Goal: Contribute content: Contribute content

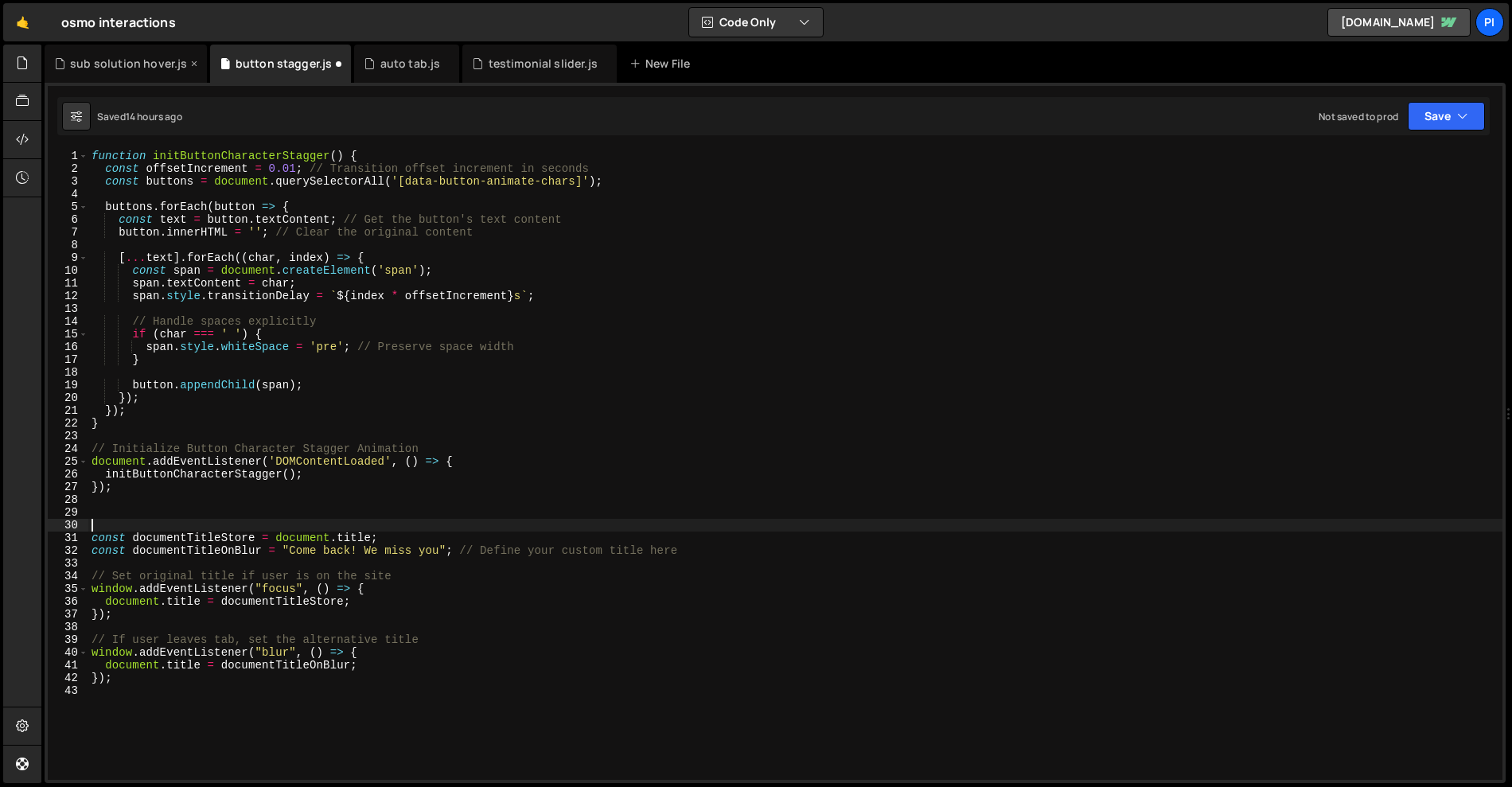
click at [100, 64] on div "sub solution hover.js" at bounding box center [128, 64] width 117 height 16
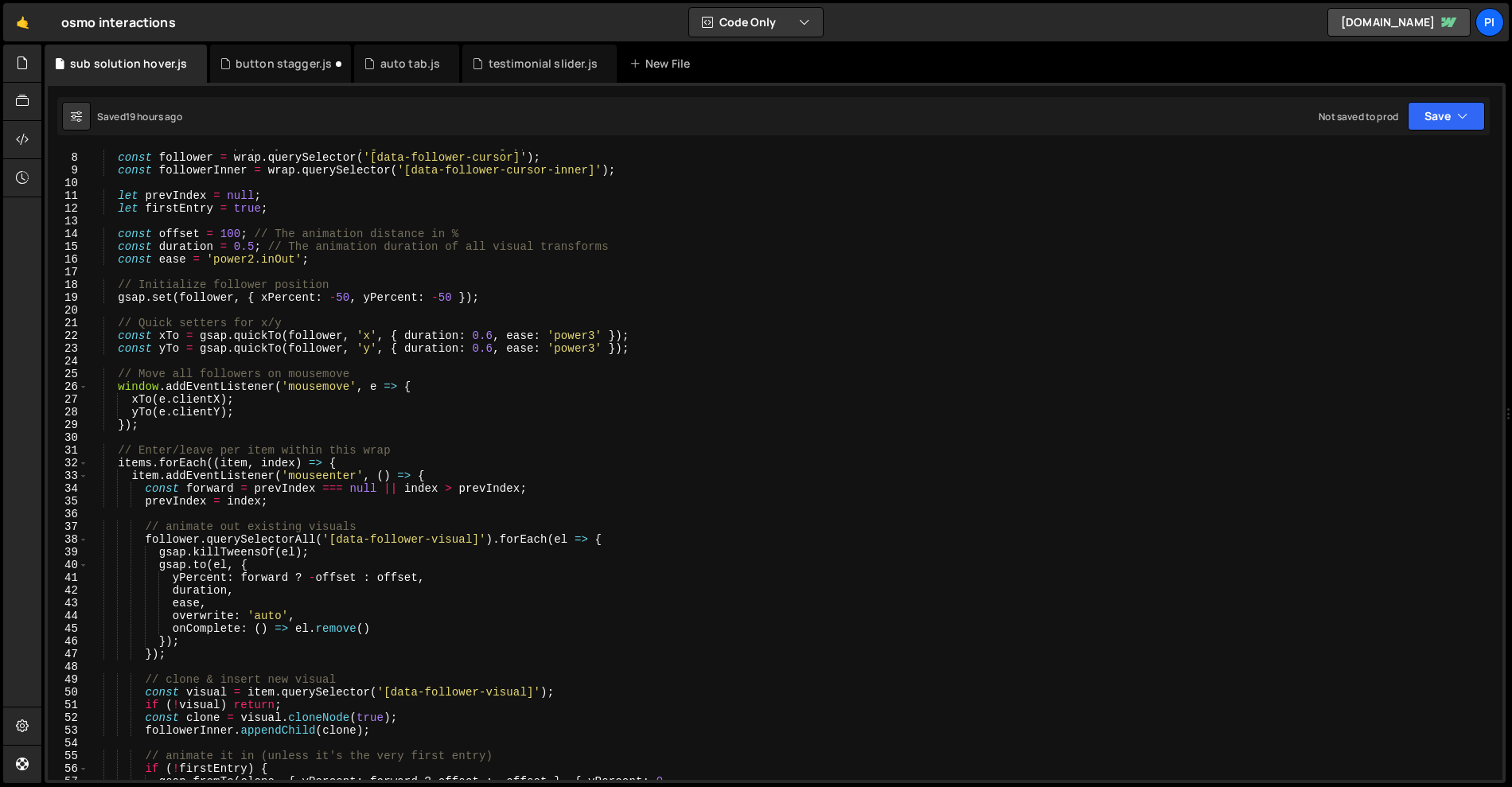
scroll to position [94, 0]
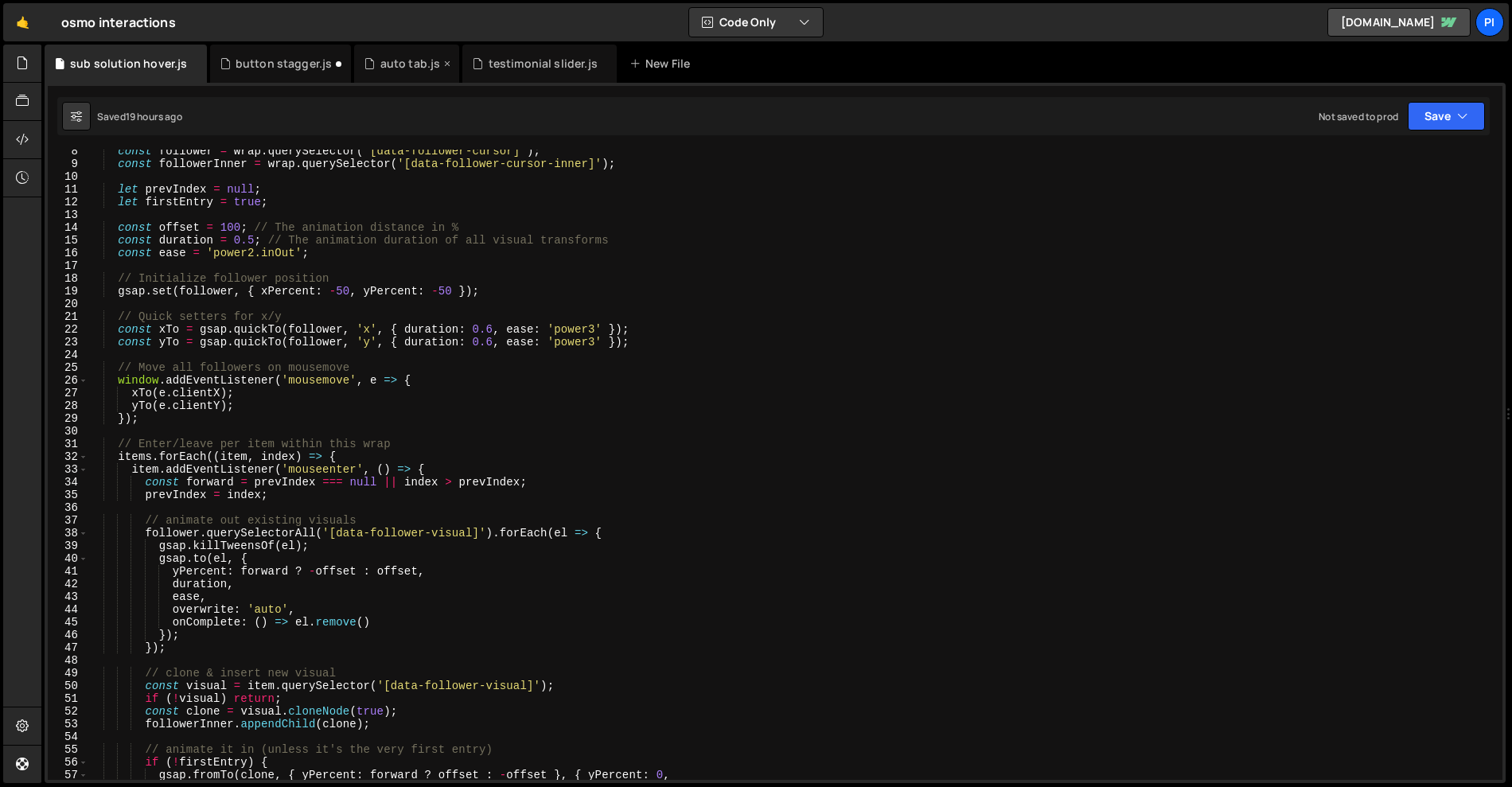
click at [406, 68] on div "auto tab.js" at bounding box center [410, 64] width 60 height 16
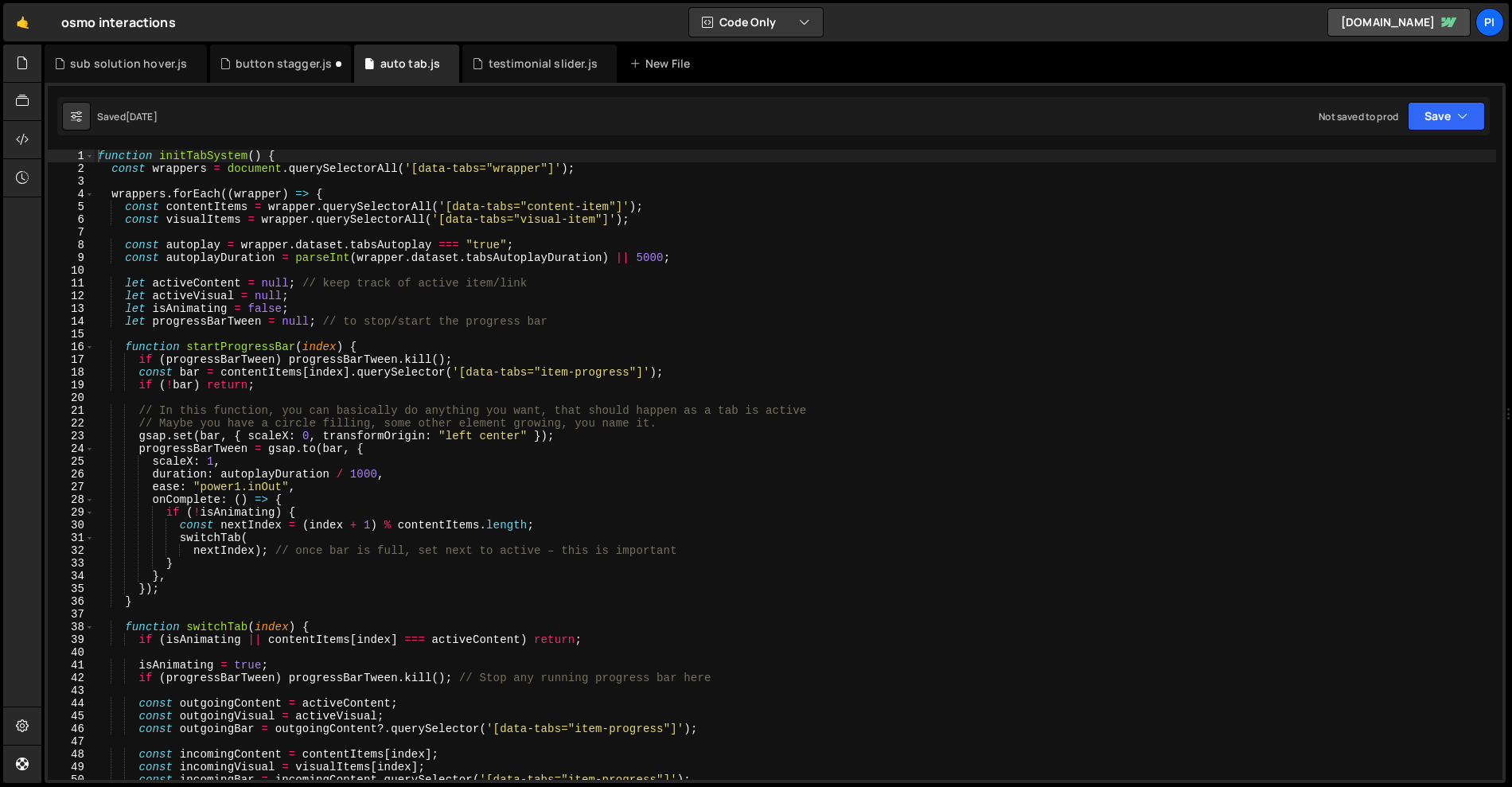
scroll to position [12, 0]
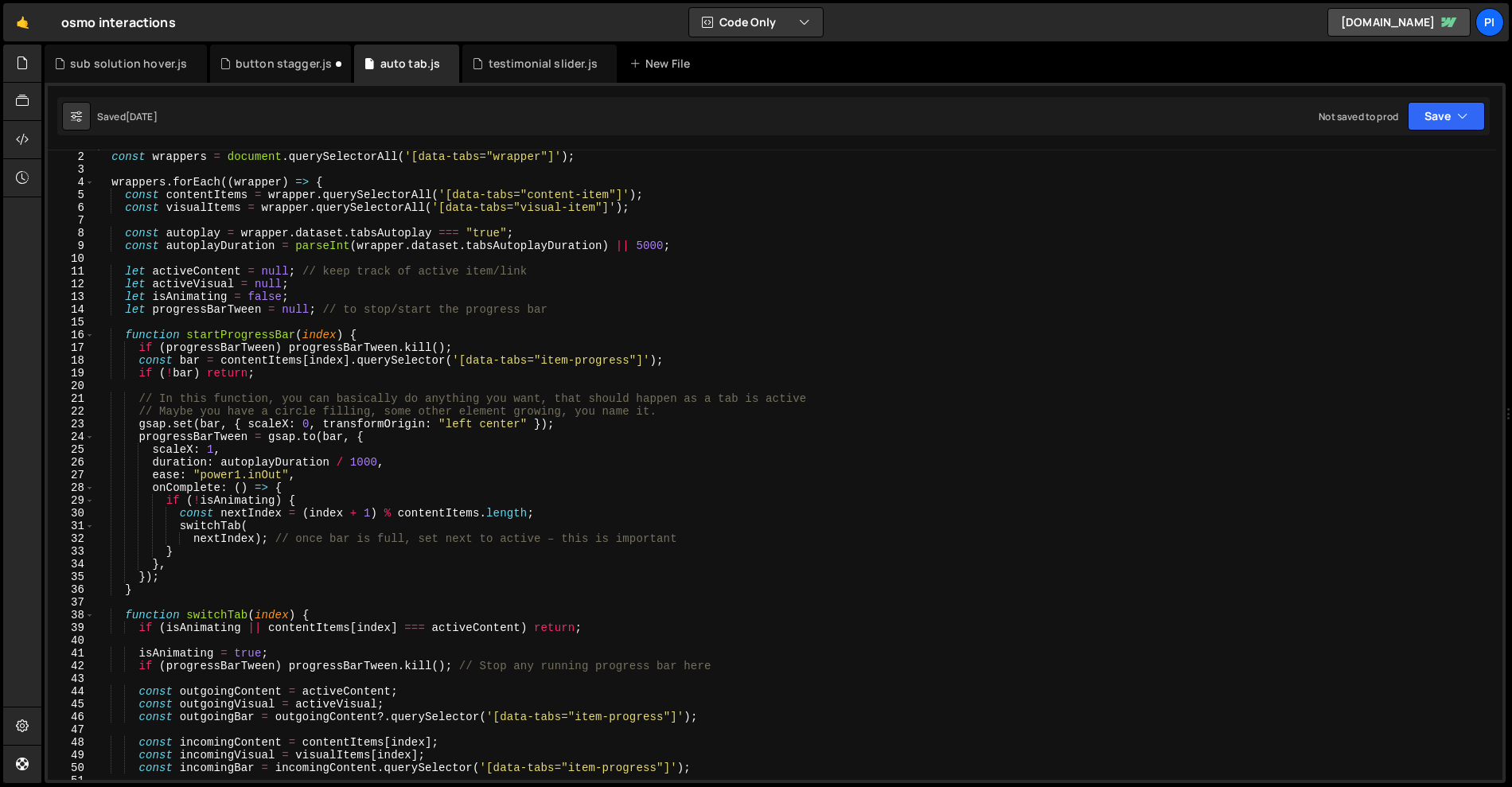
type textarea "switchTab("
click at [260, 527] on div "function initTabSystem ( ) { const wrappers = document . querySelectorAll ( '[d…" at bounding box center [795, 475] width 1402 height 675
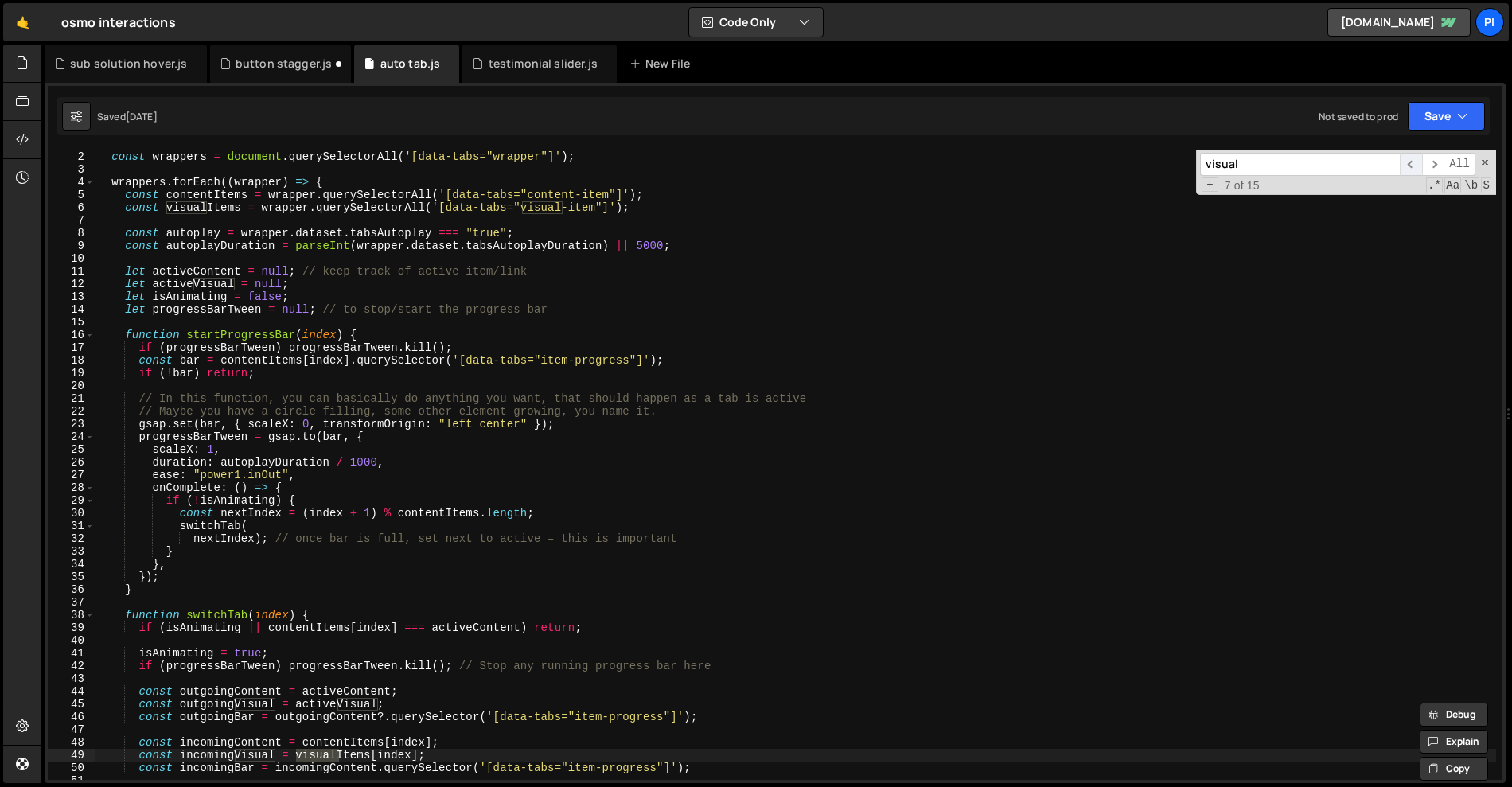
type input "visual"
click at [1410, 166] on span "​" at bounding box center [1411, 164] width 23 height 23
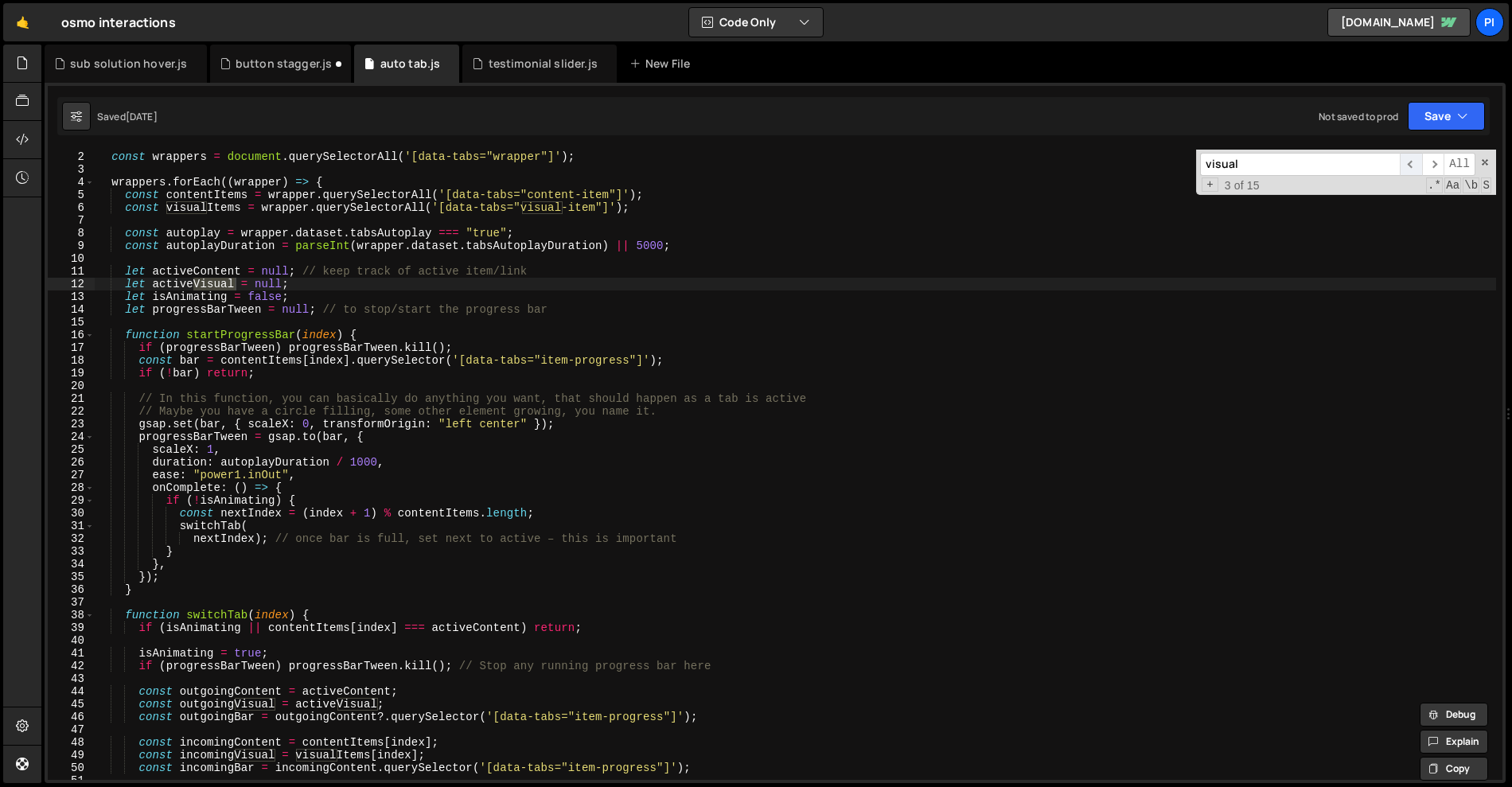
click at [1410, 166] on span "​" at bounding box center [1411, 164] width 23 height 23
click at [1431, 161] on span "​" at bounding box center [1433, 164] width 23 height 23
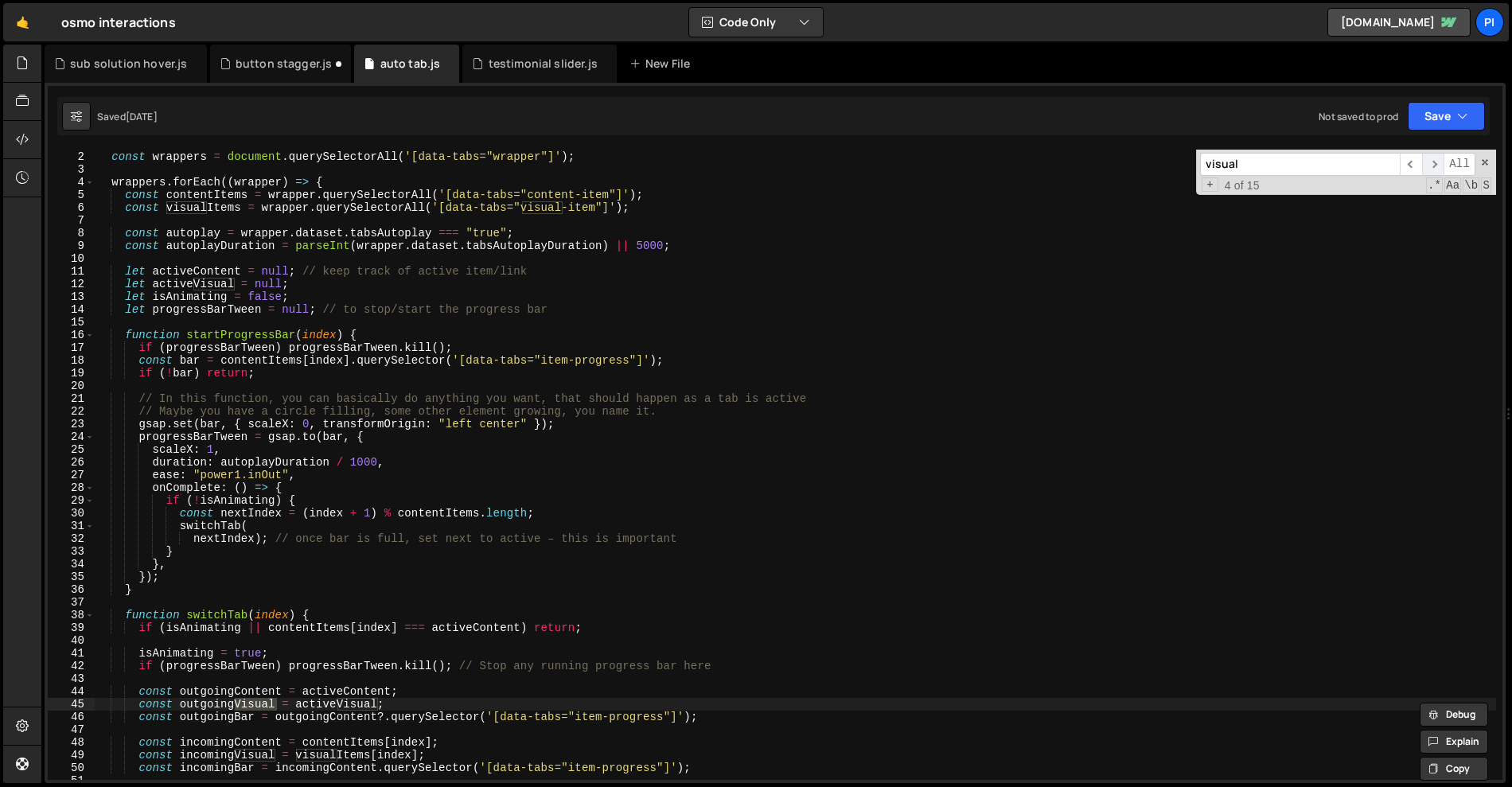
click at [1431, 161] on span "​" at bounding box center [1433, 164] width 23 height 23
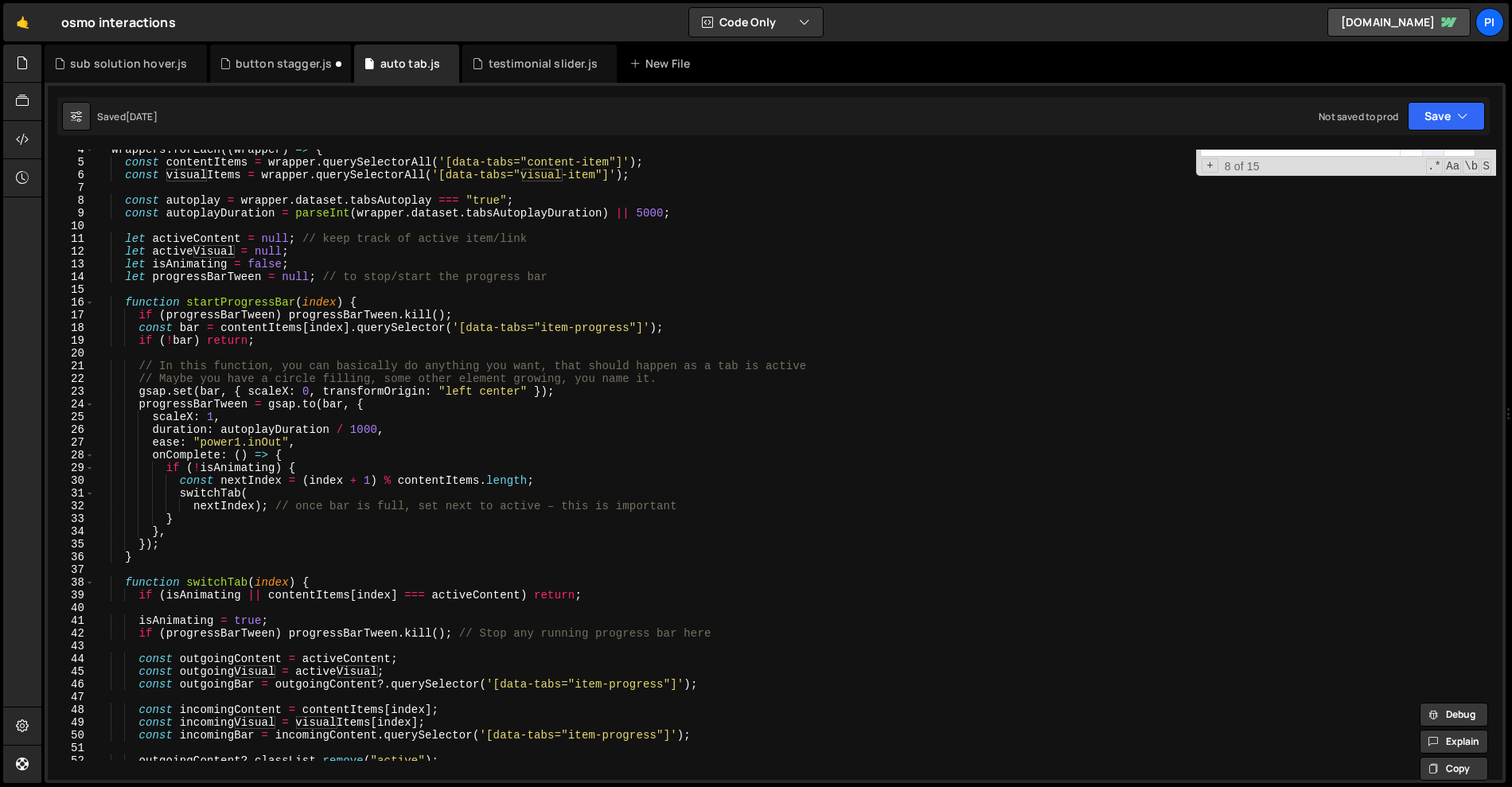
scroll to position [3, 0]
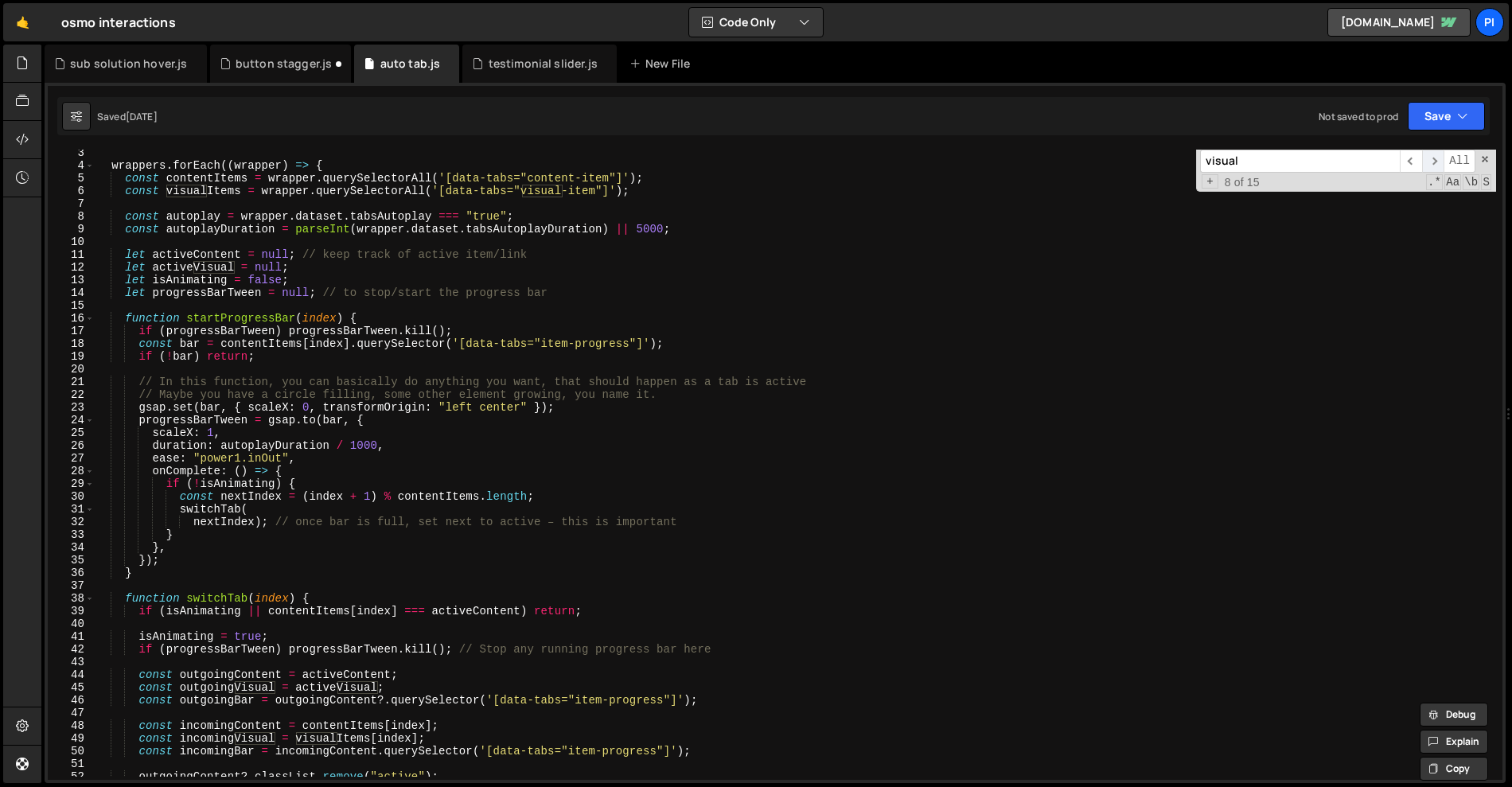
click at [1431, 161] on div "visual ​ ​ All Replace All + 8 of 15 .* Aa \b S" at bounding box center [1346, 169] width 300 height 45
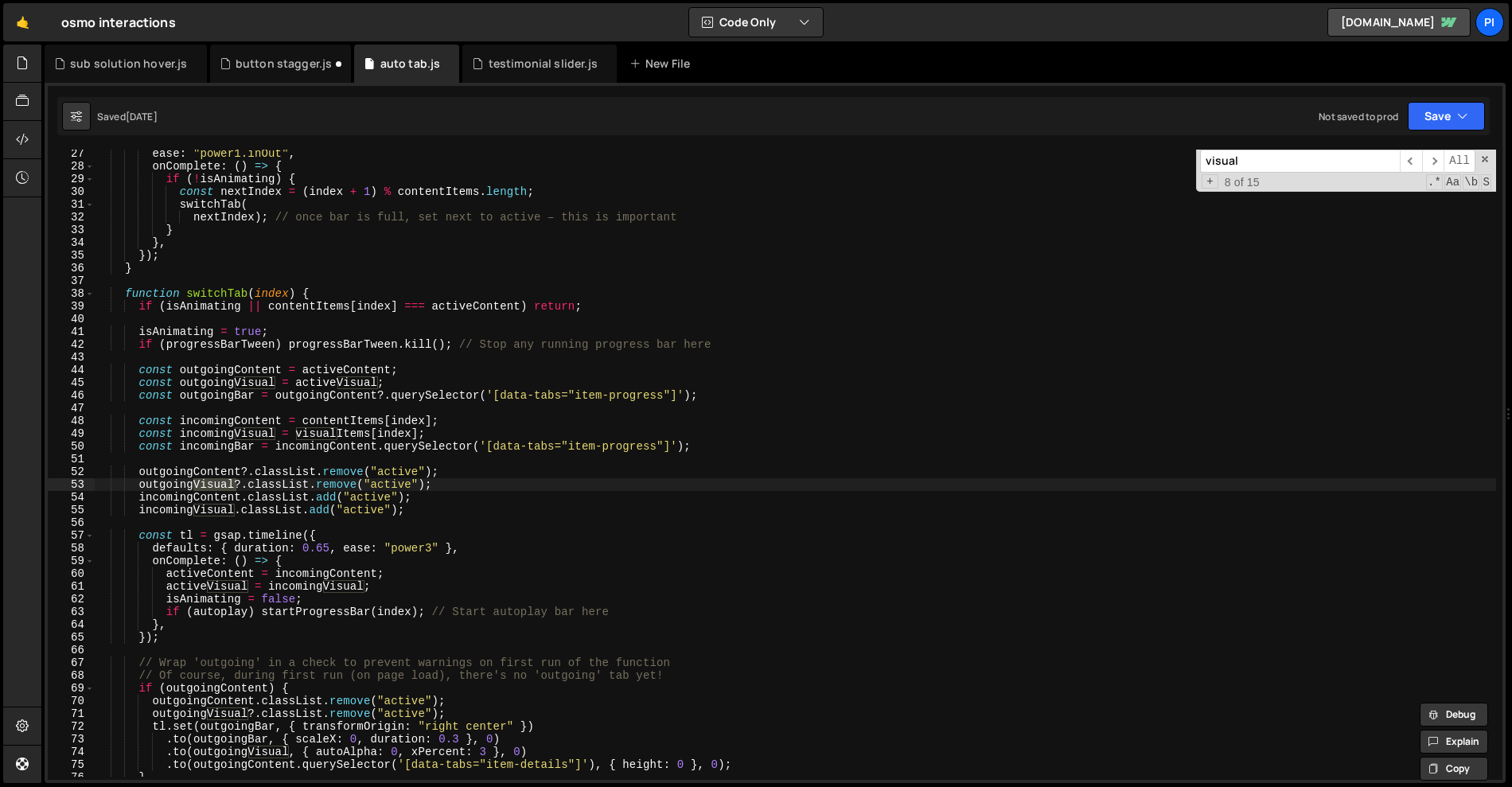
scroll to position [345, 0]
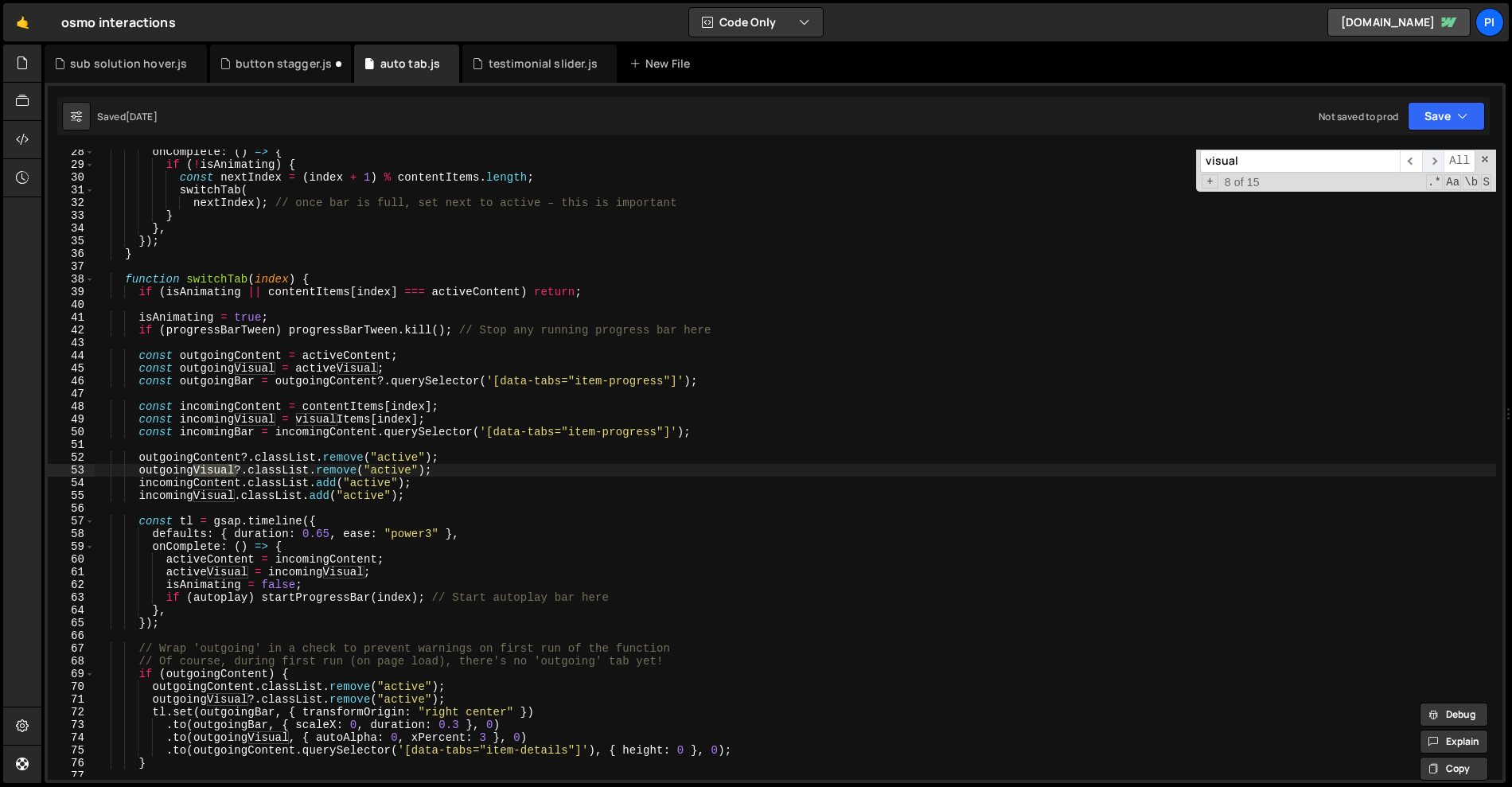
click at [1422, 164] on span "​" at bounding box center [1433, 161] width 23 height 23
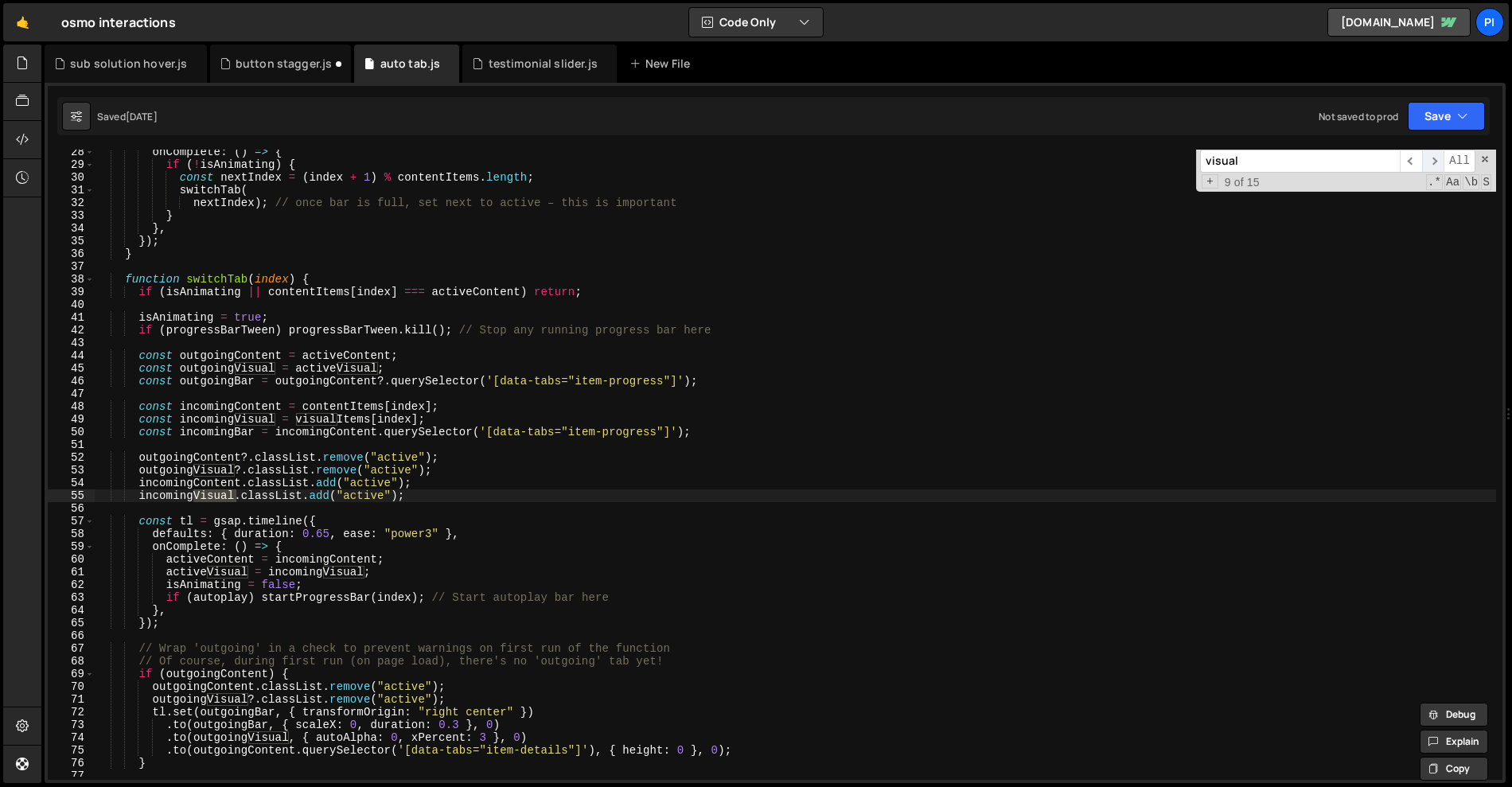
click at [1422, 164] on span "​" at bounding box center [1433, 161] width 23 height 23
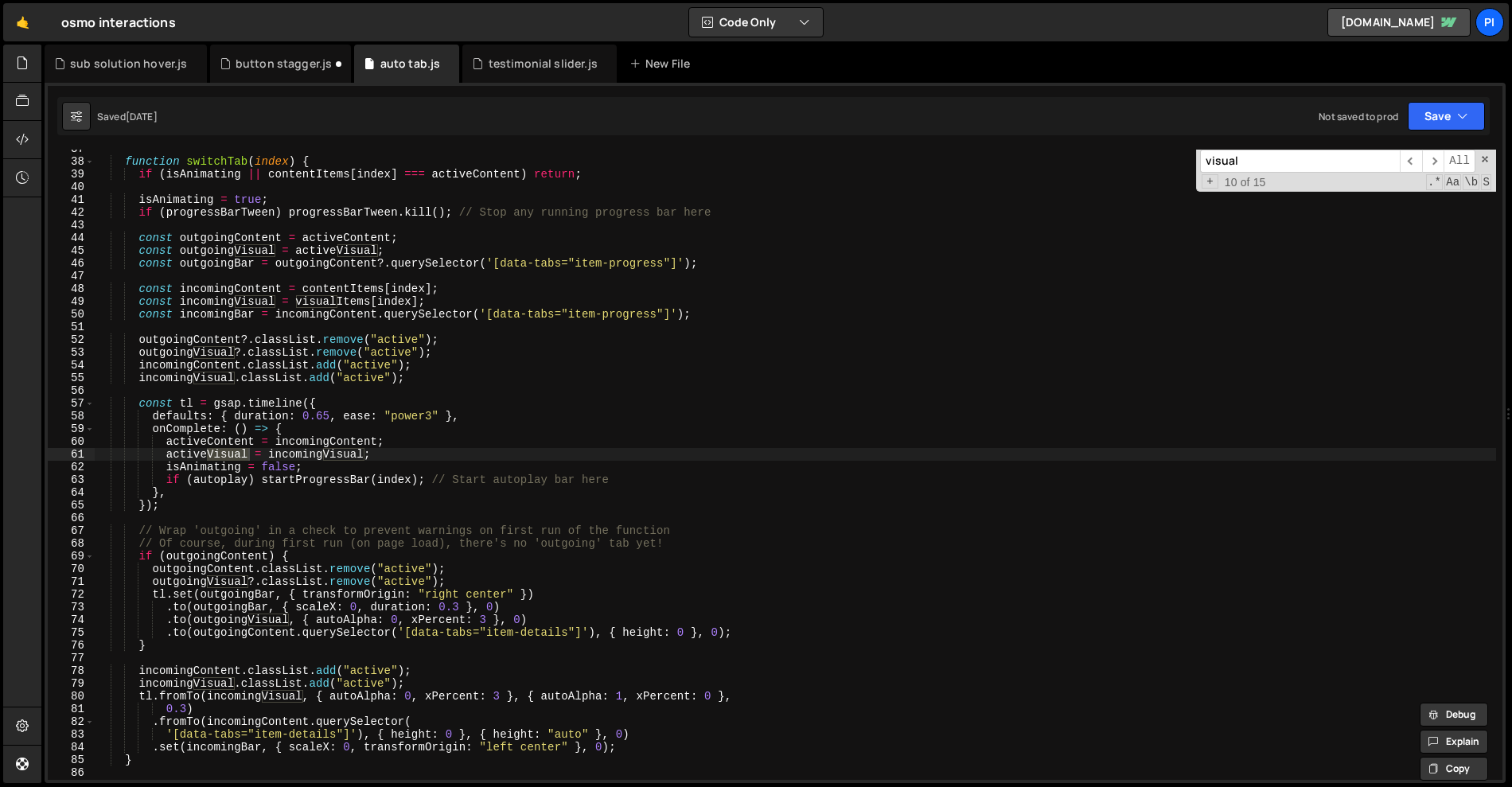
scroll to position [475, 0]
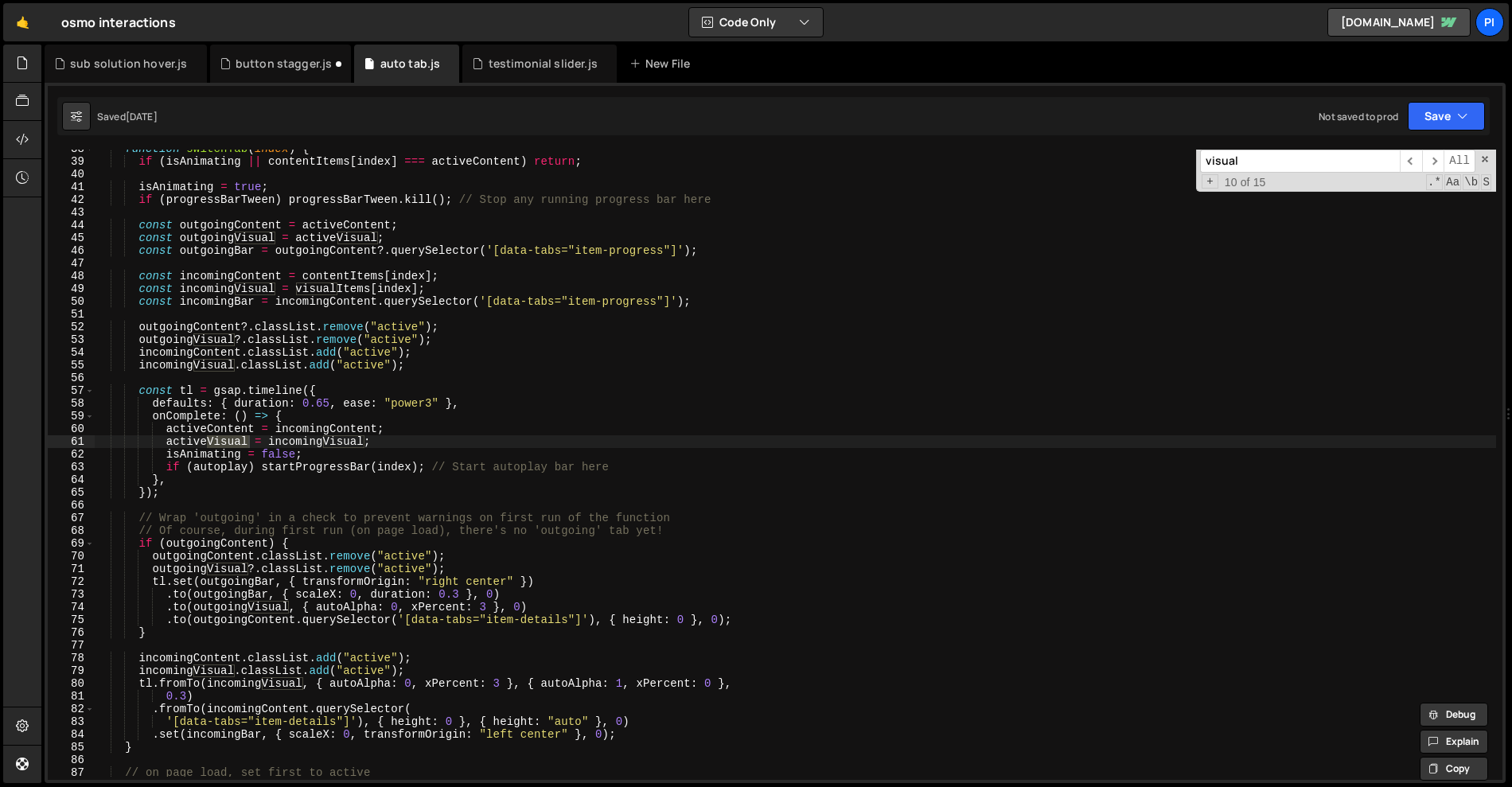
click at [390, 686] on div "function switchTab ( index ) { if ( isAnimating || contentItems [ index ] === a…" at bounding box center [795, 480] width 1402 height 675
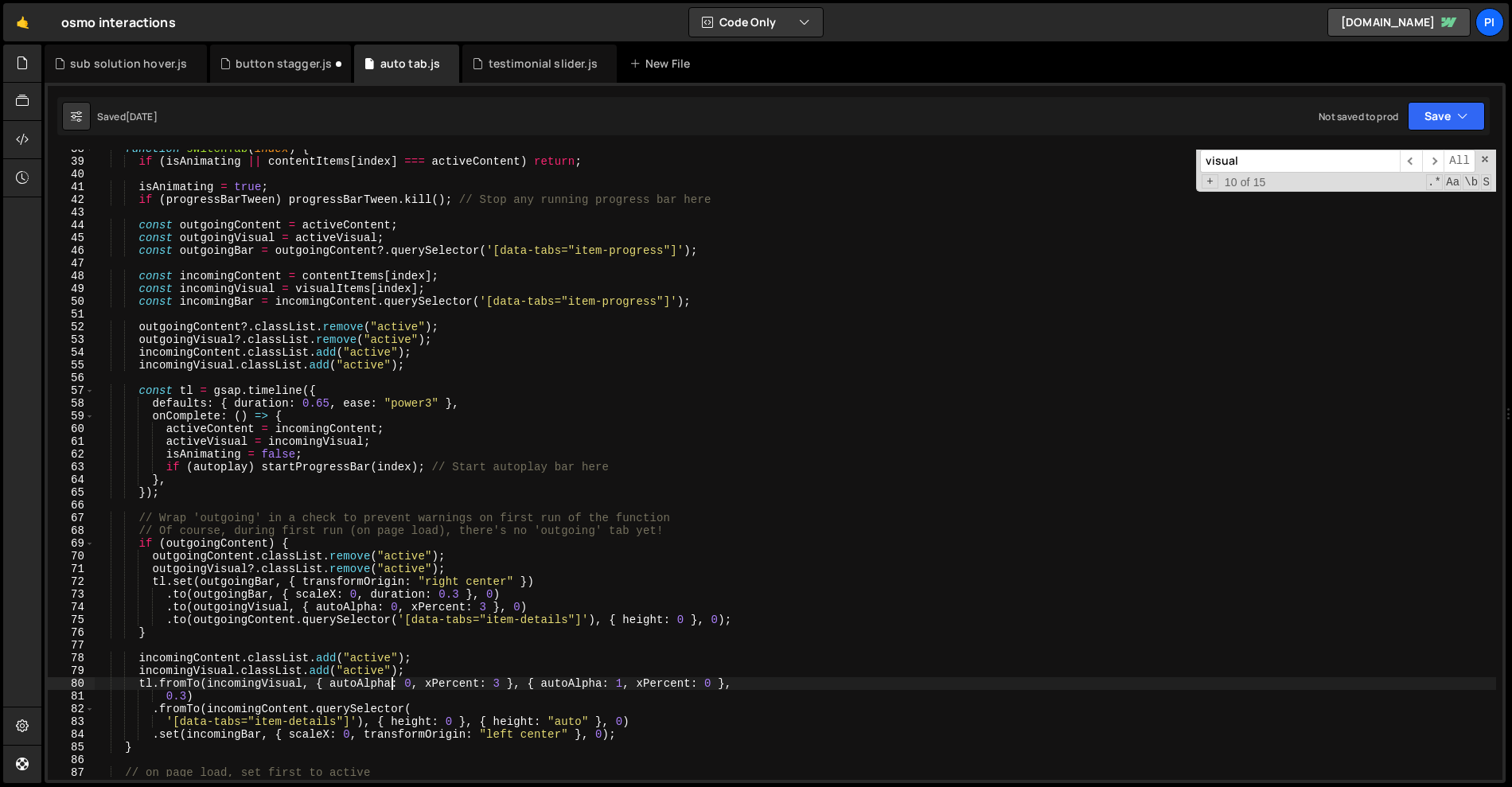
click at [77, 684] on div "80" at bounding box center [71, 684] width 47 height 13
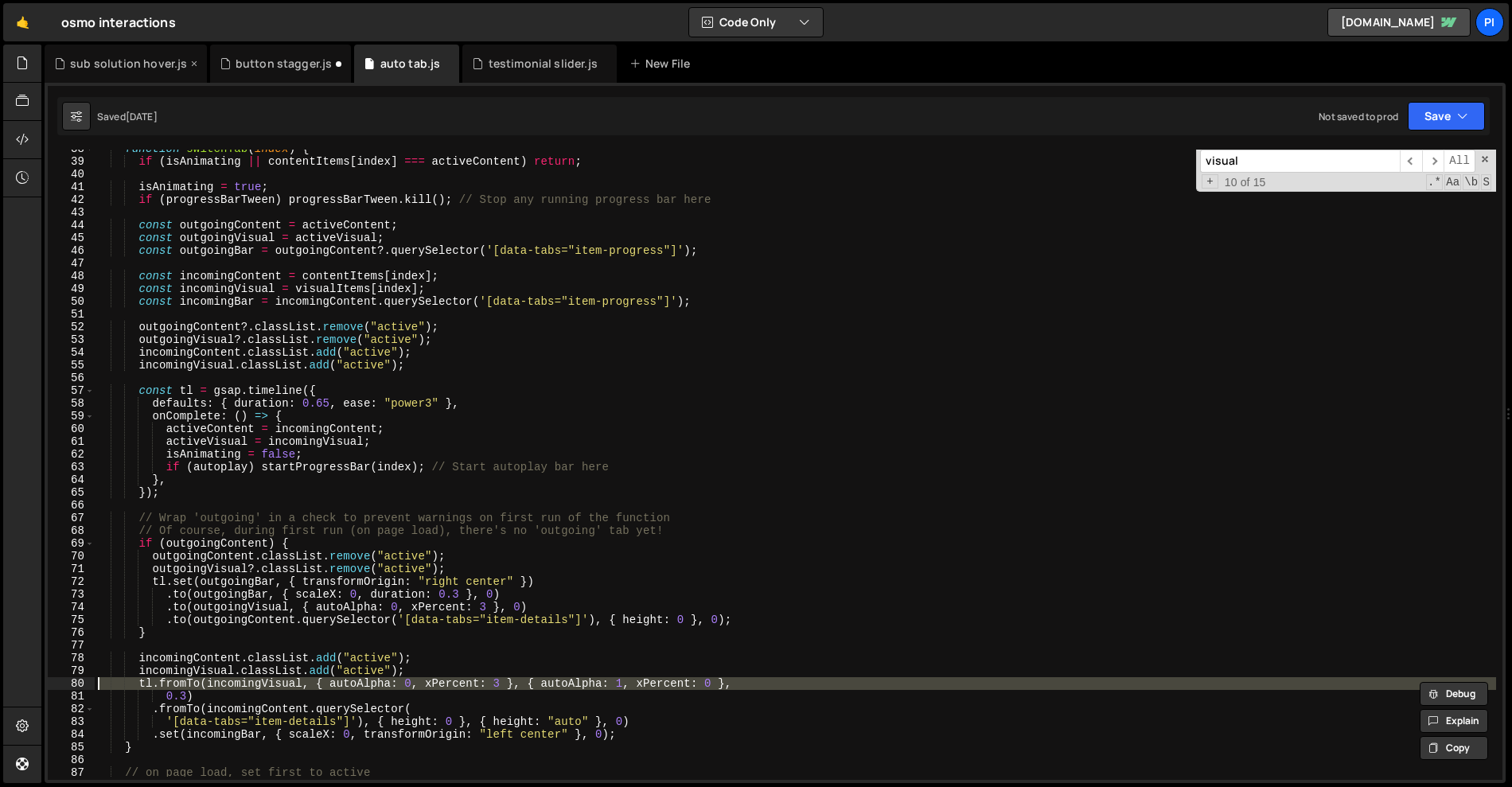
click at [118, 69] on div "sub solution hover.js" at bounding box center [128, 64] width 117 height 16
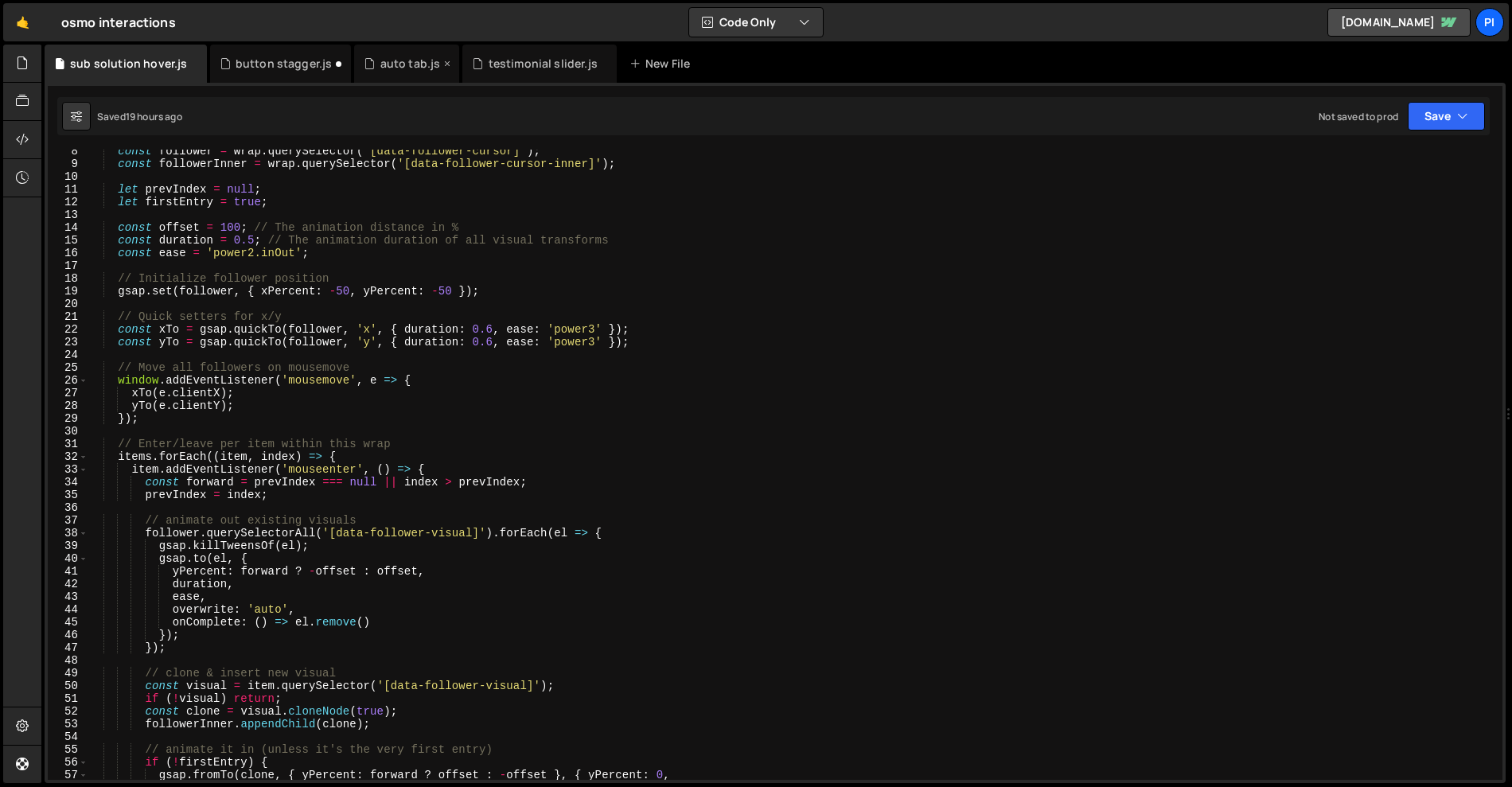
click at [383, 69] on div "auto tab.js" at bounding box center [410, 64] width 60 height 16
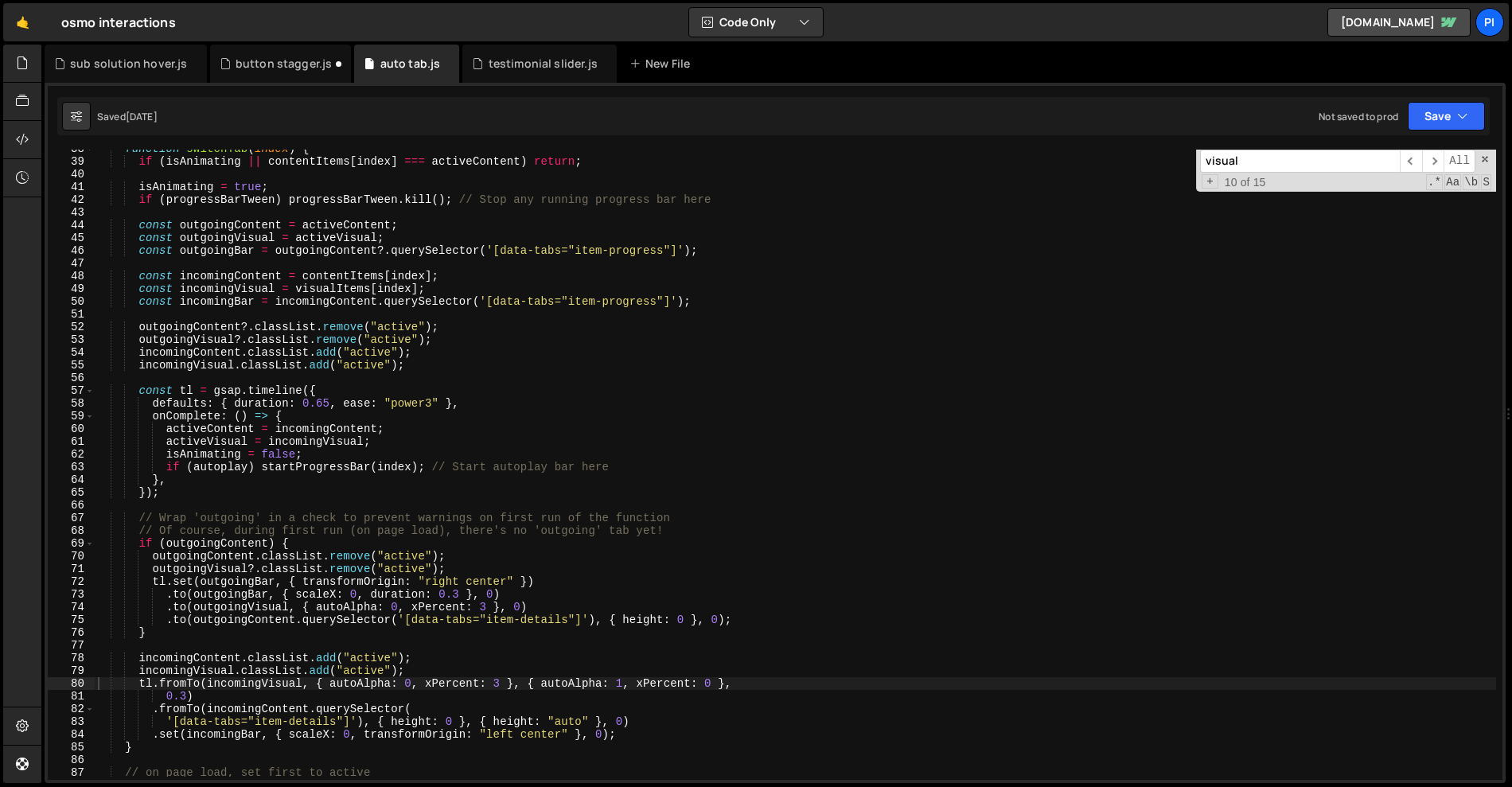
type textarea "tl.fromTo(incomingVisual, { autoAlpha: 0, xPercent: 3 }, { autoAlpha: 1, xPerce…"
click at [141, 684] on div "function switchTab ( index ) { if ( isAnimating || contentItems [ index ] === a…" at bounding box center [795, 480] width 1402 height 675
click at [156, 61] on div "sub solution hover.js" at bounding box center [128, 64] width 117 height 16
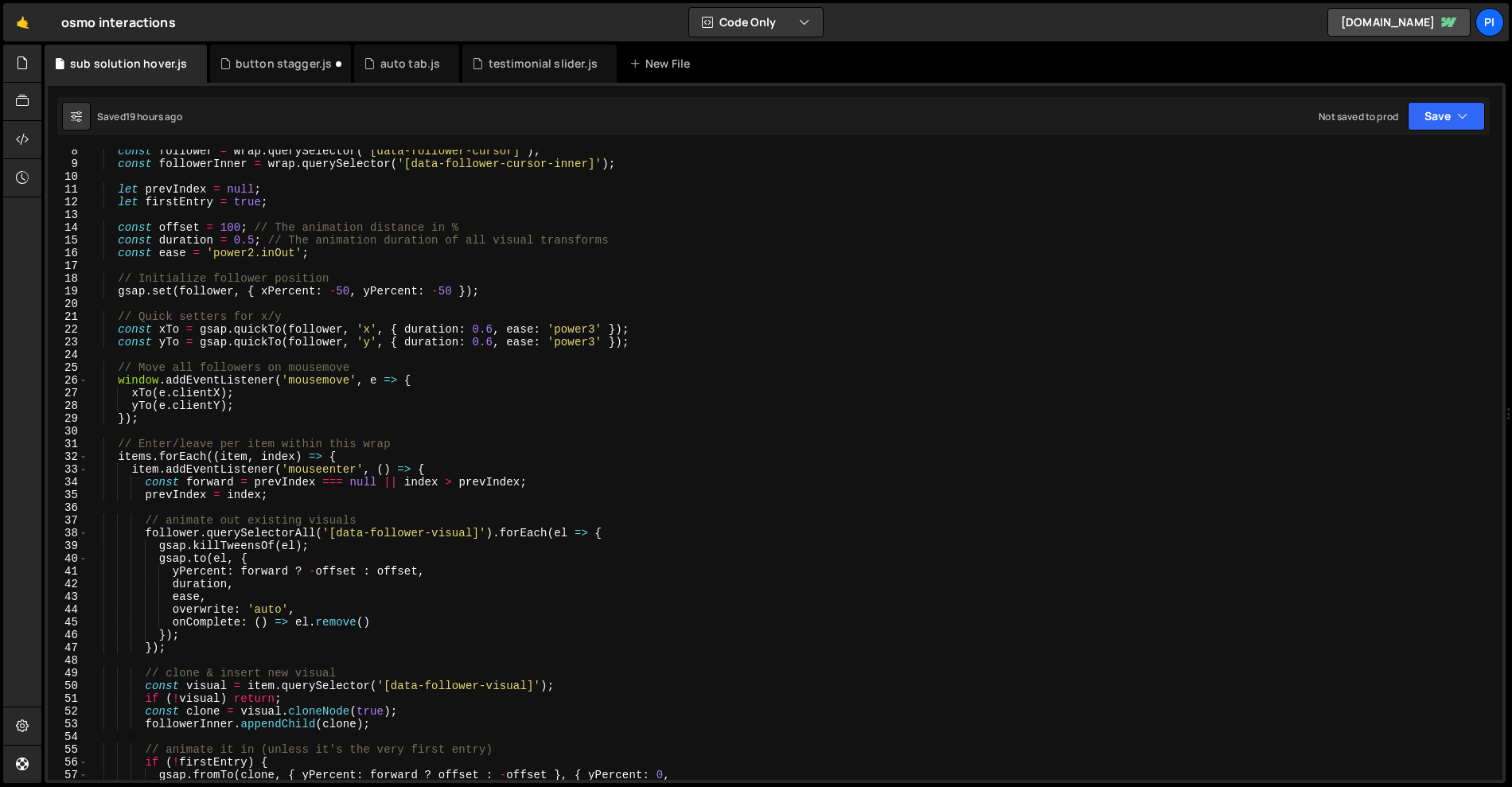
click at [1298, 212] on div "const follower = wrap . querySelector ( '[data-follower-cursor]' ) ; const foll…" at bounding box center [792, 482] width 1409 height 675
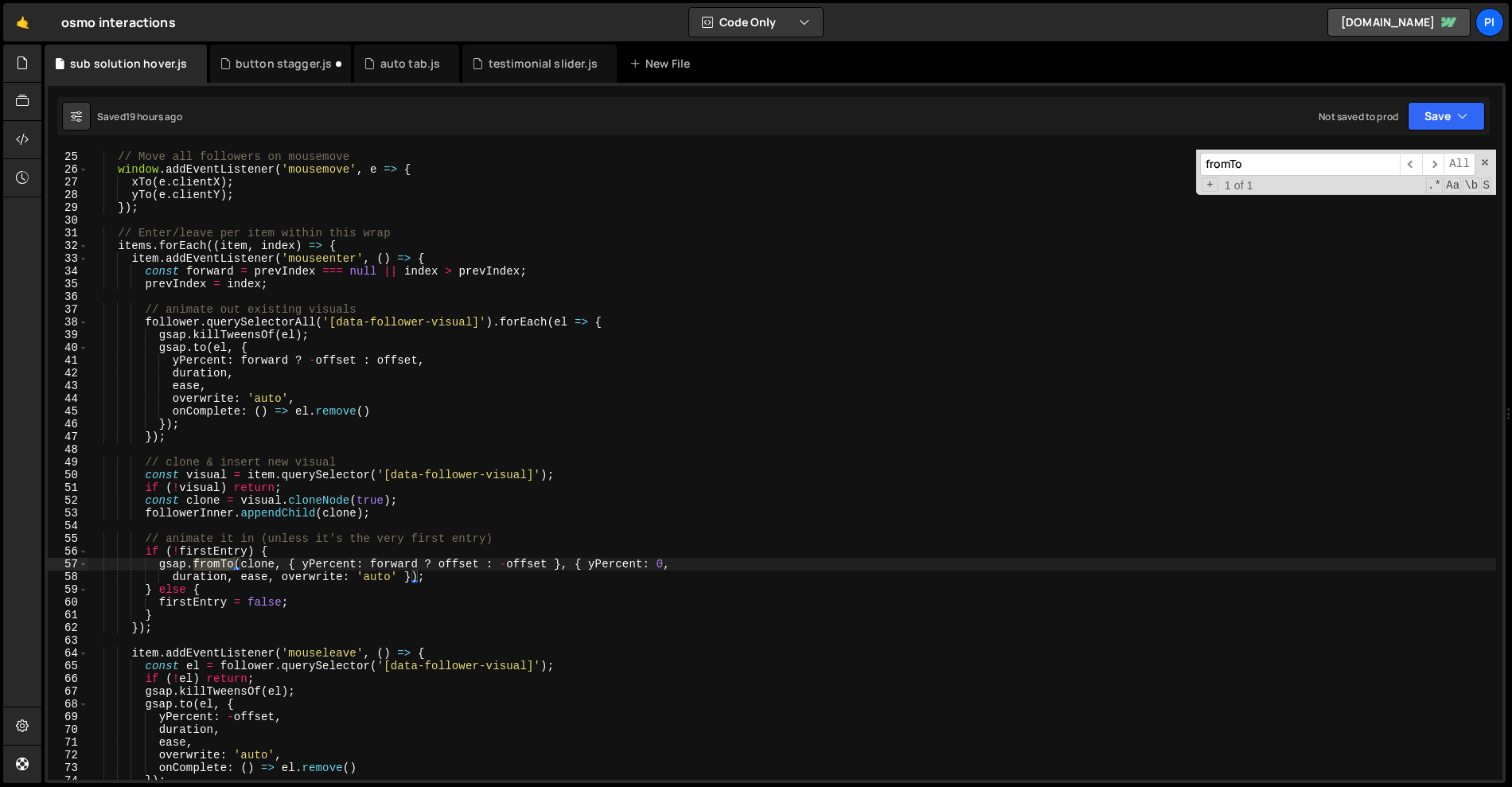
scroll to position [333, 0]
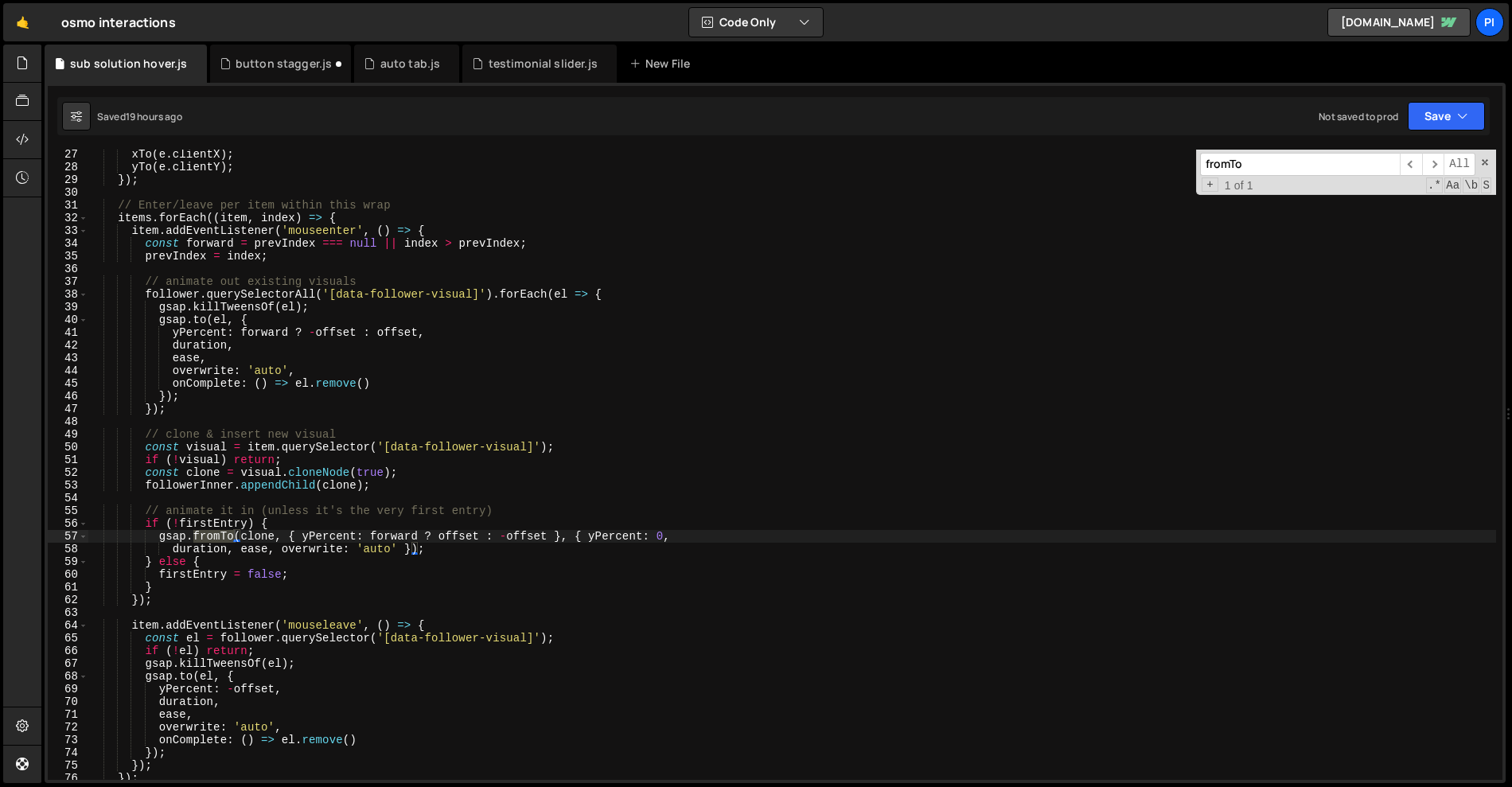
type input "fromTo"
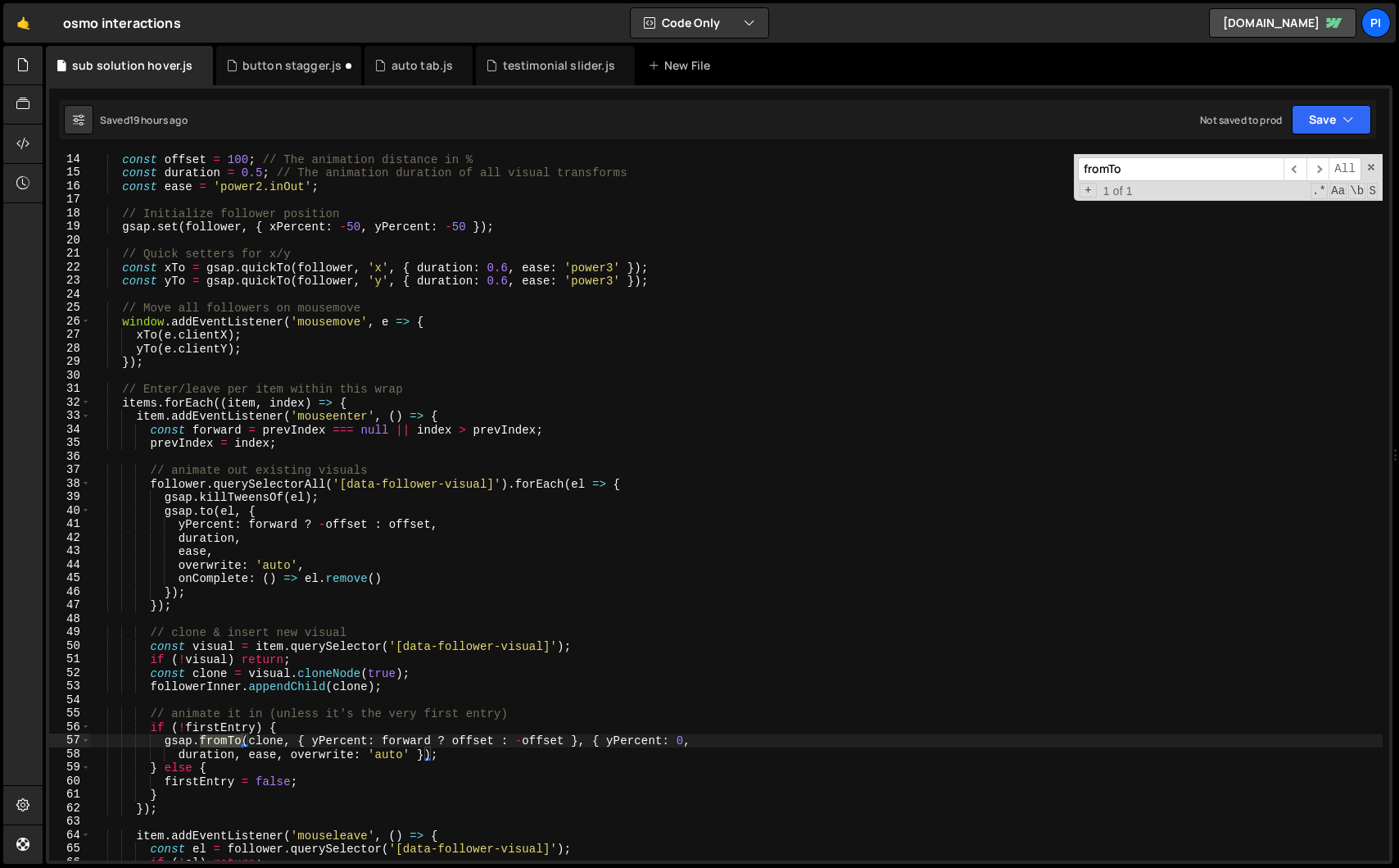
scroll to position [175, 0]
click at [235, 158] on div "const offset = 100 ; // The animation distance in % const duration = 0.5 ; // T…" at bounding box center [737, 519] width 1292 height 734
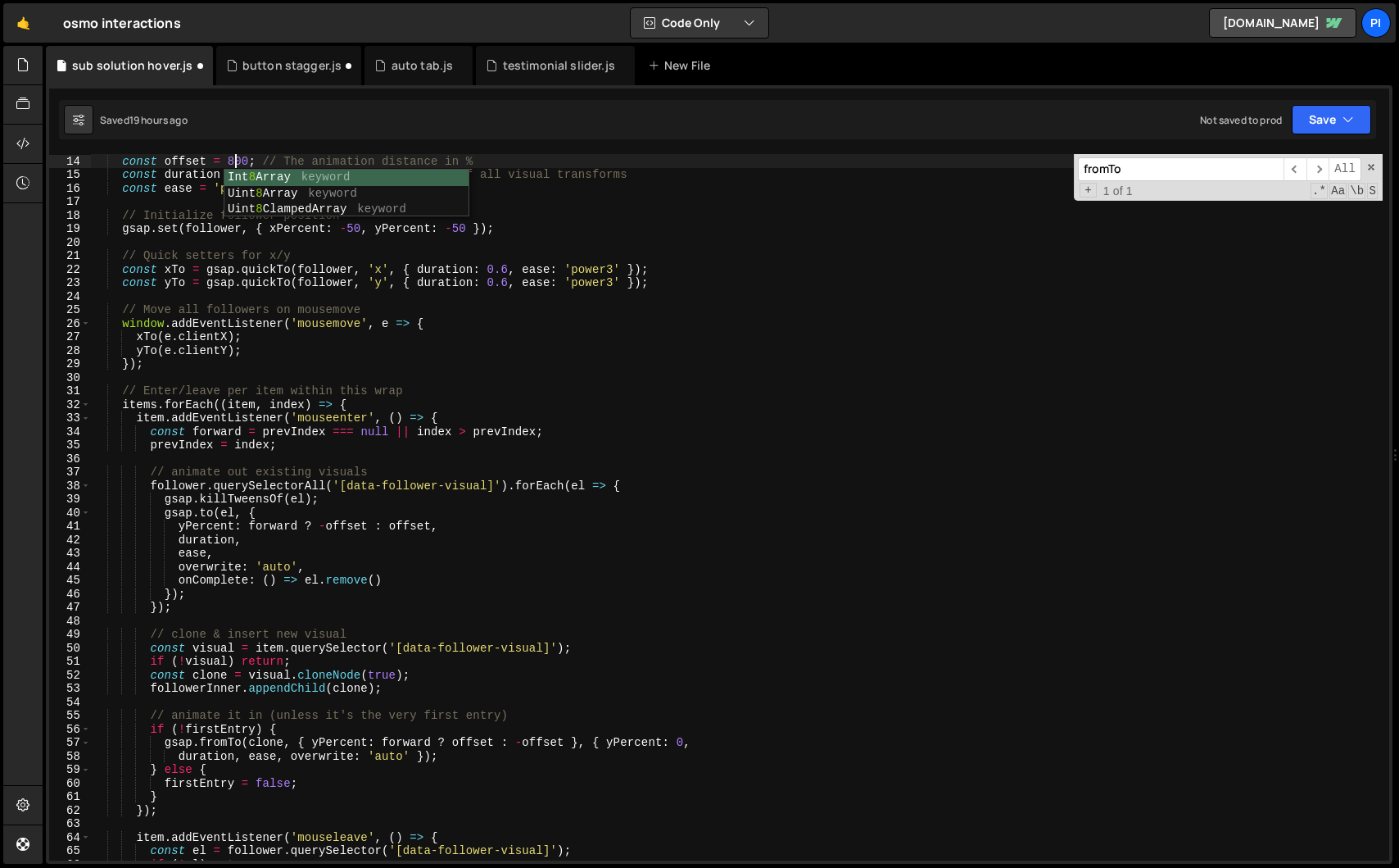
click at [597, 177] on div "const offset = 800 ; // The animation distance in % const duration = 0.5 ; // T…" at bounding box center [737, 521] width 1292 height 734
click at [600, 168] on div "const offset = 800 ; // The animation distance in % const duration = 0.5 ; // T…" at bounding box center [737, 521] width 1292 height 734
click at [601, 157] on div "const offset = 800 ; // The animation distance in % const duration = 0.5 ; // T…" at bounding box center [737, 521] width 1292 height 734
click at [1309, 120] on button "Save" at bounding box center [1332, 119] width 80 height 30
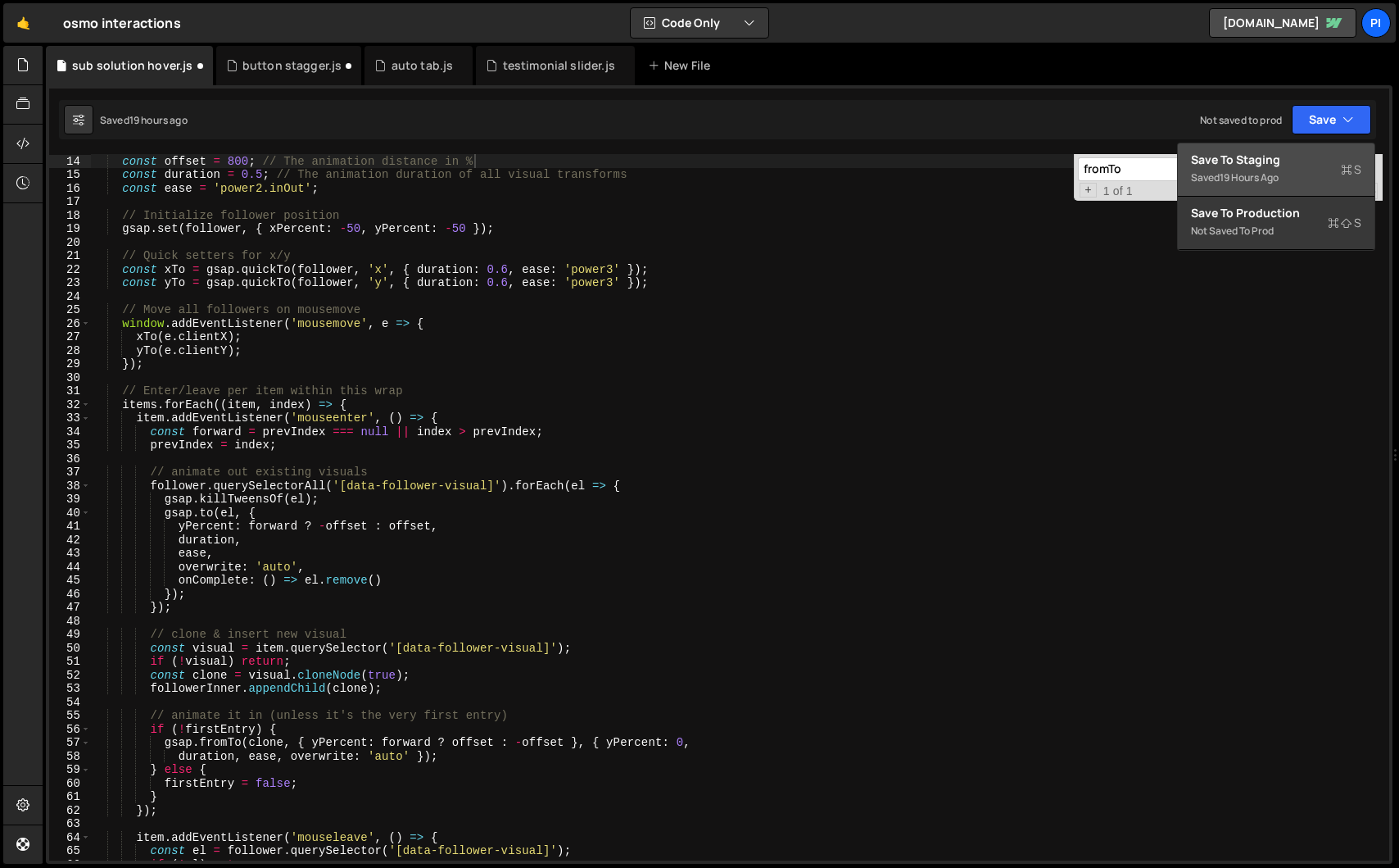
click at [1284, 162] on div "Save to Staging S" at bounding box center [1276, 160] width 170 height 17
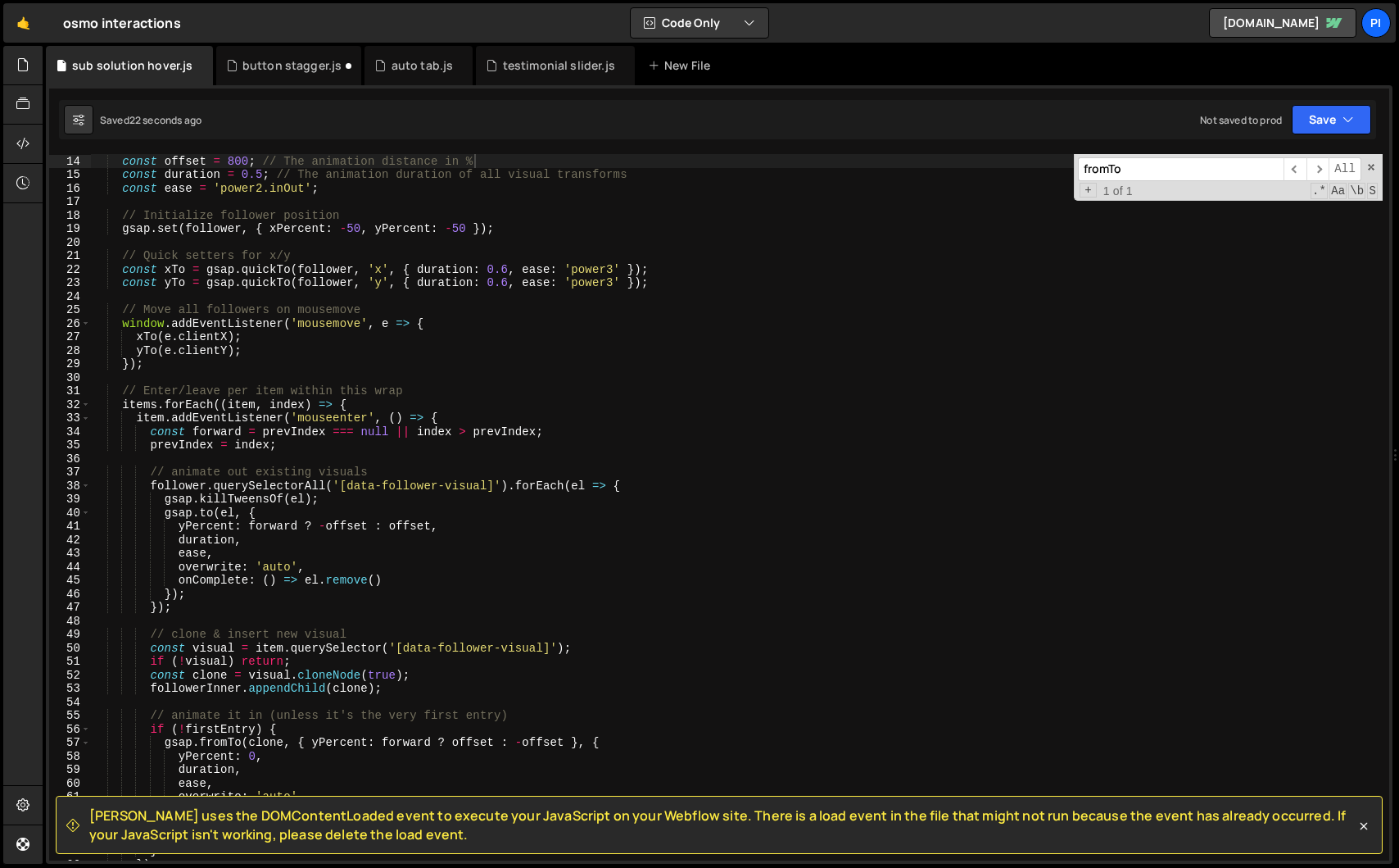
click at [236, 162] on div "const offset = 800 ; // The animation distance in % const duration = 0.5 ; // T…" at bounding box center [737, 521] width 1292 height 734
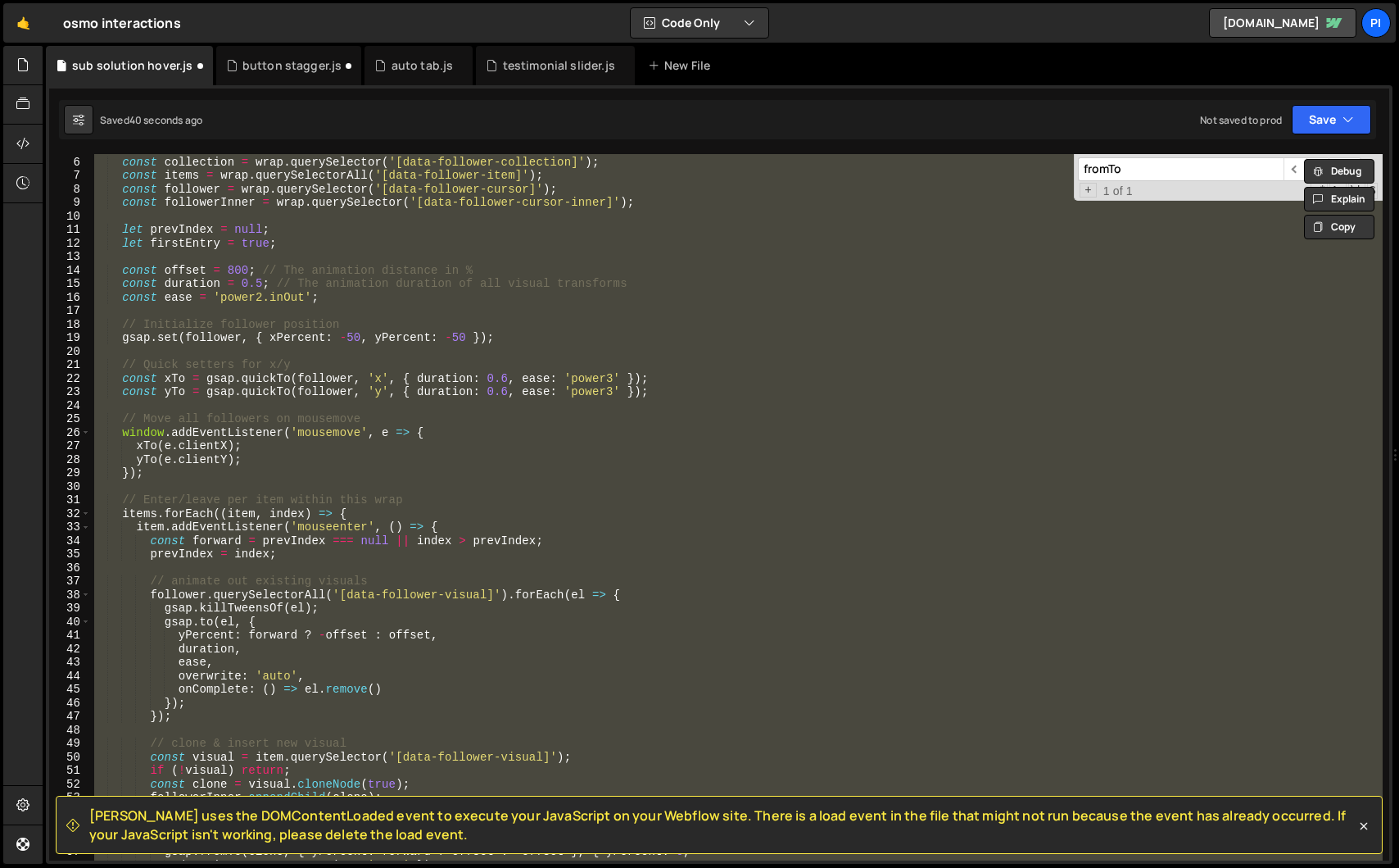
scroll to position [0, 0]
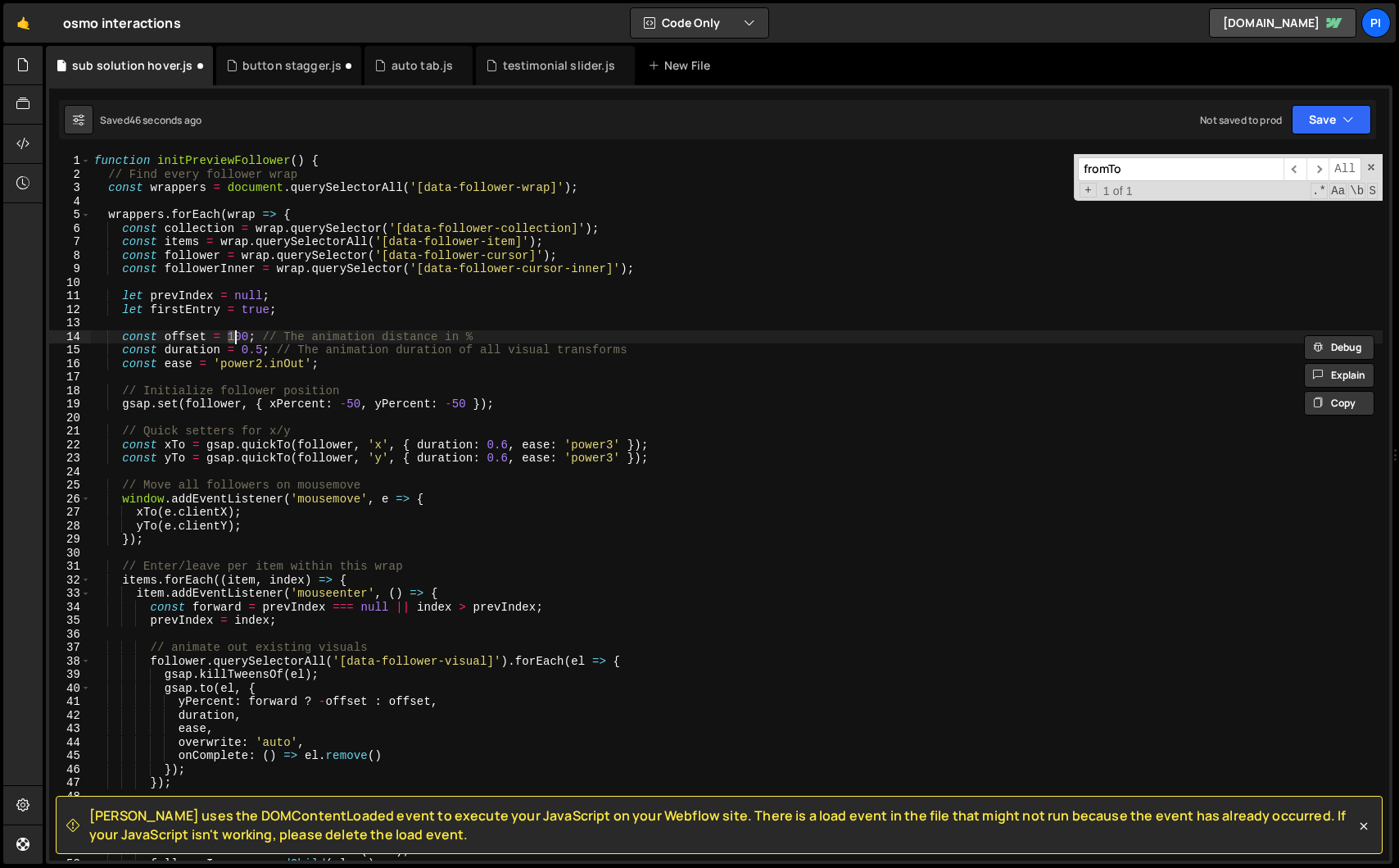
click at [243, 336] on div "function initPreviewFollower ( ) { // Find every follower wrap const wrappers =…" at bounding box center [737, 521] width 1292 height 734
click at [1305, 115] on button "Save" at bounding box center [1332, 119] width 80 height 30
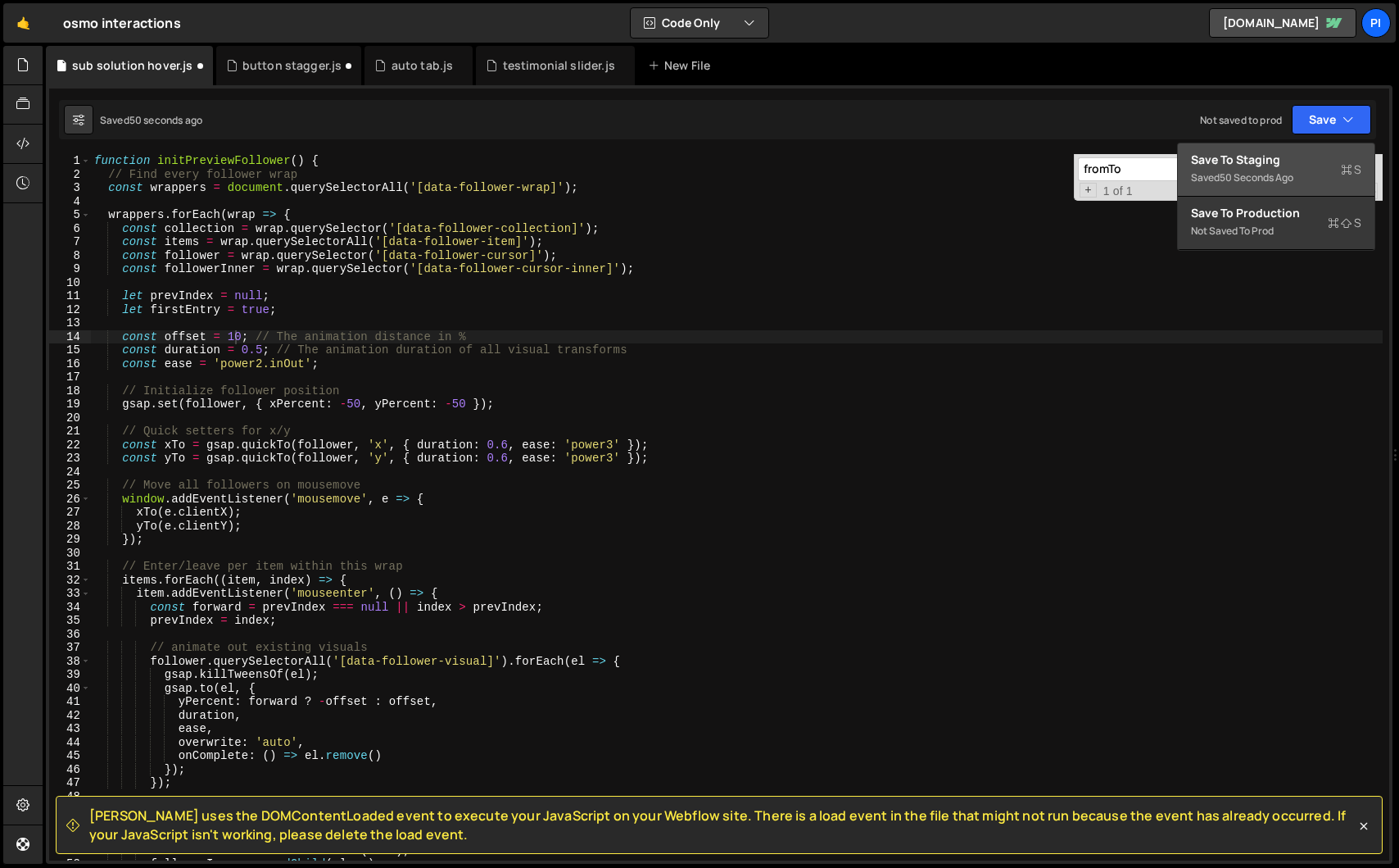
click at [1301, 162] on div "Save to Staging S" at bounding box center [1276, 160] width 170 height 17
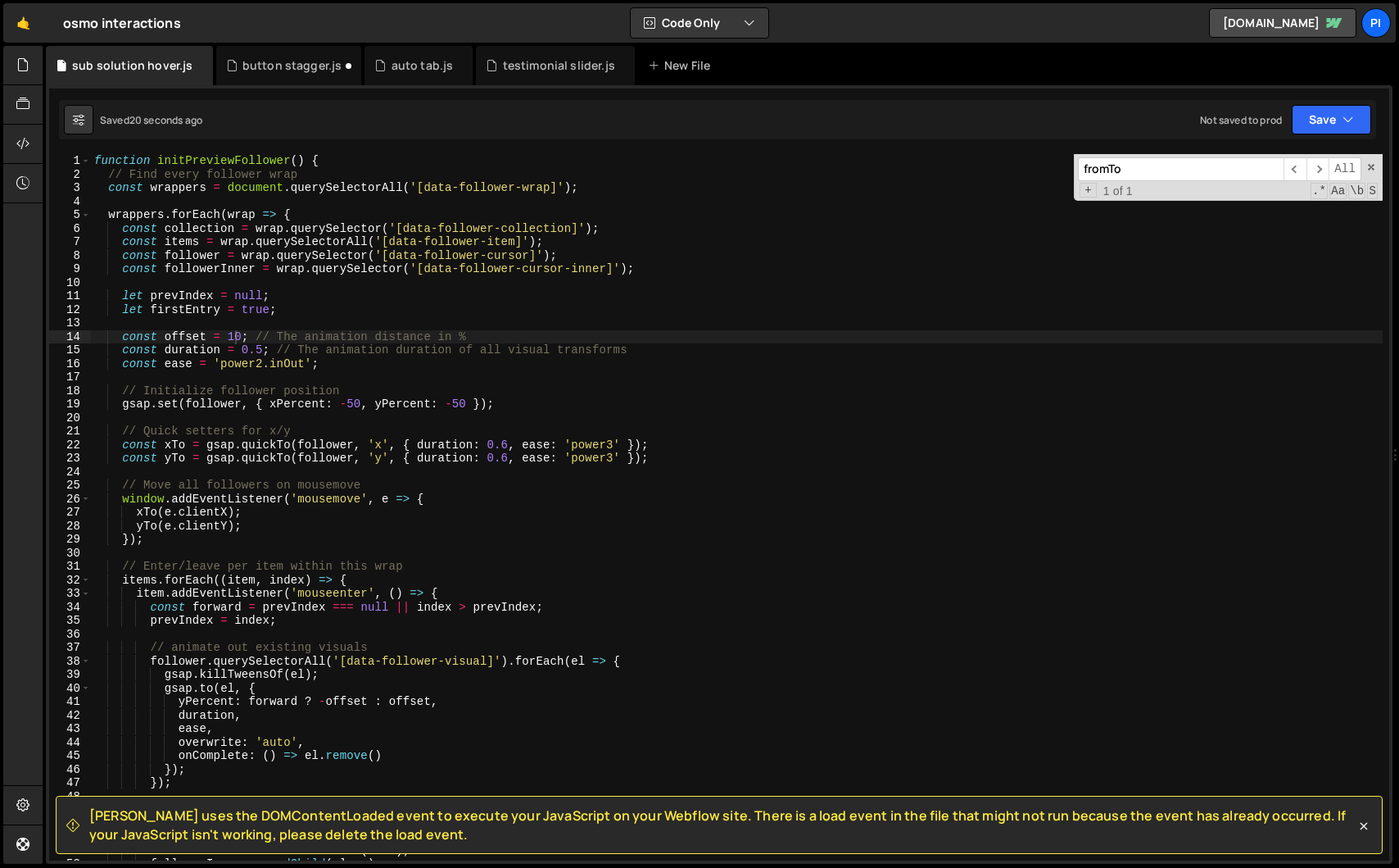
click at [244, 337] on div "function initPreviewFollower ( ) { // Find every follower wrap const wrappers =…" at bounding box center [737, 521] width 1292 height 734
type textarea "const offset = 100; // The animation distance in %"
click at [1328, 128] on button "Save" at bounding box center [1332, 119] width 80 height 30
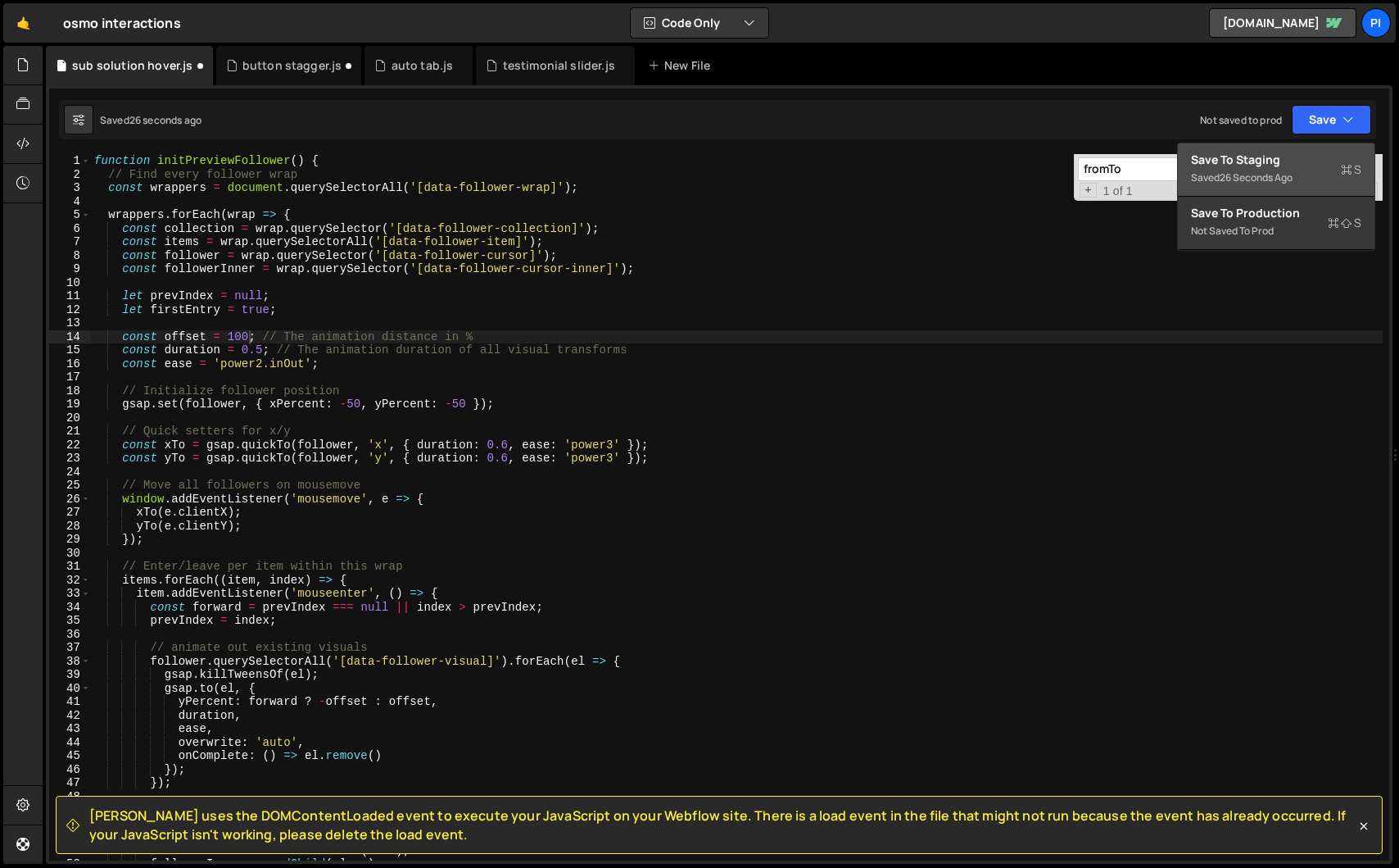
click at [1275, 188] on button "Save to Staging S Saved 26 seconds ago" at bounding box center [1276, 170] width 197 height 53
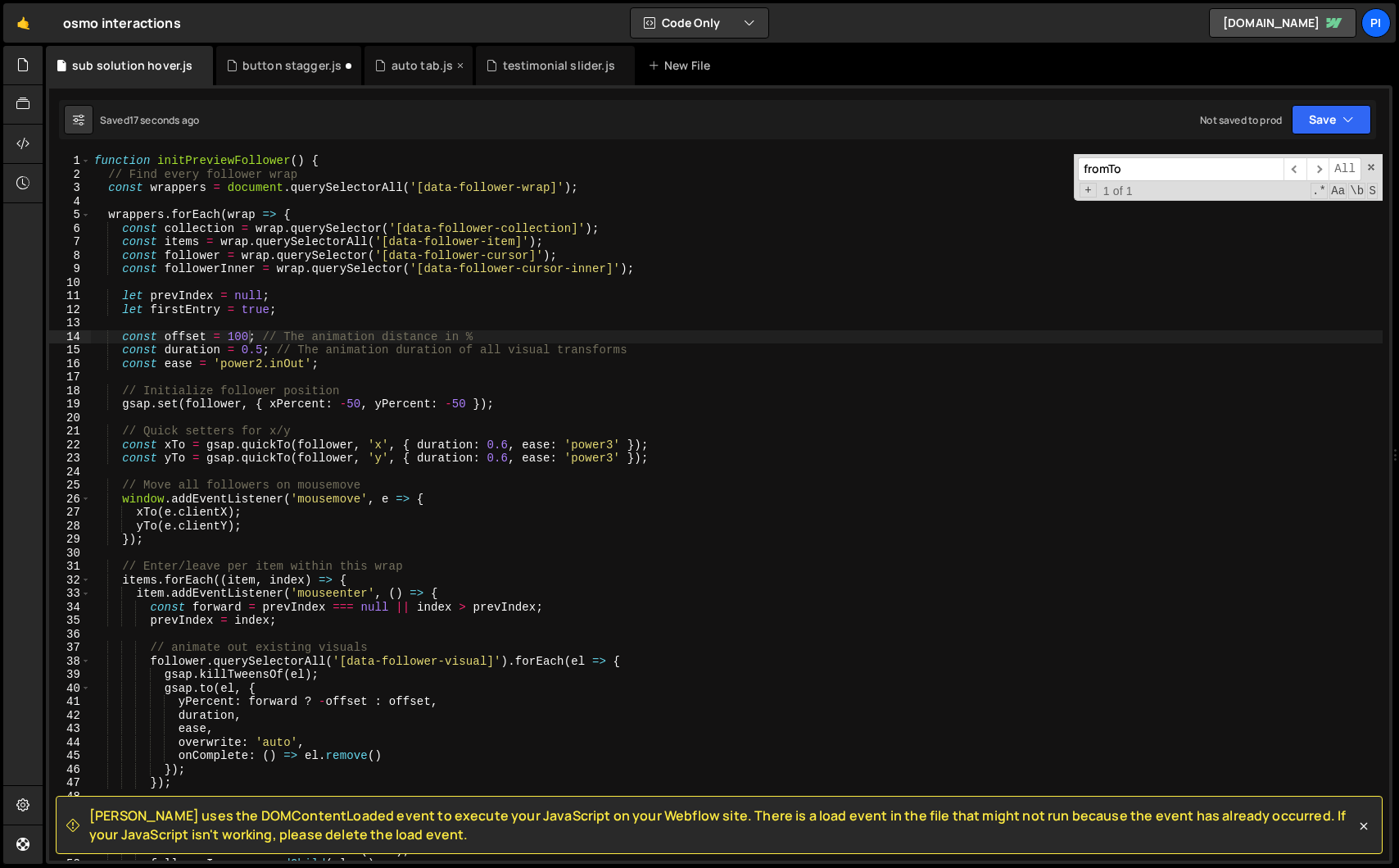
click at [410, 66] on div "auto tab.js" at bounding box center [422, 66] width 62 height 17
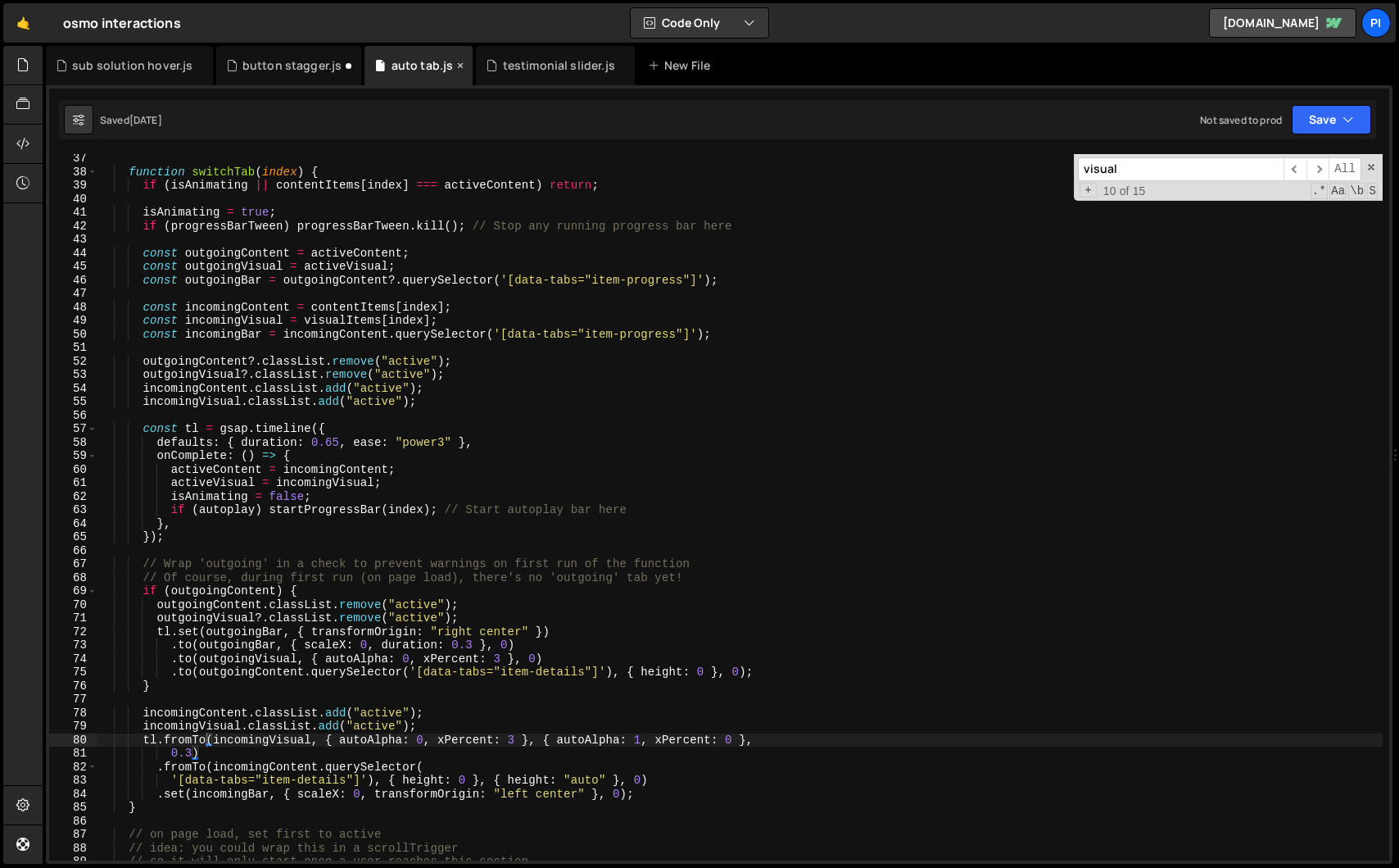
scroll to position [488, 0]
click at [447, 742] on div "function switchTab ( index ) { if ( isAnimating || contentItems [ index ] === a…" at bounding box center [739, 519] width 1285 height 734
click at [667, 753] on div "function switchTab ( index ) { if ( isAnimating || contentItems [ index ] === a…" at bounding box center [739, 519] width 1285 height 734
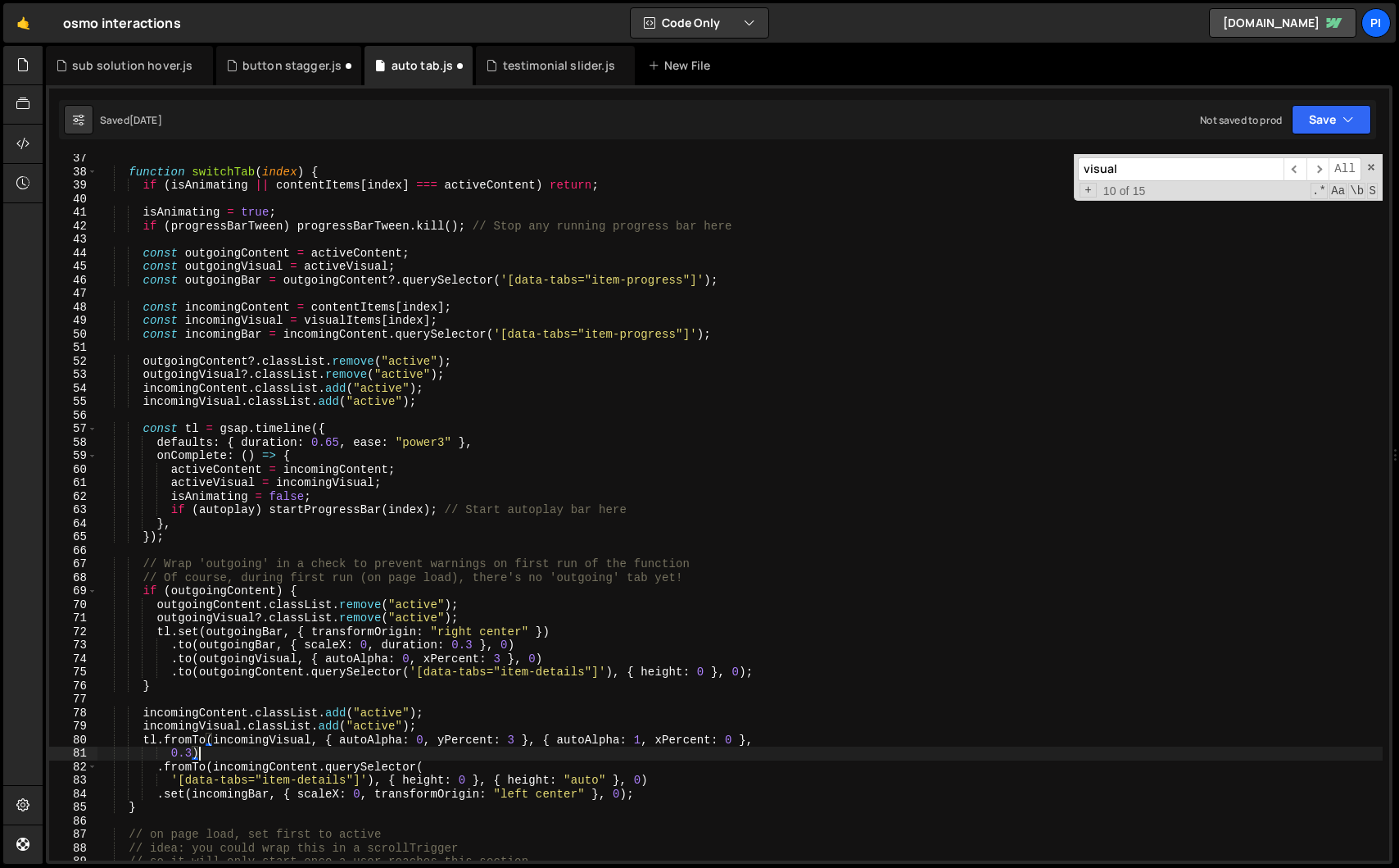
click at [667, 741] on div "function switchTab ( index ) { if ( isAnimating || contentItems [ index ] === a…" at bounding box center [739, 519] width 1285 height 734
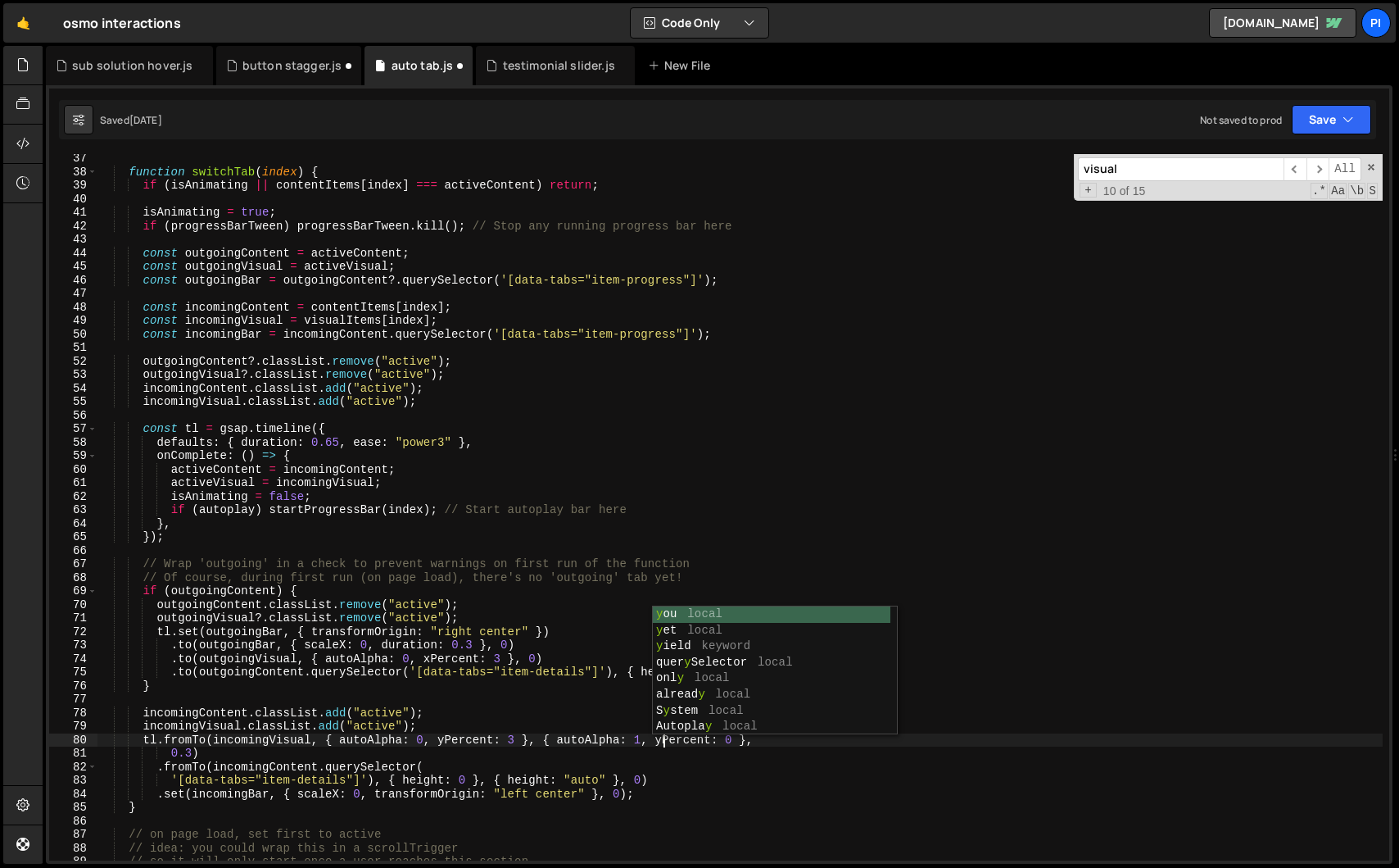
scroll to position [0, 38]
click at [479, 753] on div "function switchTab ( index ) { if ( isAnimating || contentItems [ index ] === a…" at bounding box center [739, 519] width 1285 height 734
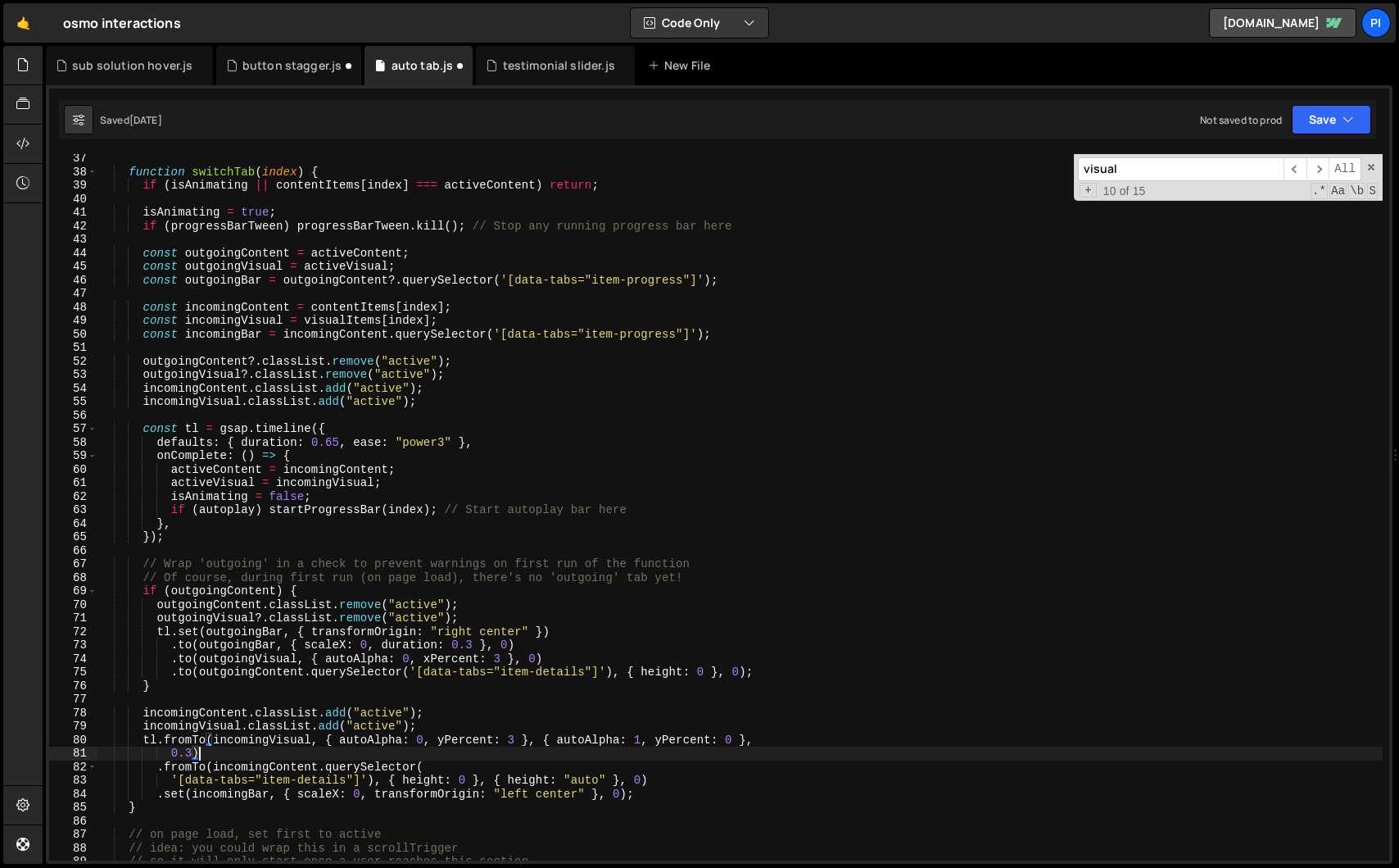
click at [514, 742] on div "function switchTab ( index ) { if ( isAnimating || contentItems [ index ] === a…" at bounding box center [739, 519] width 1285 height 734
click at [491, 753] on div "function switchTab ( index ) { if ( isAnimating || contentItems [ index ] === a…" at bounding box center [739, 519] width 1285 height 734
click at [1322, 115] on button "Save" at bounding box center [1332, 119] width 80 height 30
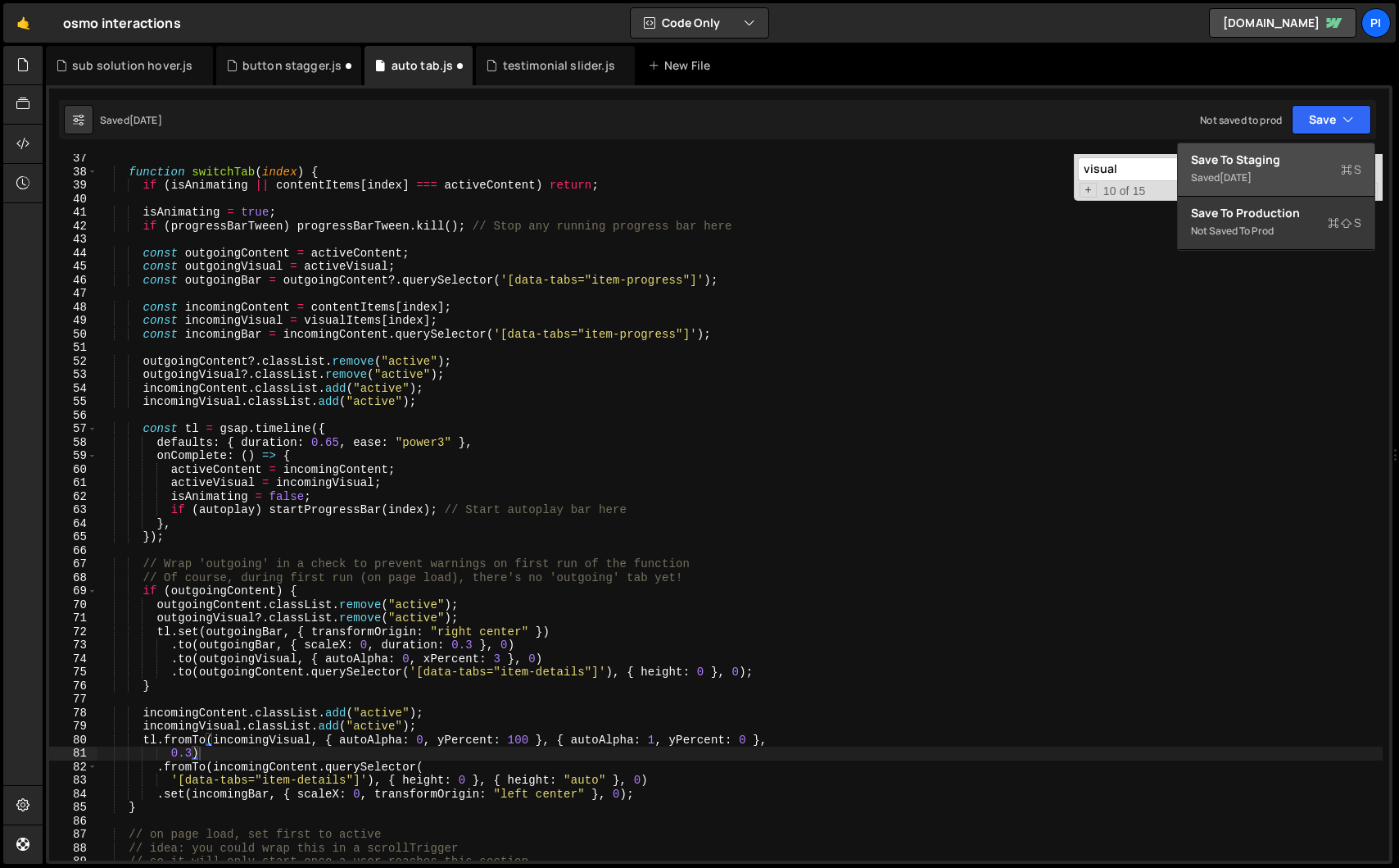
click at [1284, 182] on div "Saved [DATE]" at bounding box center [1276, 178] width 170 height 20
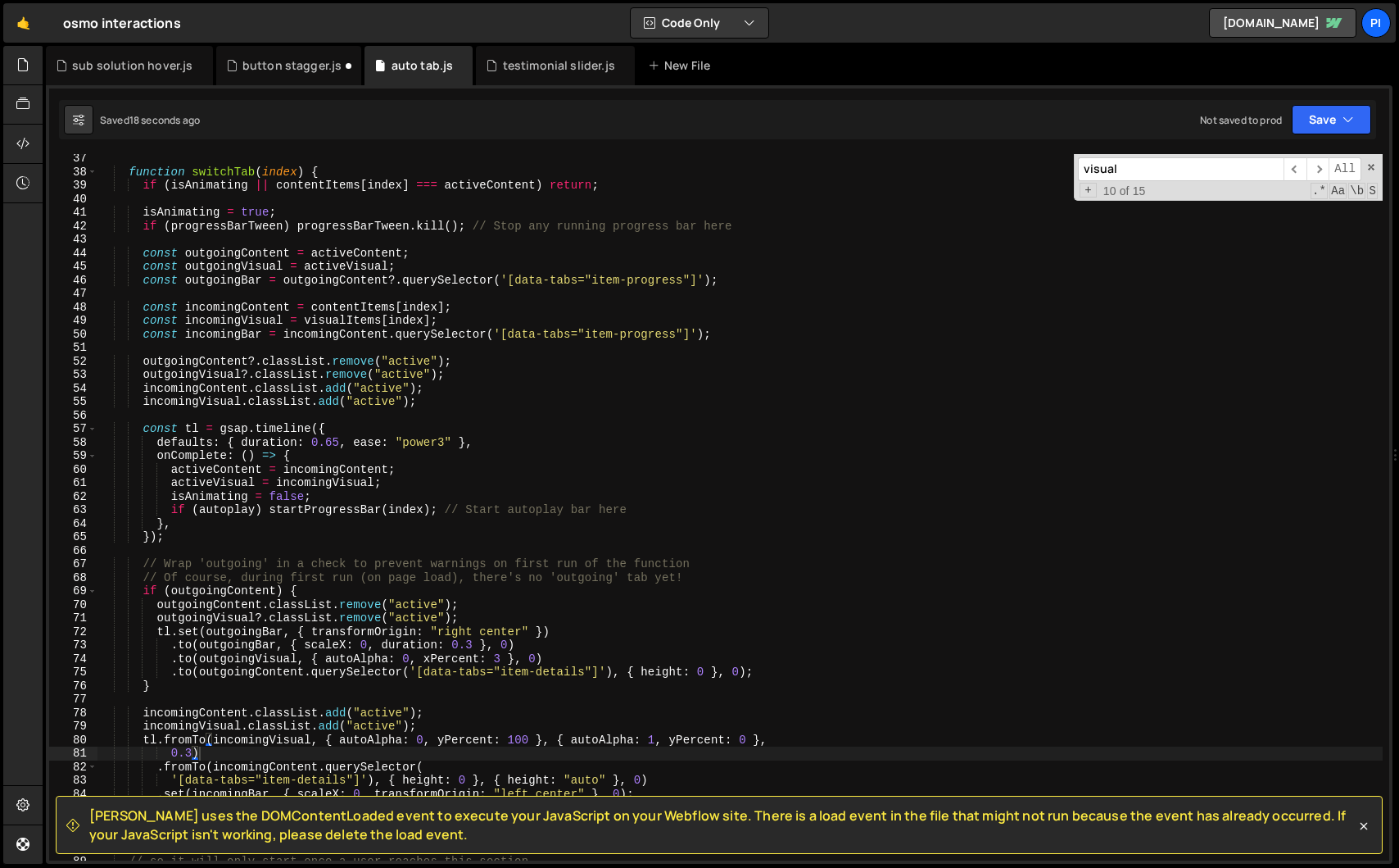
click at [514, 740] on div "function switchTab ( index ) { if ( isAnimating || contentItems [ index ] === a…" at bounding box center [739, 519] width 1285 height 734
click at [549, 757] on div "function switchTab ( index ) { if ( isAnimating || contentItems [ index ] === a…" at bounding box center [739, 519] width 1285 height 734
click at [1329, 123] on button "Save" at bounding box center [1332, 119] width 80 height 30
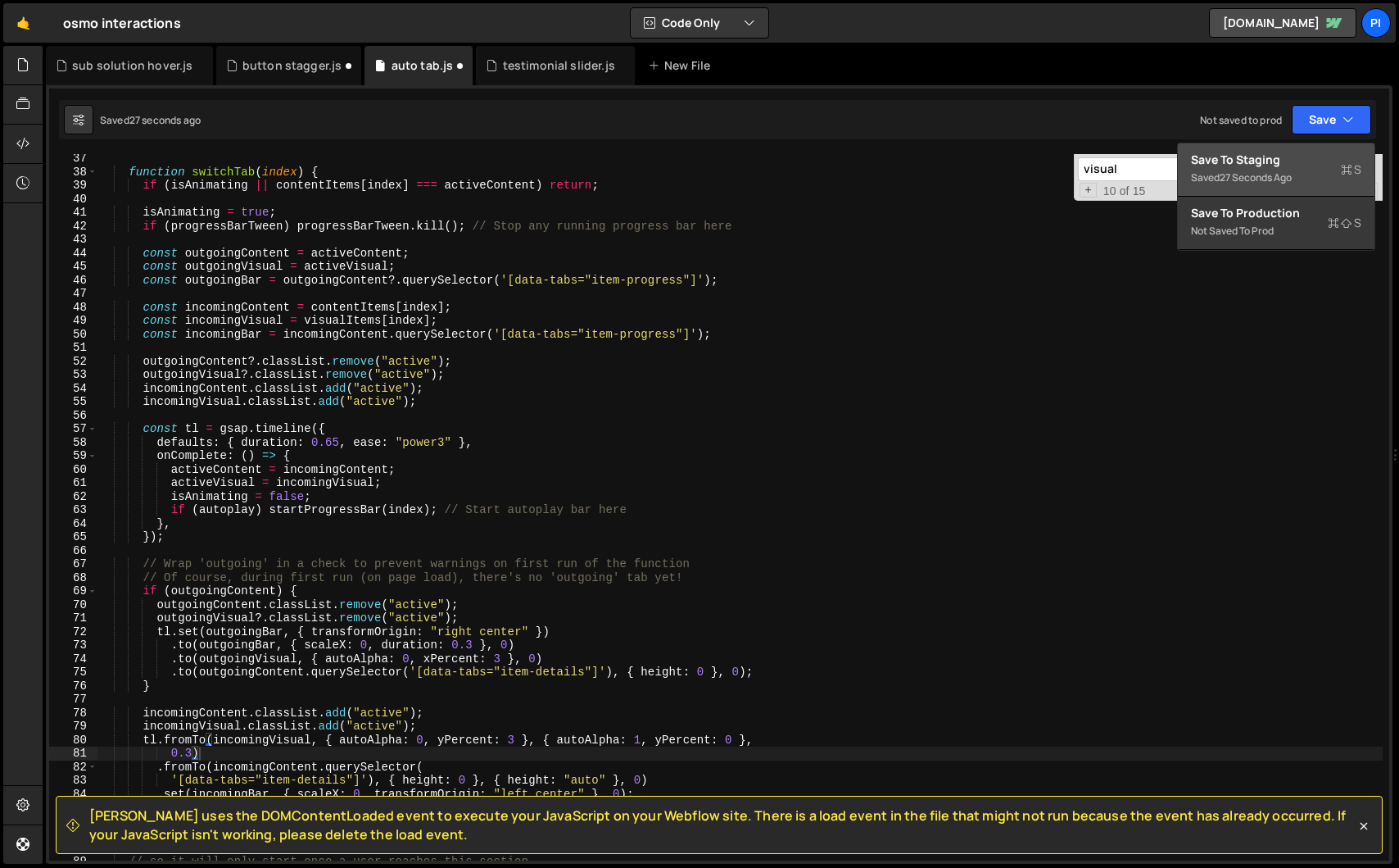
click at [1323, 144] on button "Save to Staging S Saved 27 seconds ago" at bounding box center [1276, 170] width 197 height 53
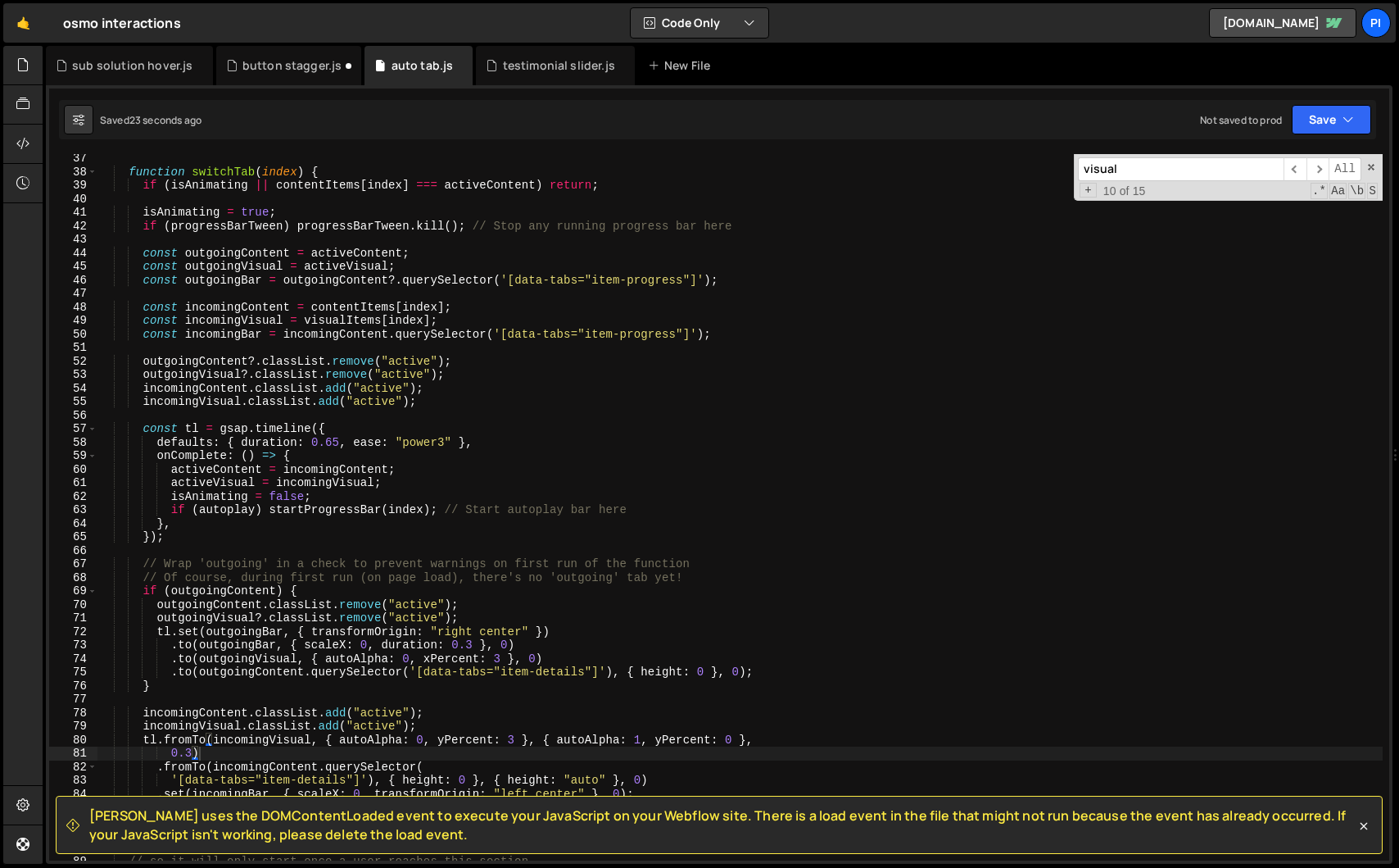
click at [466, 752] on div "function switchTab ( index ) { if ( isAnimating || contentItems [ index ] === a…" at bounding box center [739, 519] width 1285 height 734
click at [1371, 167] on span at bounding box center [1372, 168] width 12 height 12
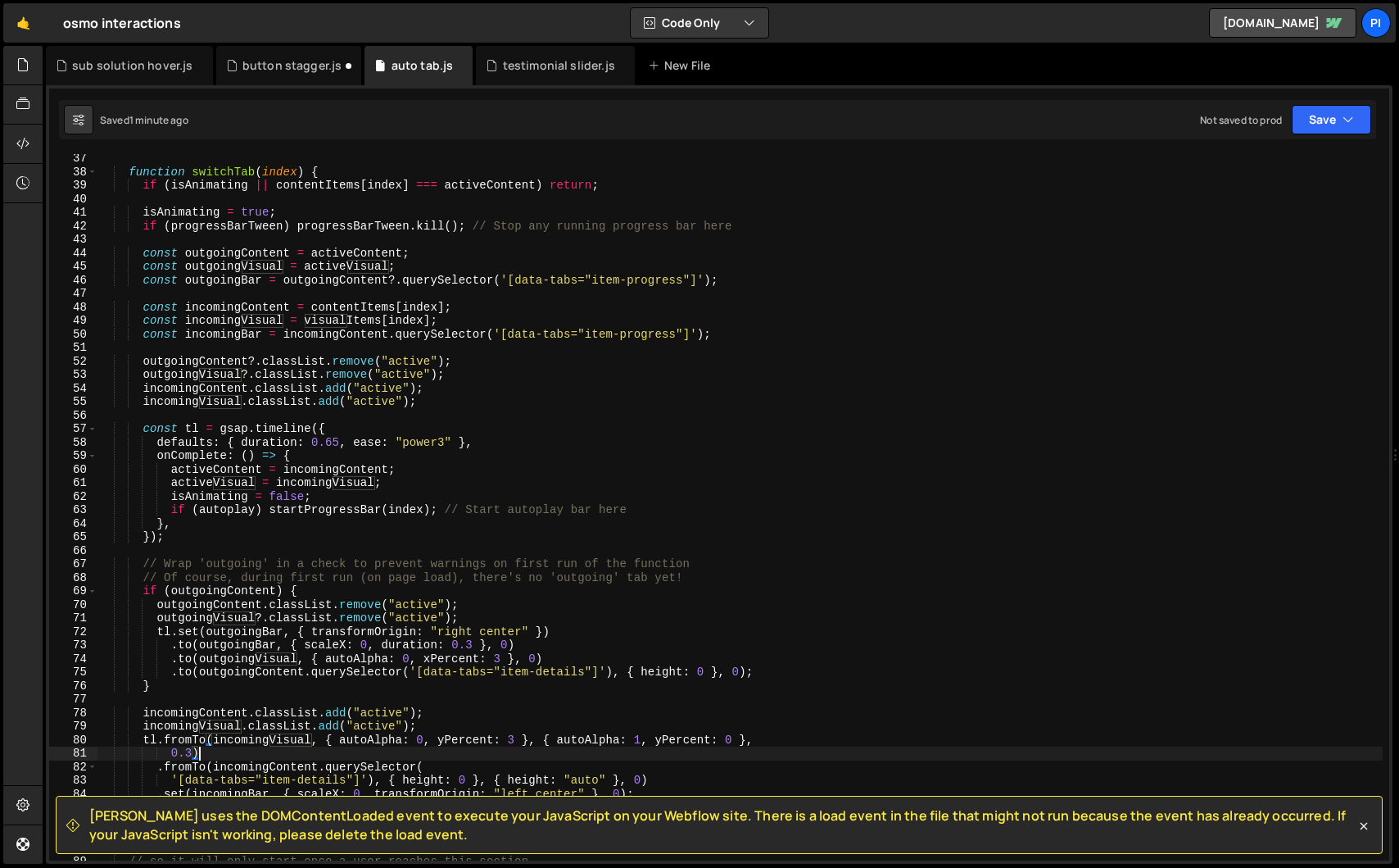
click at [433, 659] on div "function switchTab ( index ) { if ( isAnimating || contentItems [ index ] === a…" at bounding box center [739, 519] width 1285 height 734
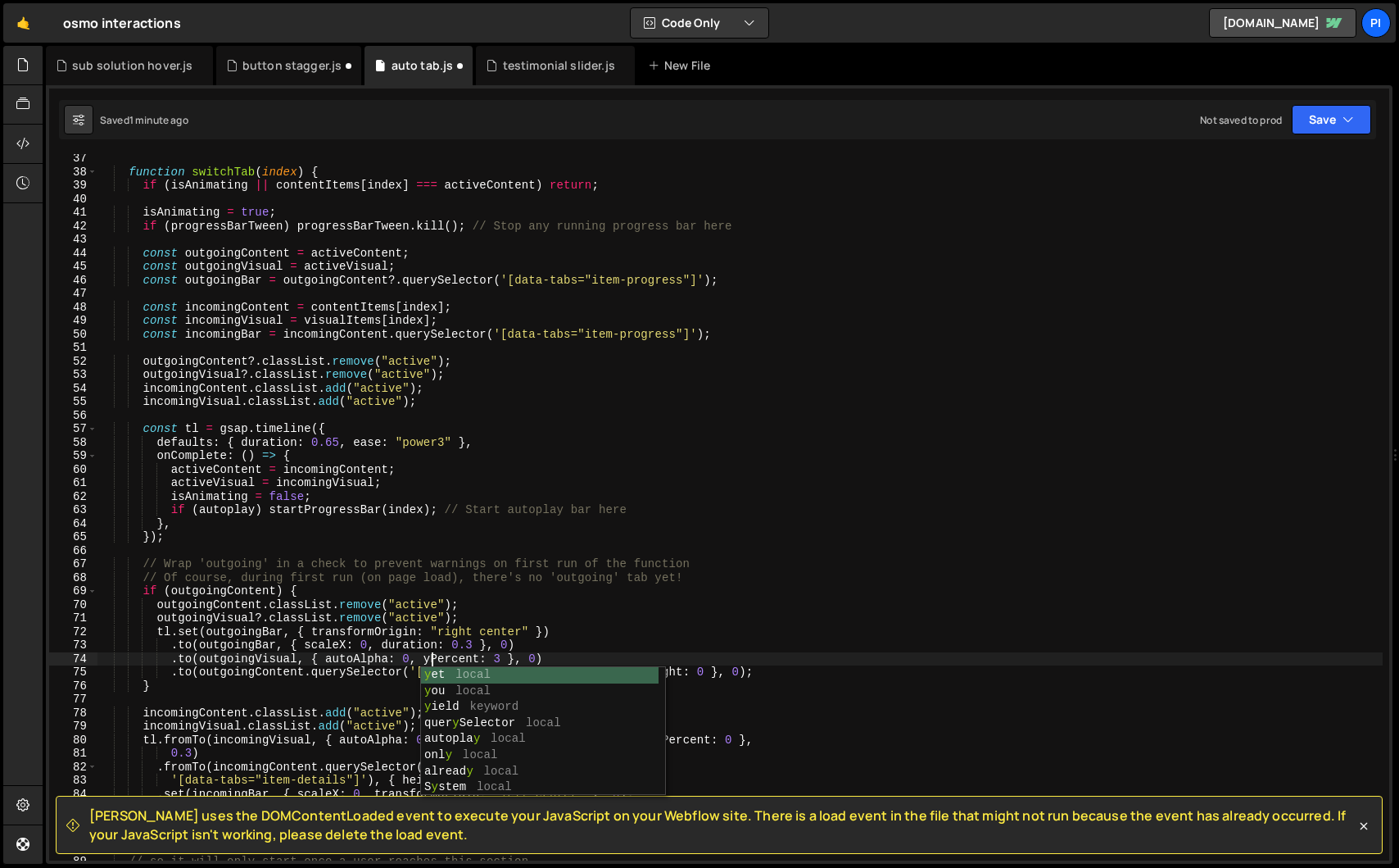
click at [397, 680] on div "function switchTab ( index ) { if ( isAnimating || contentItems [ index ] === a…" at bounding box center [739, 519] width 1285 height 734
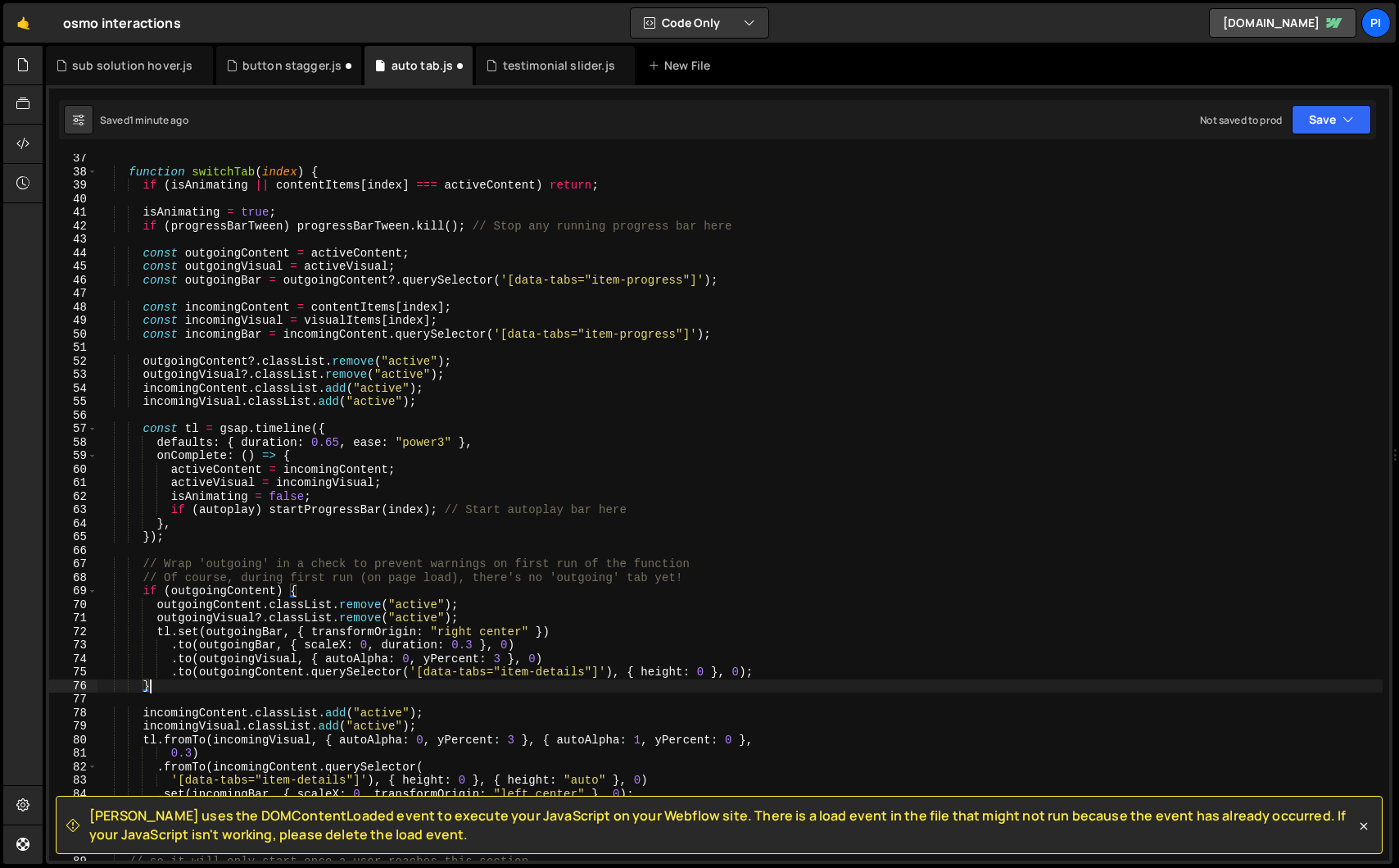
scroll to position [0, 2]
click at [428, 659] on div "function switchTab ( index ) { if ( isAnimating || contentItems [ index ] === a…" at bounding box center [739, 519] width 1285 height 734
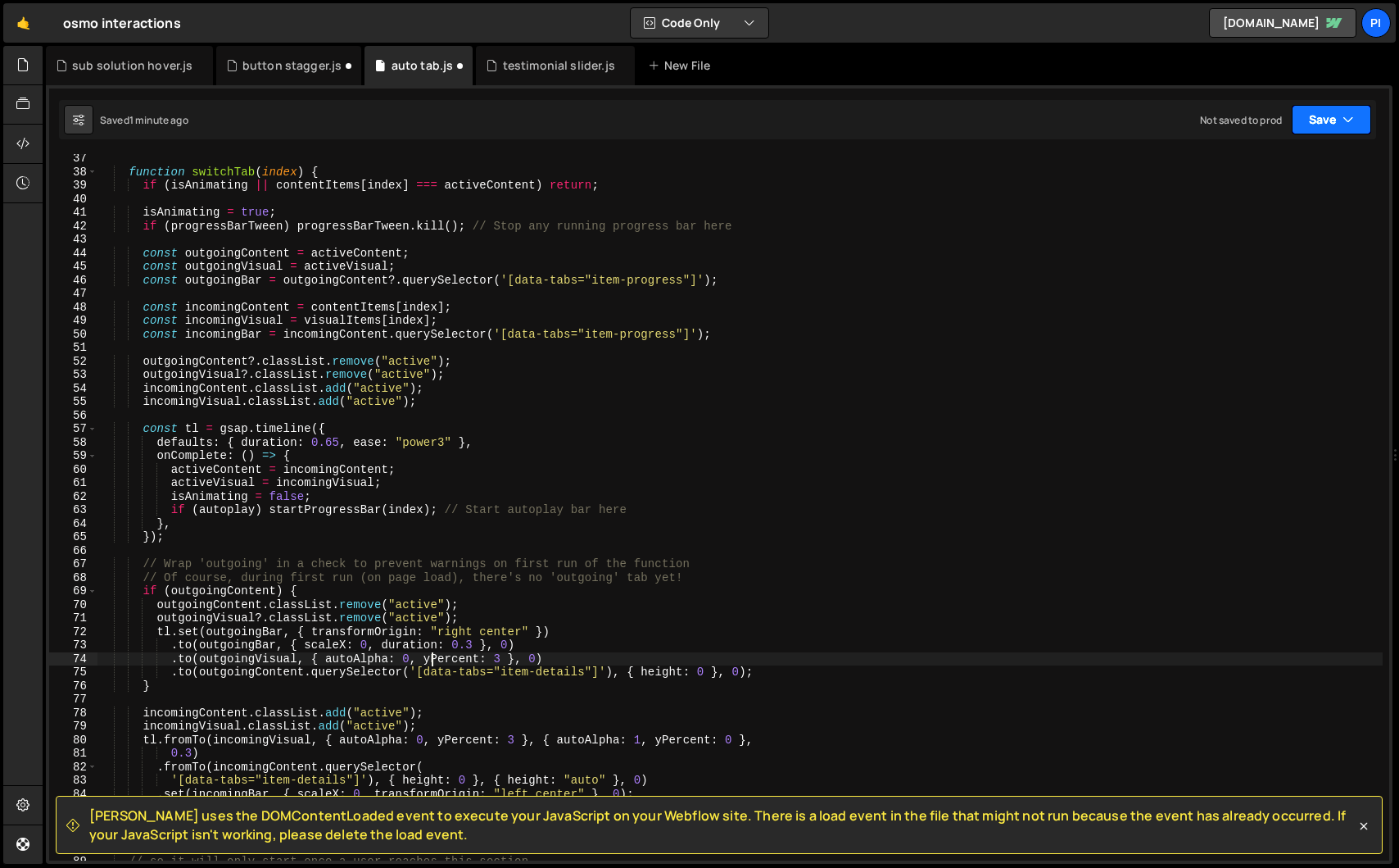
click at [1334, 118] on button "Save" at bounding box center [1332, 119] width 80 height 30
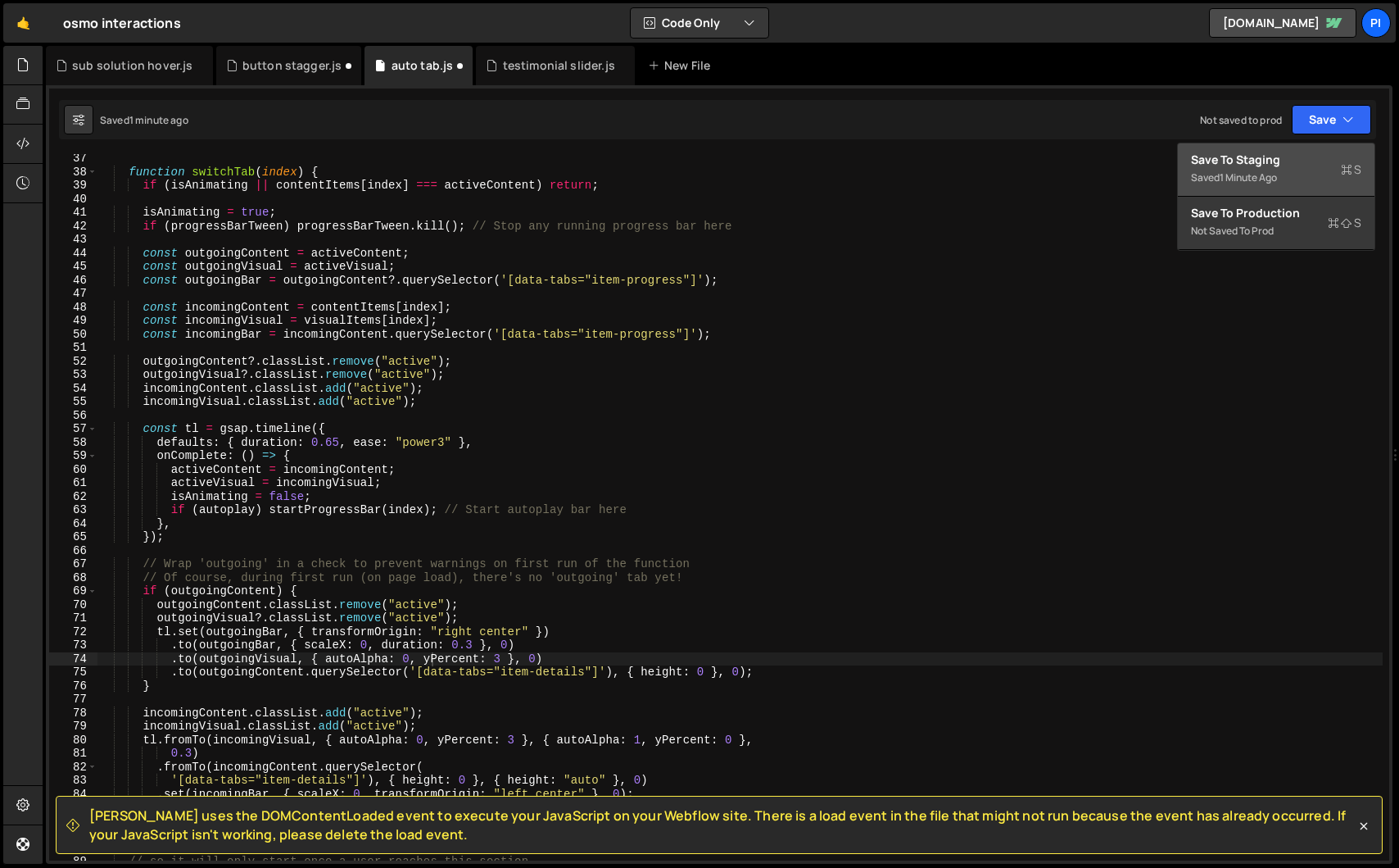
click at [1331, 149] on button "Save to Staging S Saved 1 minute ago" at bounding box center [1276, 170] width 197 height 53
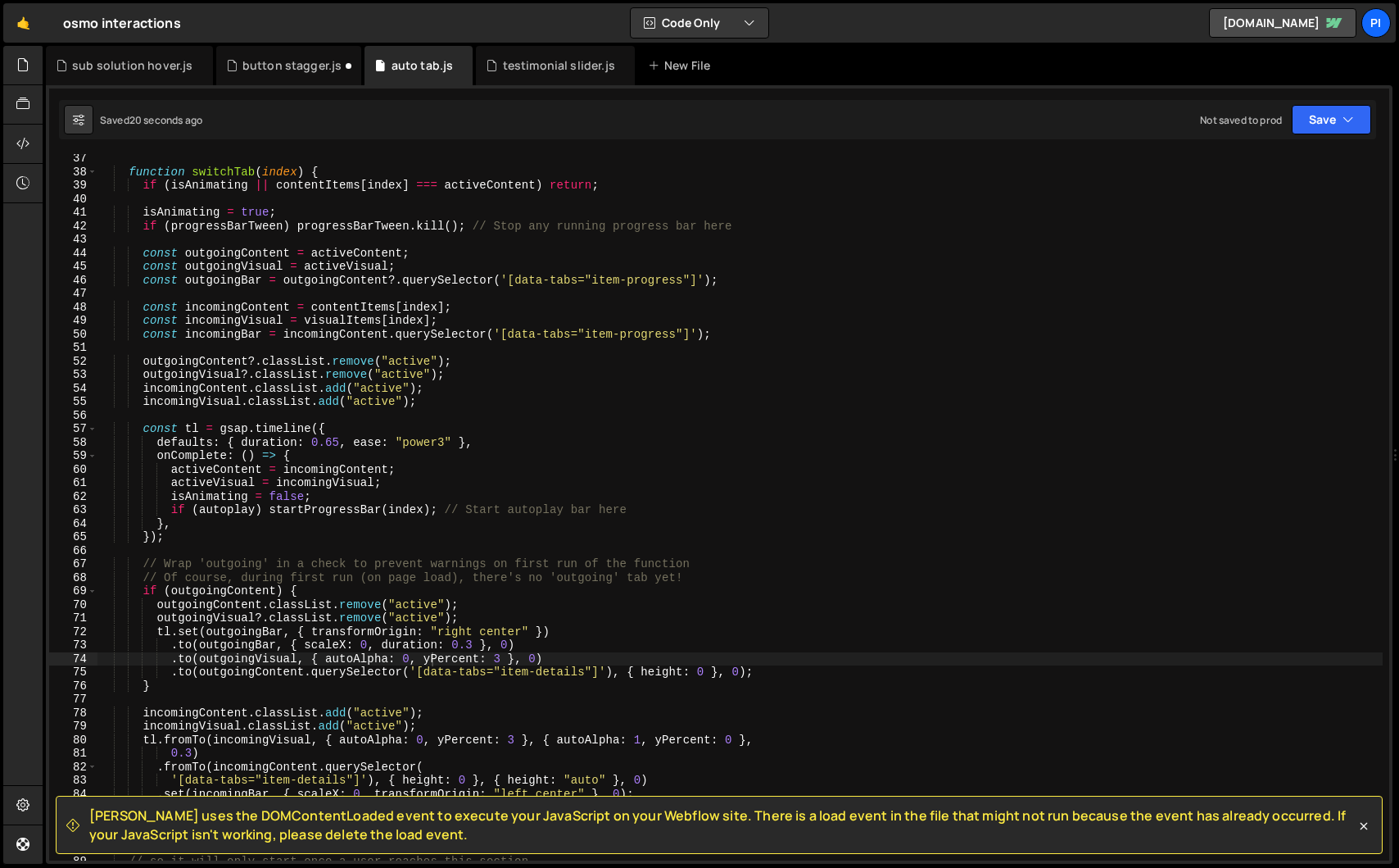
click at [495, 660] on div "function switchTab ( index ) { if ( isAnimating || contentItems [ index ] === a…" at bounding box center [739, 519] width 1285 height 734
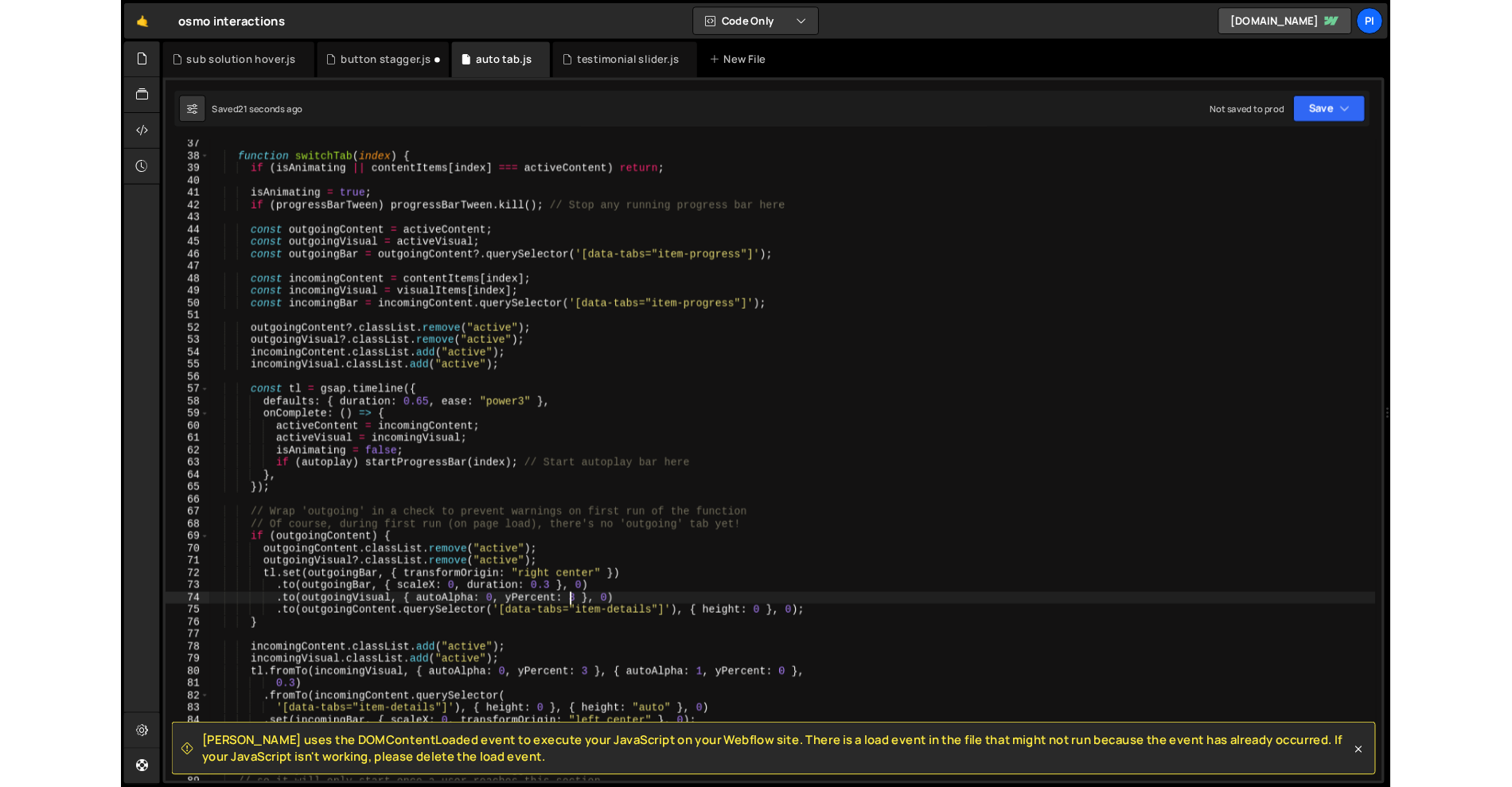
scroll to position [0, 27]
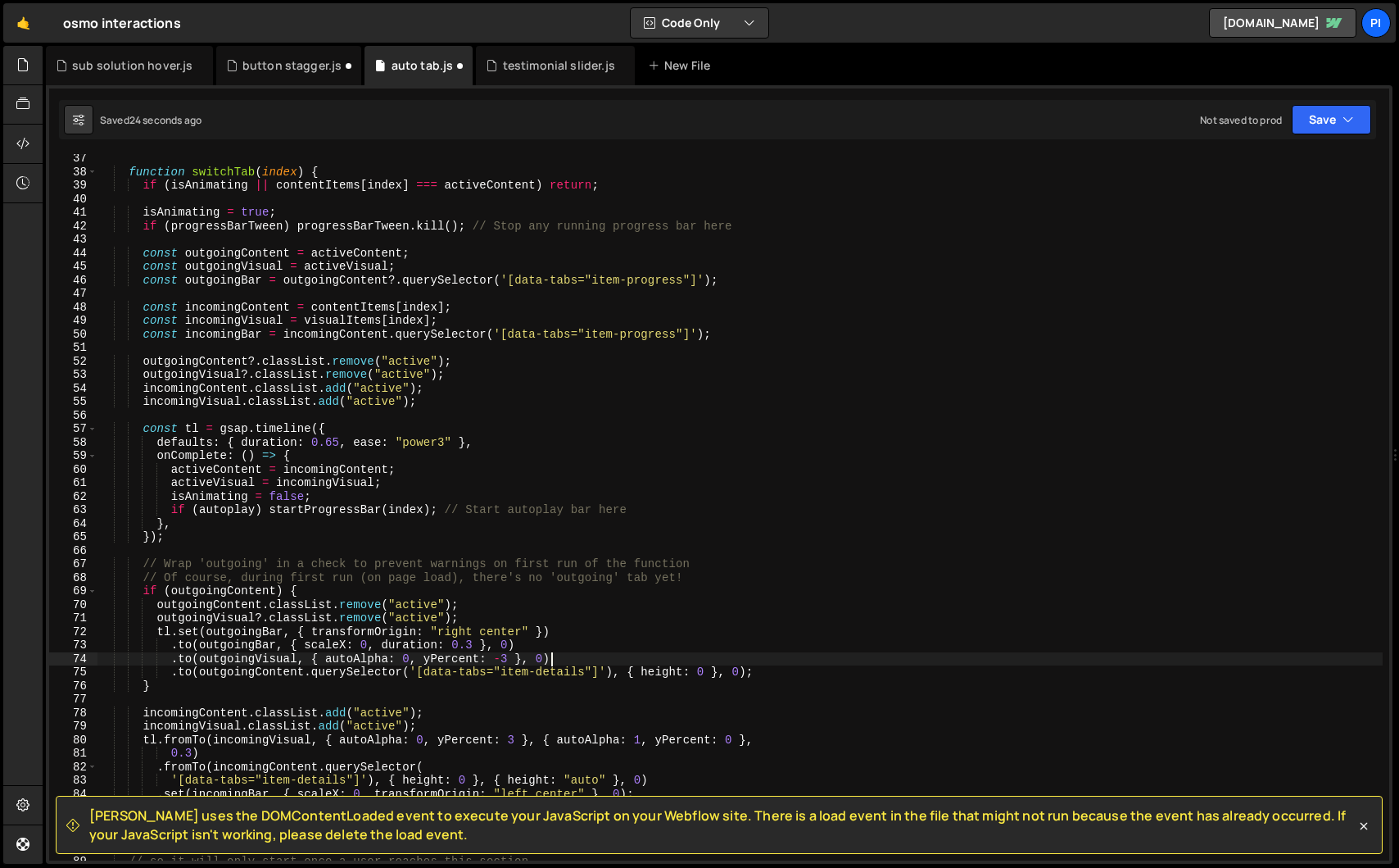
click at [558, 652] on div "function switchTab ( index ) { if ( isAnimating || contentItems [ index ] === a…" at bounding box center [739, 519] width 1285 height 734
type textarea ".to(outgoingVisual, { autoAlpha: 0, yPercent: -3 }, 0)"
click at [1331, 124] on button "Save" at bounding box center [1332, 119] width 80 height 30
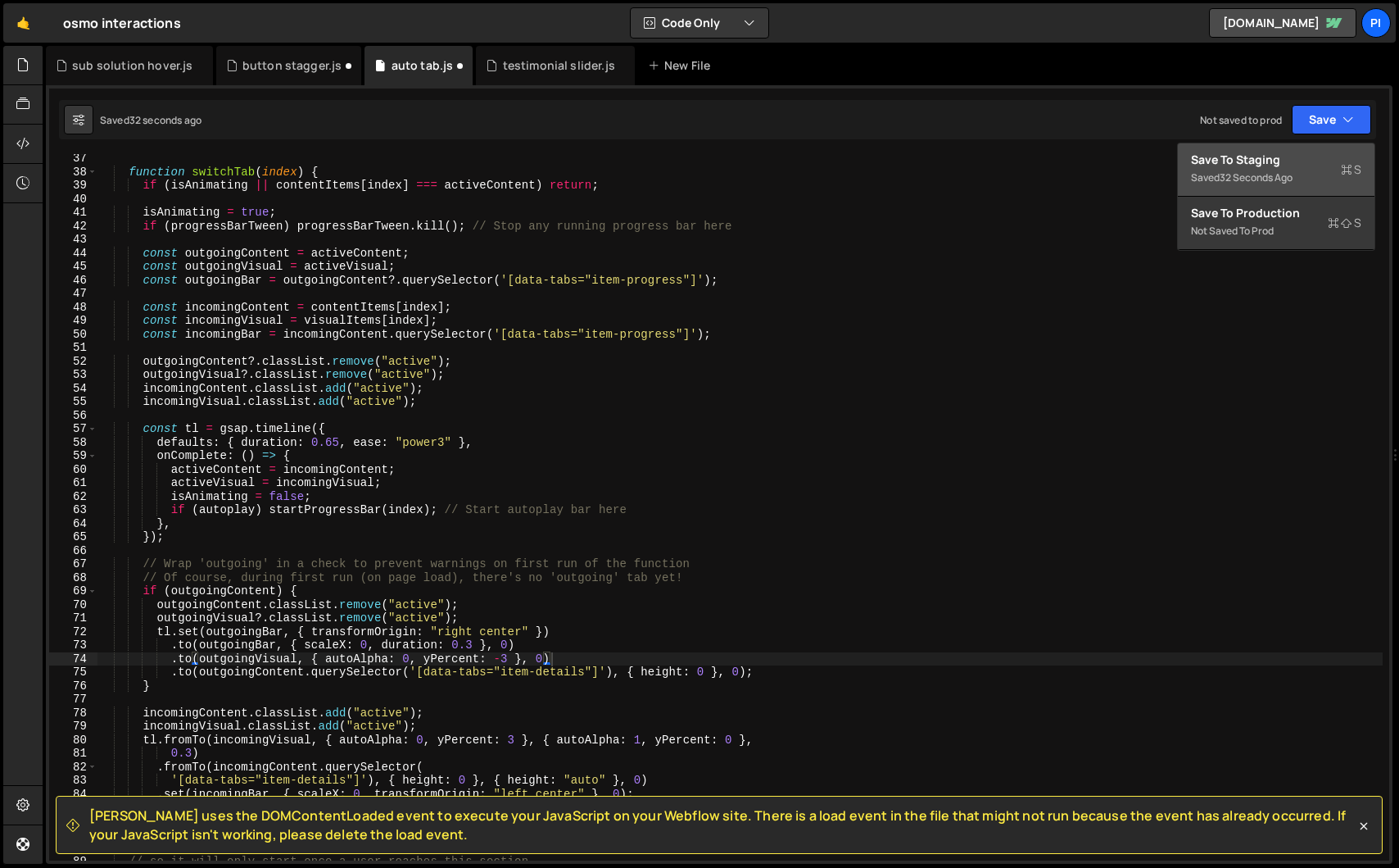
click at [1324, 154] on div "Save to Staging S" at bounding box center [1276, 160] width 170 height 17
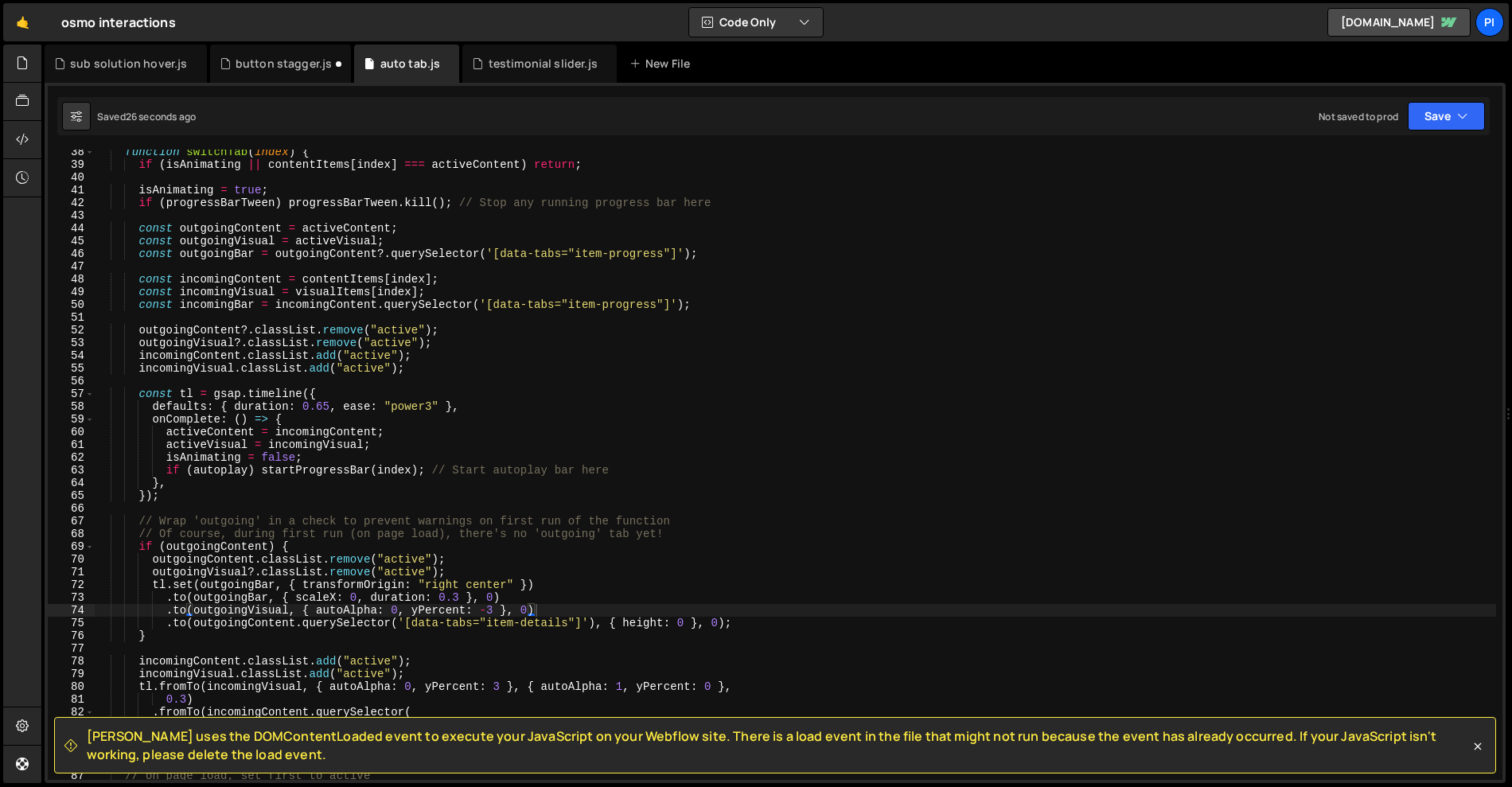
scroll to position [475, 0]
click at [519, 65] on div "testimonial slider.js" at bounding box center [542, 64] width 109 height 16
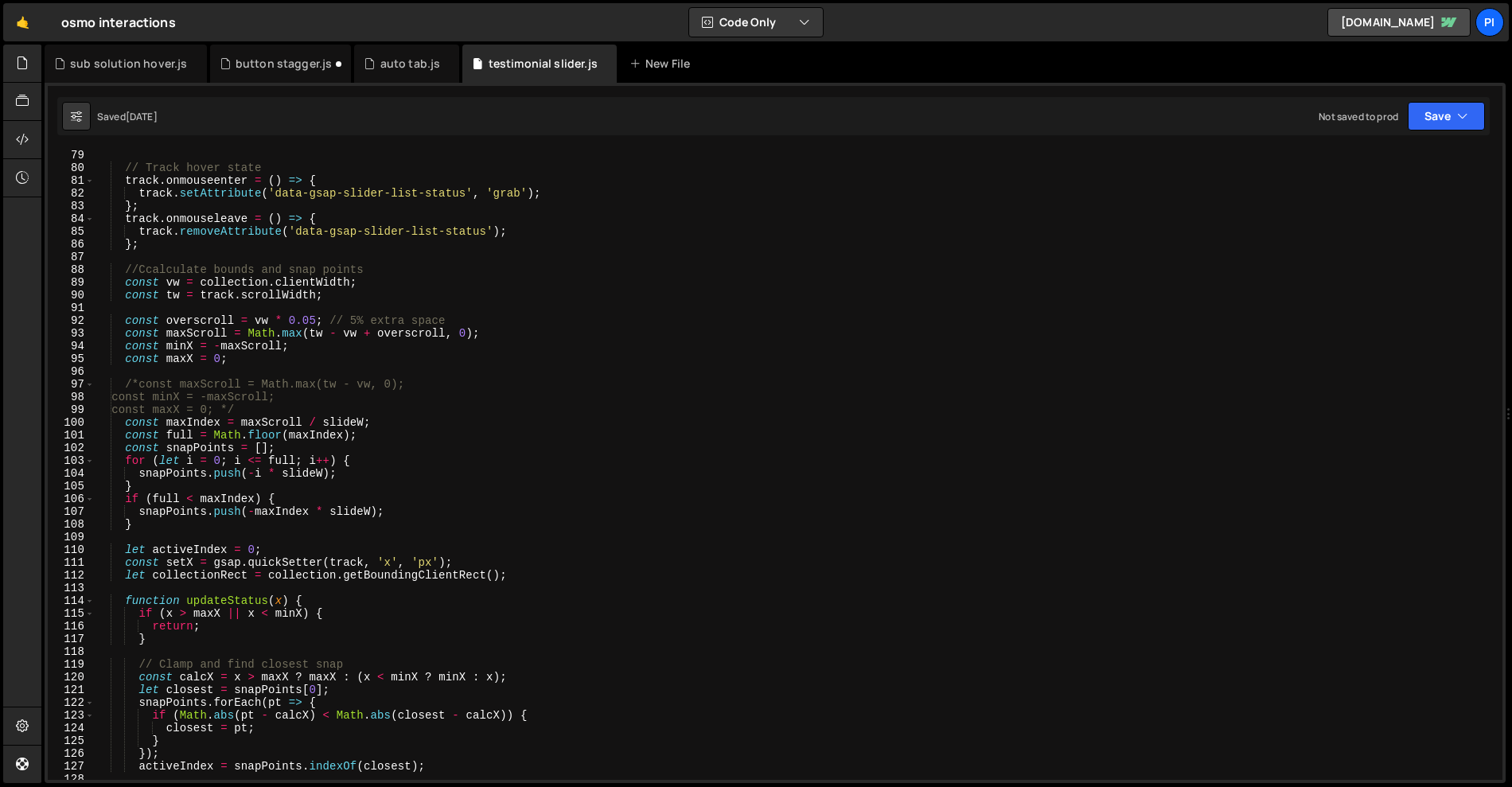
scroll to position [1047, 0]
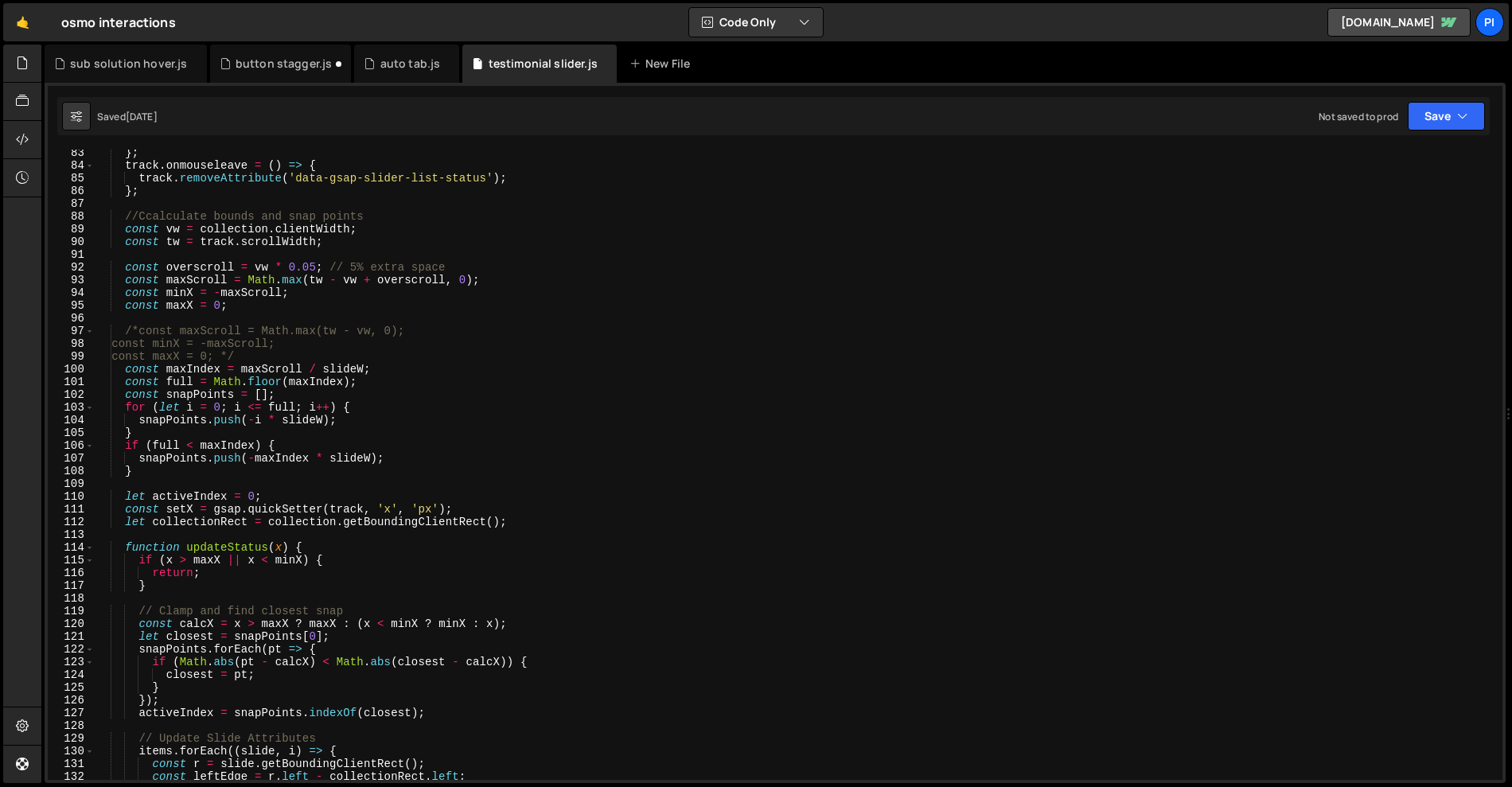
click at [145, 214] on div "} ; track . onmouseleave = ( ) => { track . removeAttribute ( 'data-gsap-slider…" at bounding box center [795, 484] width 1402 height 675
click at [303, 298] on div "} ; track . onmouseleave = ( ) => { track . removeAttribute ( 'data-gsap-slider…" at bounding box center [795, 484] width 1402 height 675
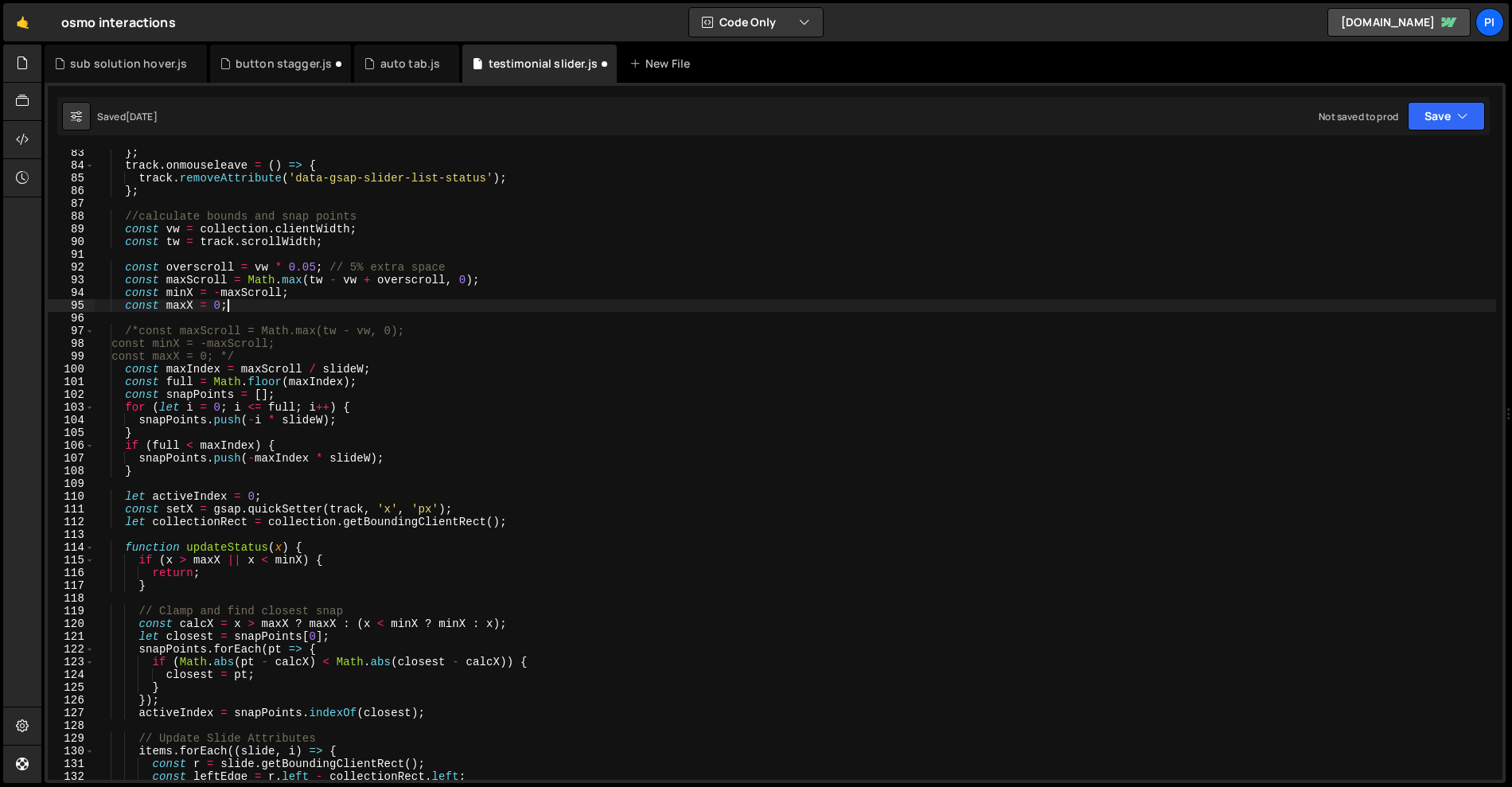
click at [271, 307] on div "} ; track . onmouseleave = ( ) => { track . removeAttribute ( 'data-gsap-slider…" at bounding box center [795, 484] width 1402 height 675
type textarea "const maxX = 0;"
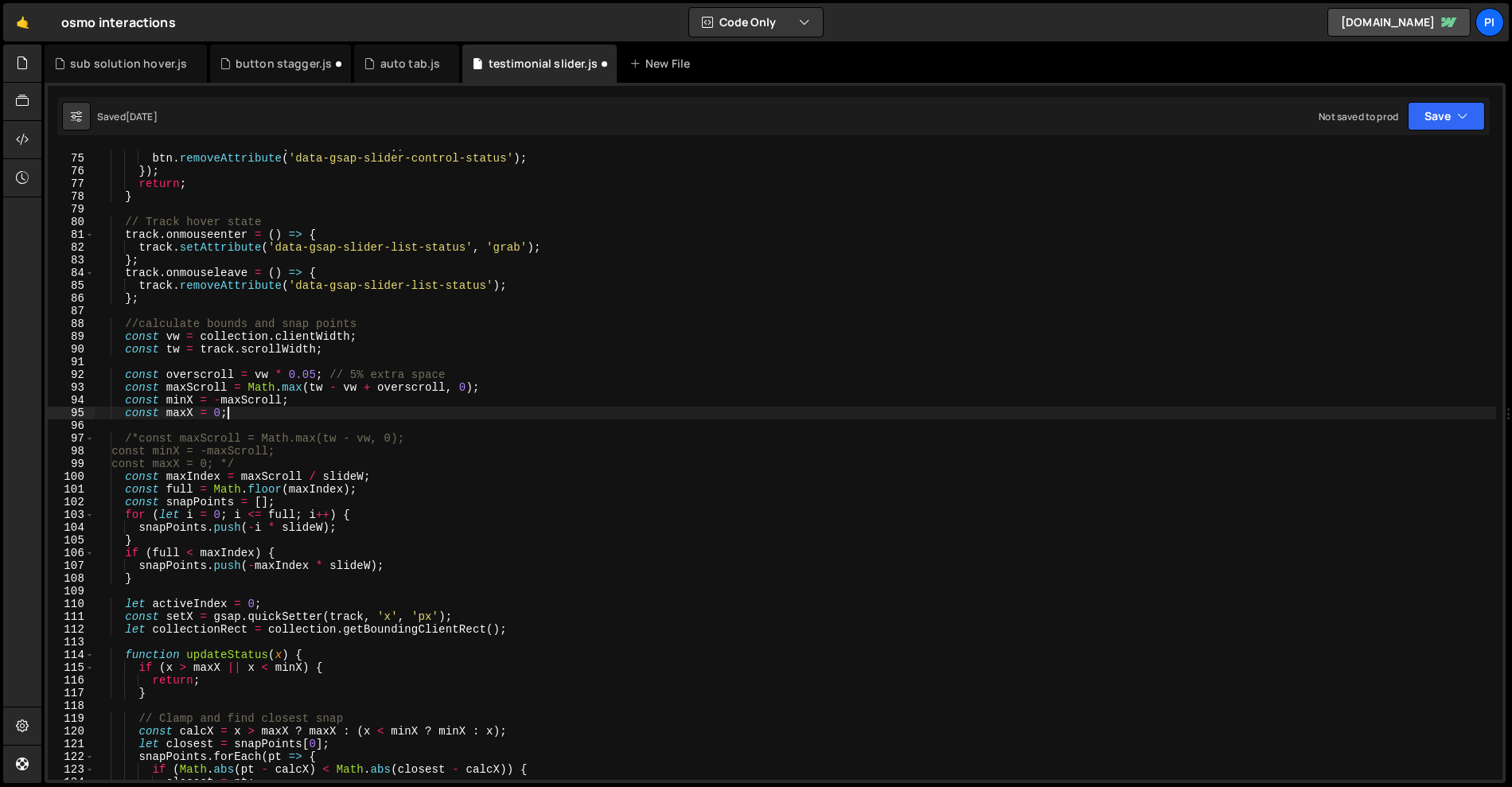
scroll to position [801, 0]
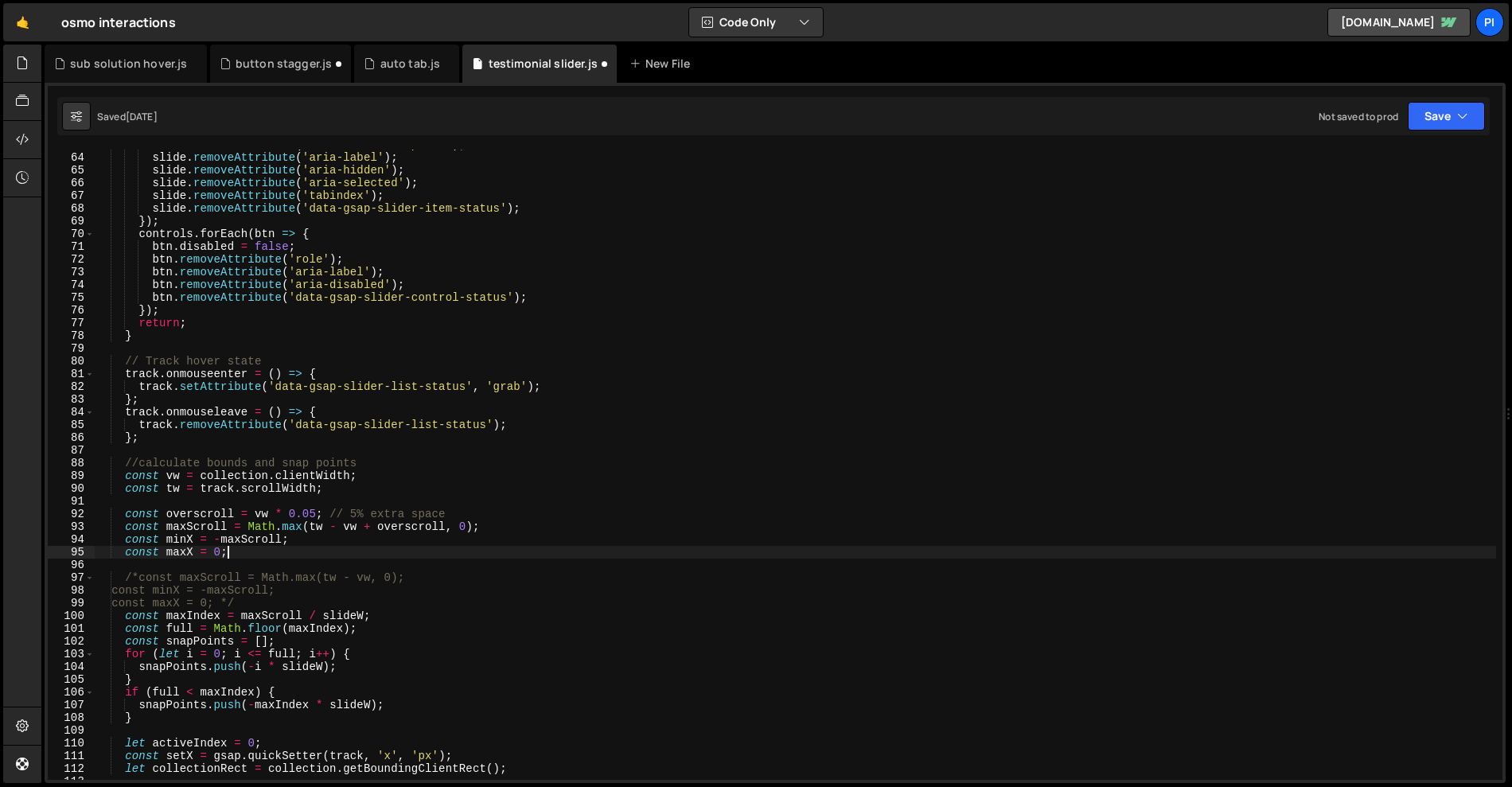
click at [272, 553] on div "slide . removeAttribute ( 'aria-roledescription' ) ; slide . removeAttribute ( …" at bounding box center [795, 476] width 1402 height 675
click at [274, 563] on div "slide . removeAttribute ( 'aria-roledescription' ) ; slide . removeAttribute ( …" at bounding box center [795, 476] width 1402 height 675
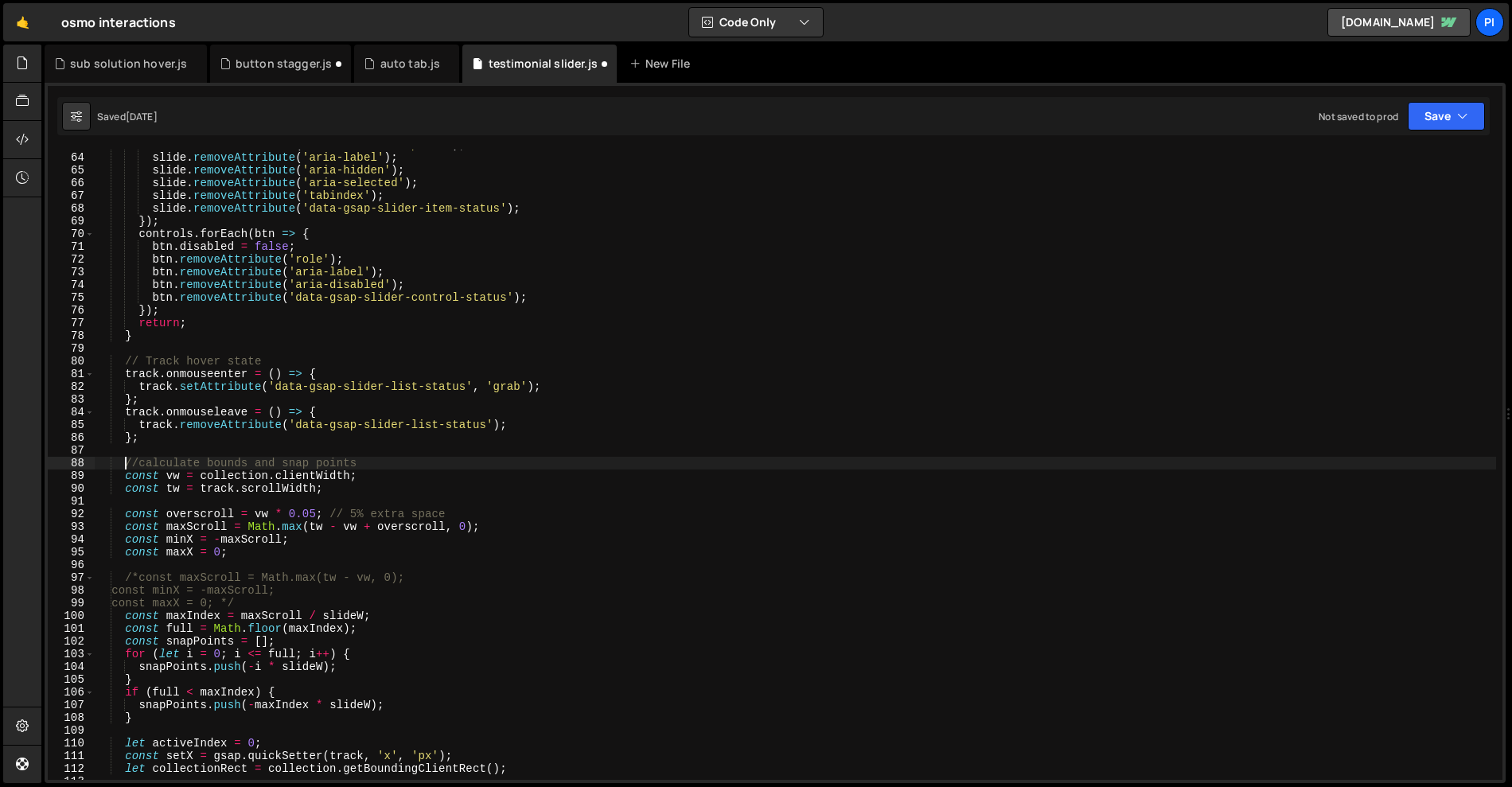
click at [124, 459] on div "slide . removeAttribute ( 'aria-roledescription' ) ; slide . removeAttribute ( …" at bounding box center [795, 476] width 1402 height 675
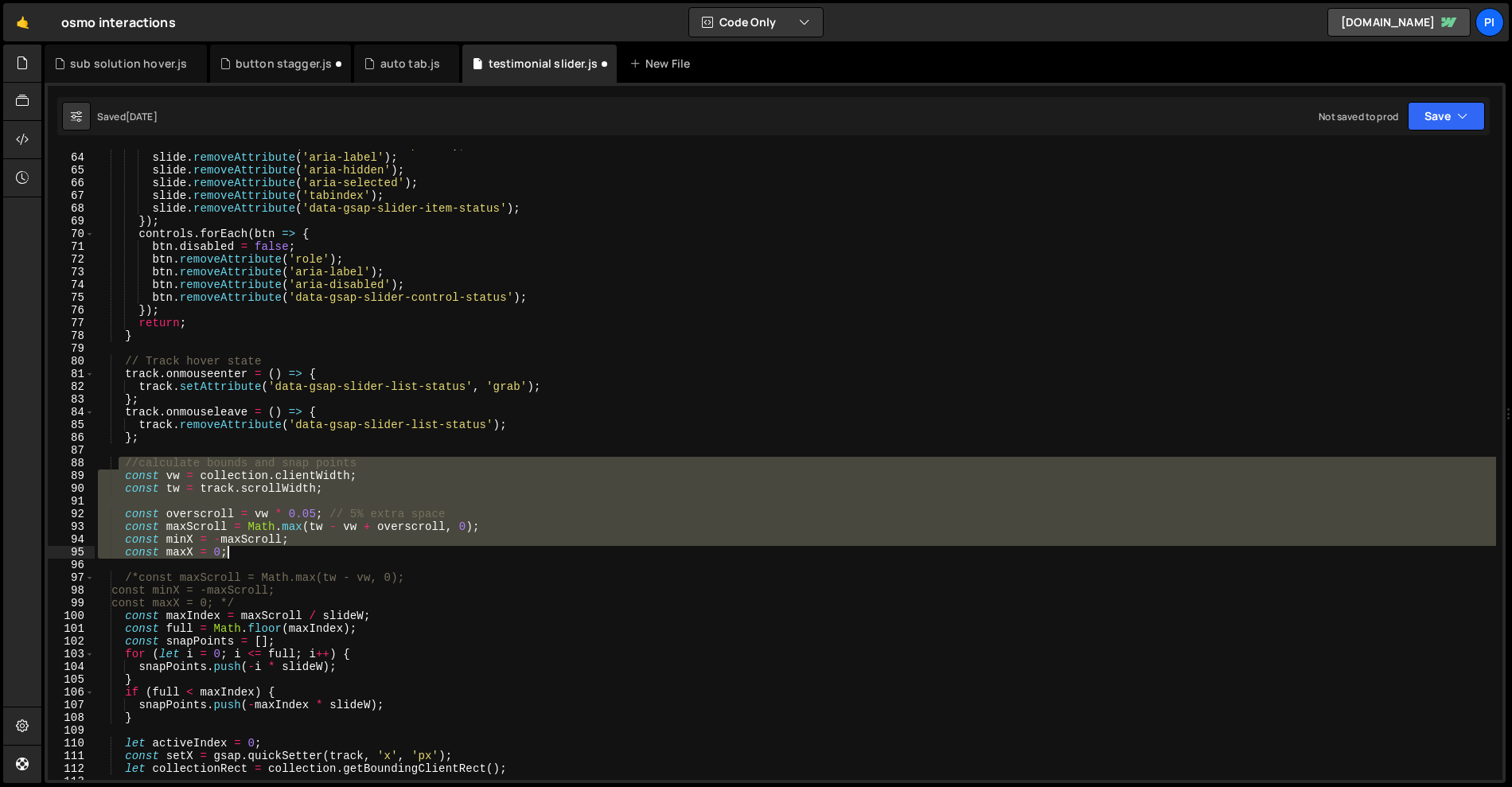
drag, startPoint x: 120, startPoint y: 466, endPoint x: 245, endPoint y: 547, distance: 148.9
click at [245, 547] on div "slide . removeAttribute ( 'aria-roledescription' ) ; slide . removeAttribute ( …" at bounding box center [795, 476] width 1402 height 675
click at [252, 556] on div "slide . removeAttribute ( 'aria-roledescription' ) ; slide . removeAttribute ( …" at bounding box center [795, 465] width 1402 height 631
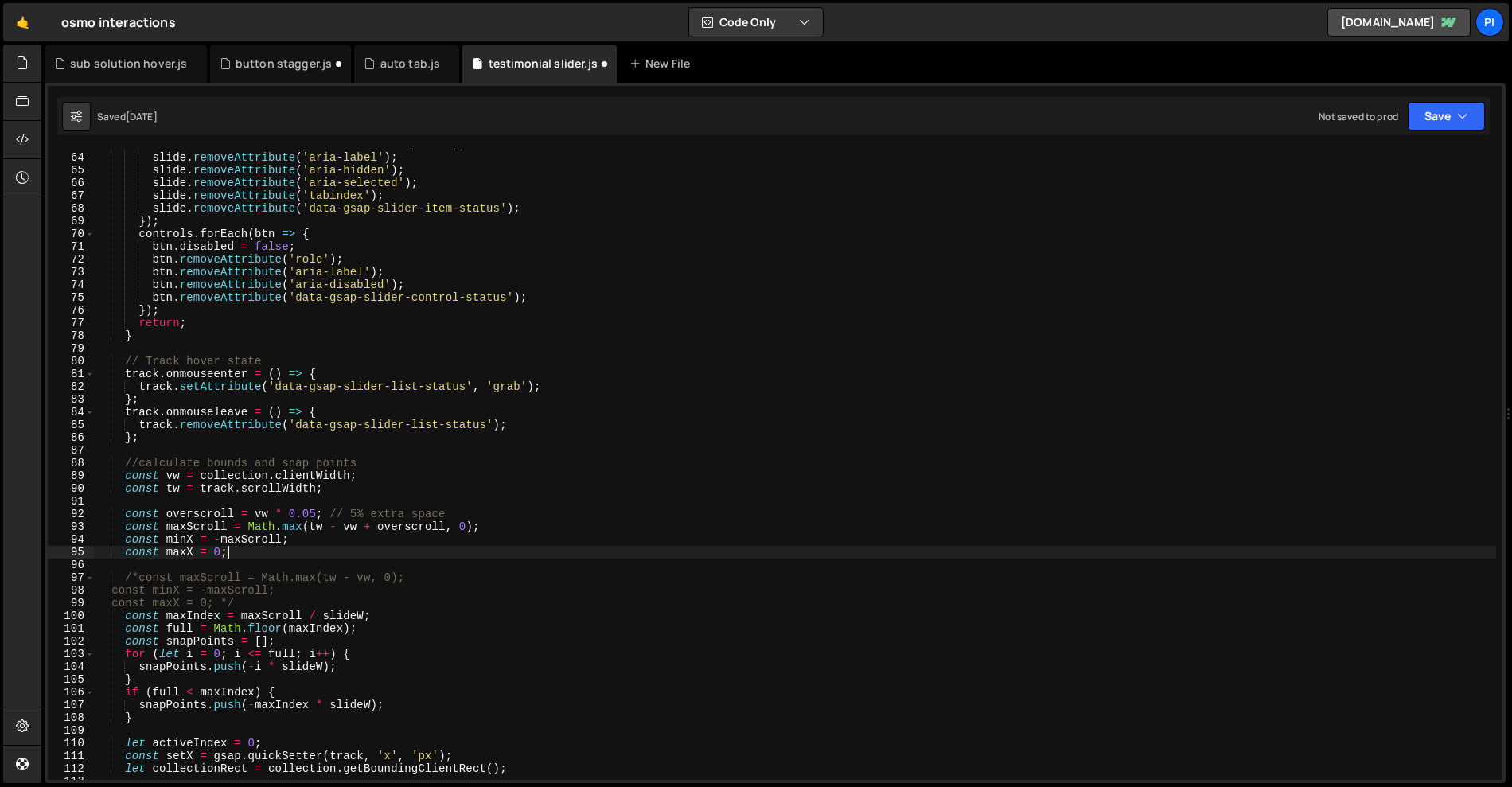
click at [334, 339] on div "slide . removeAttribute ( 'aria-roledescription' ) ; slide . removeAttribute ( …" at bounding box center [795, 476] width 1402 height 675
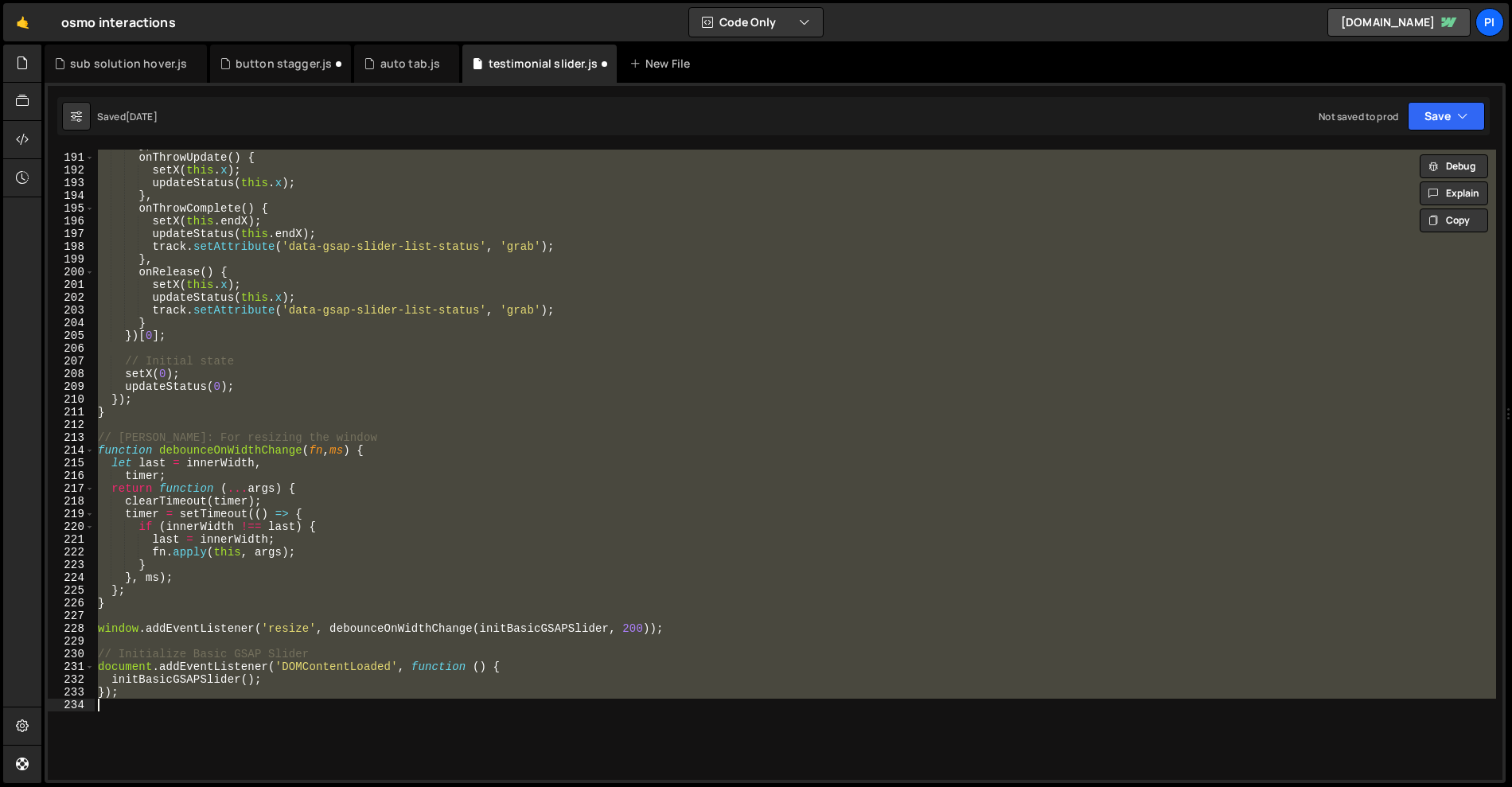
scroll to position [2419, 0]
click at [447, 660] on div "} , onThrowUpdate ( ) { setX ( this . x ) ; updateStatus ( this . x ) ; } , onT…" at bounding box center [795, 465] width 1402 height 631
type textarea "document.addEventListener('DOMContentLoaded', function () {"
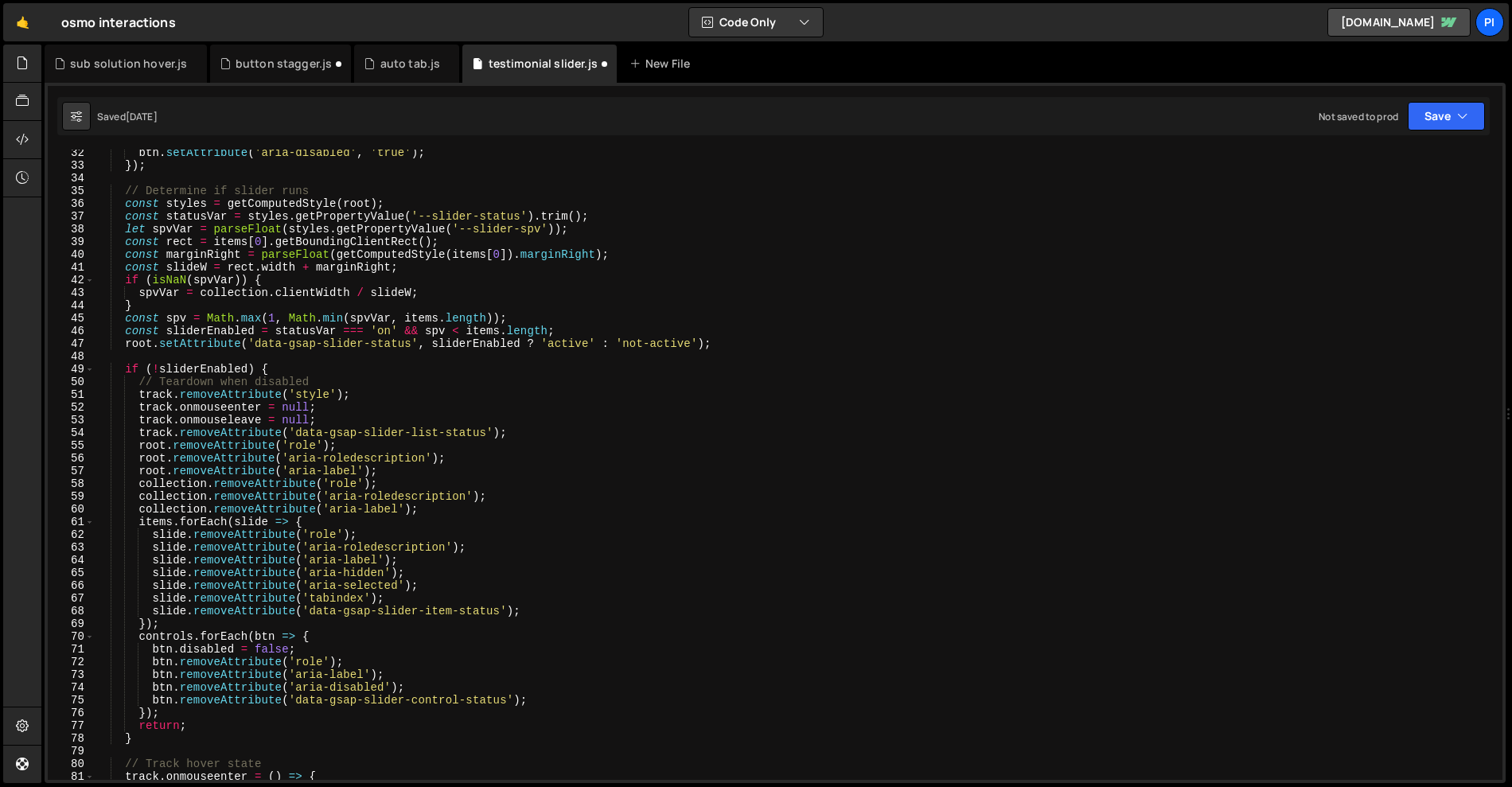
scroll to position [0, 0]
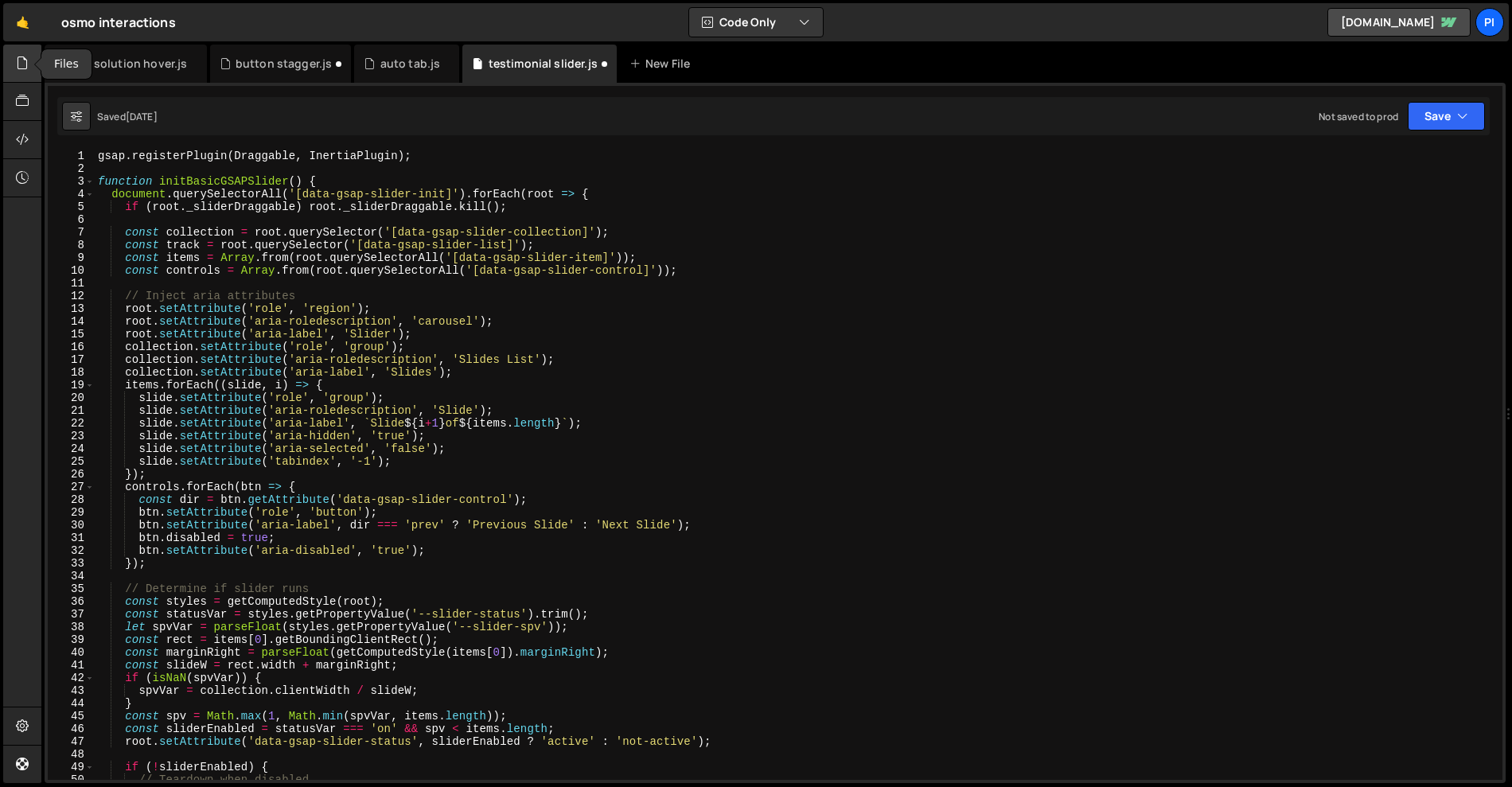
click at [24, 66] on icon at bounding box center [23, 63] width 13 height 18
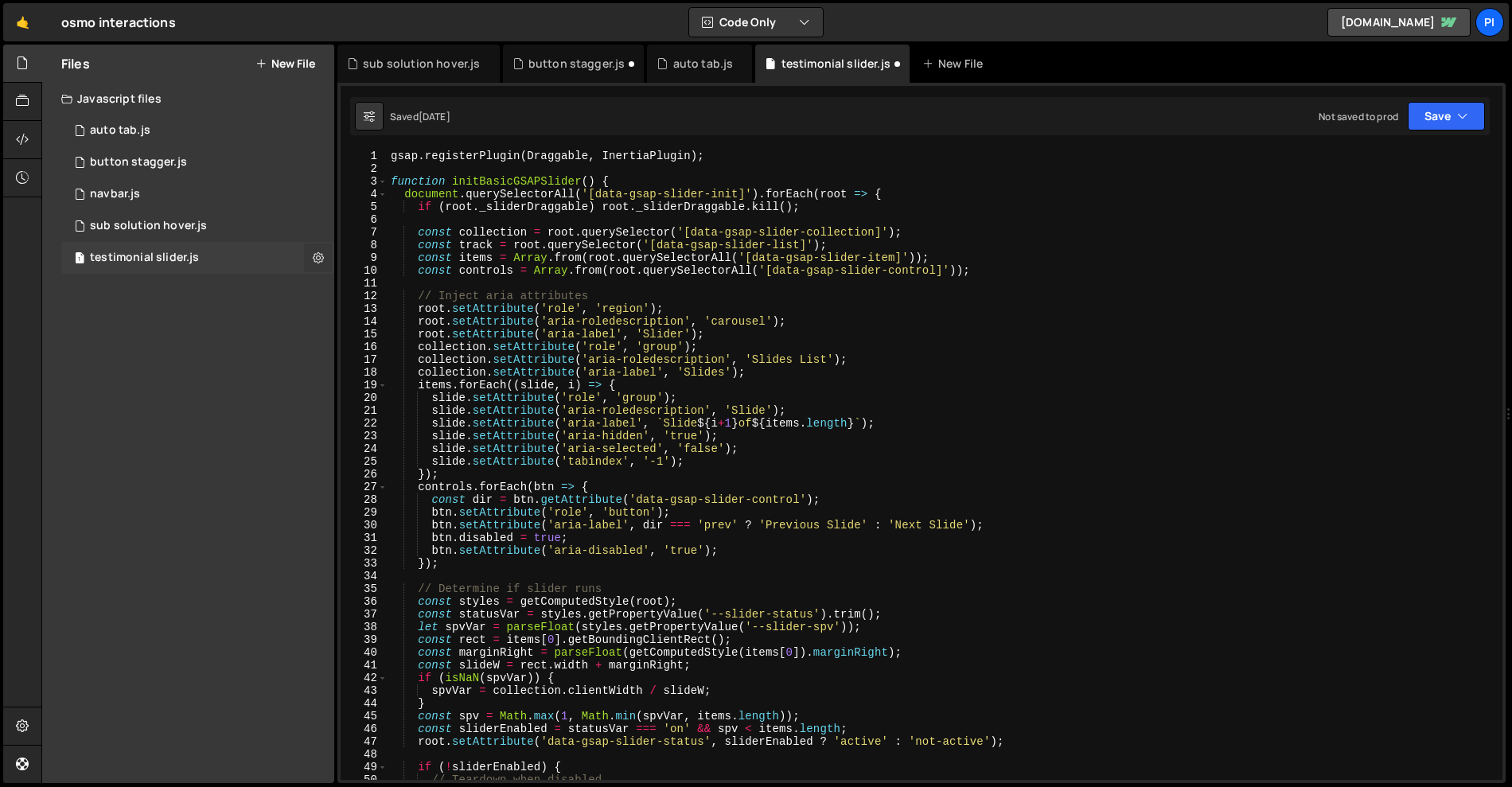
click at [325, 264] on button at bounding box center [318, 258] width 29 height 29
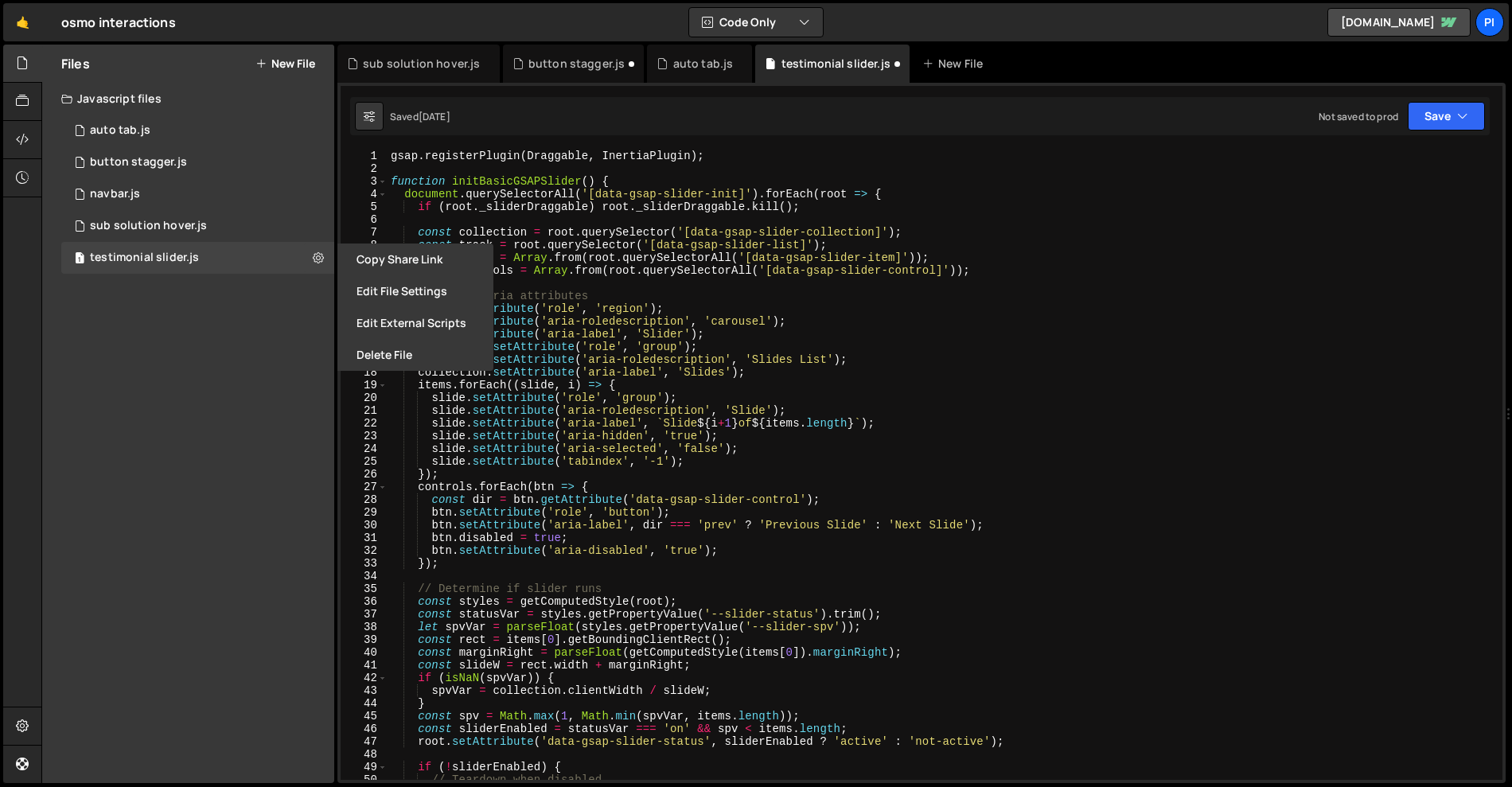
click at [276, 314] on div "Files New File Javascript files 1 auto tab.js 0 1 button stagger.js 0 1 navbar.…" at bounding box center [188, 414] width 292 height 739
click at [287, 57] on button "New File" at bounding box center [285, 64] width 60 height 13
checkbox input "false"
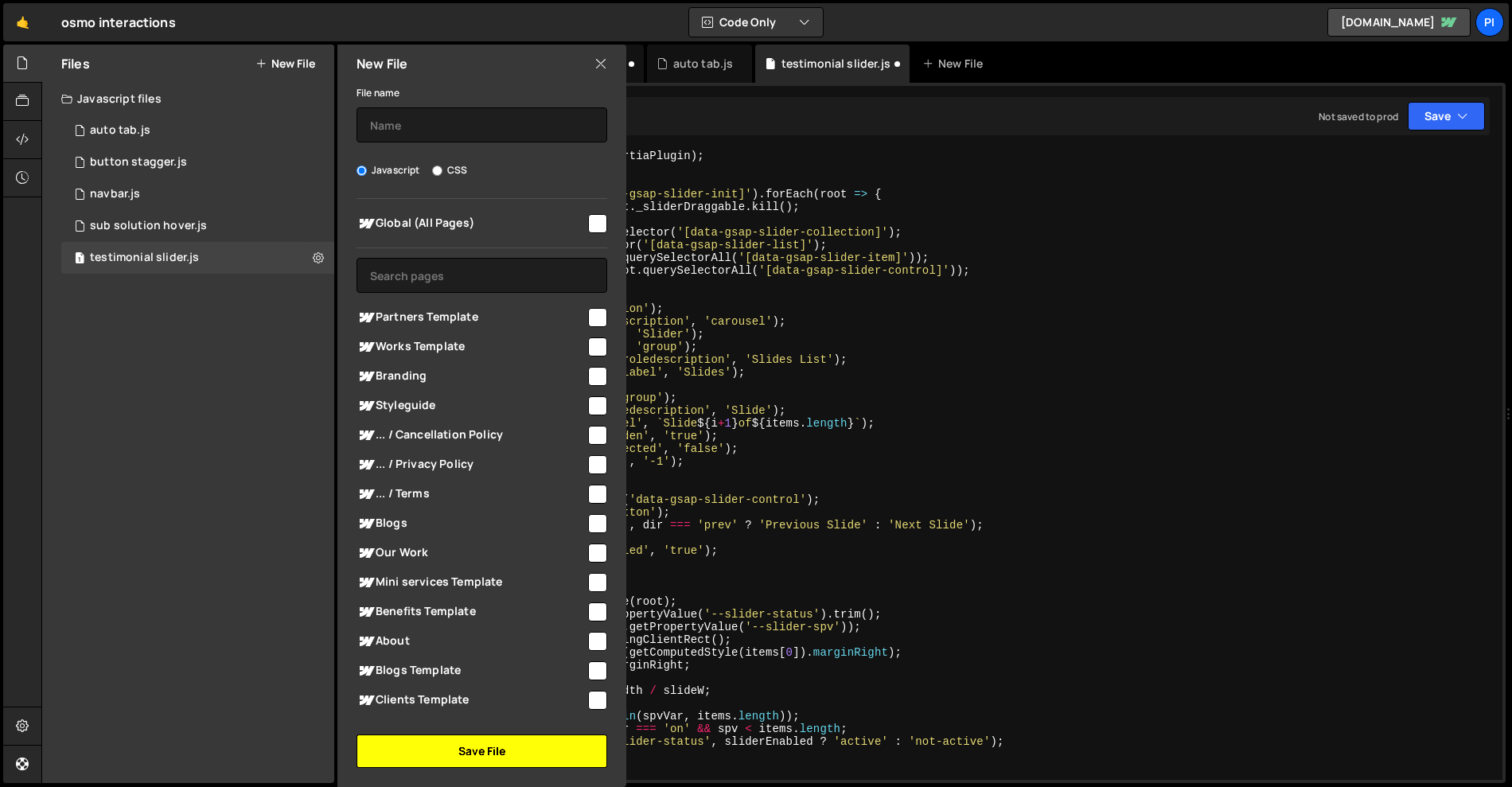
click at [430, 743] on button "Save File" at bounding box center [481, 751] width 251 height 33
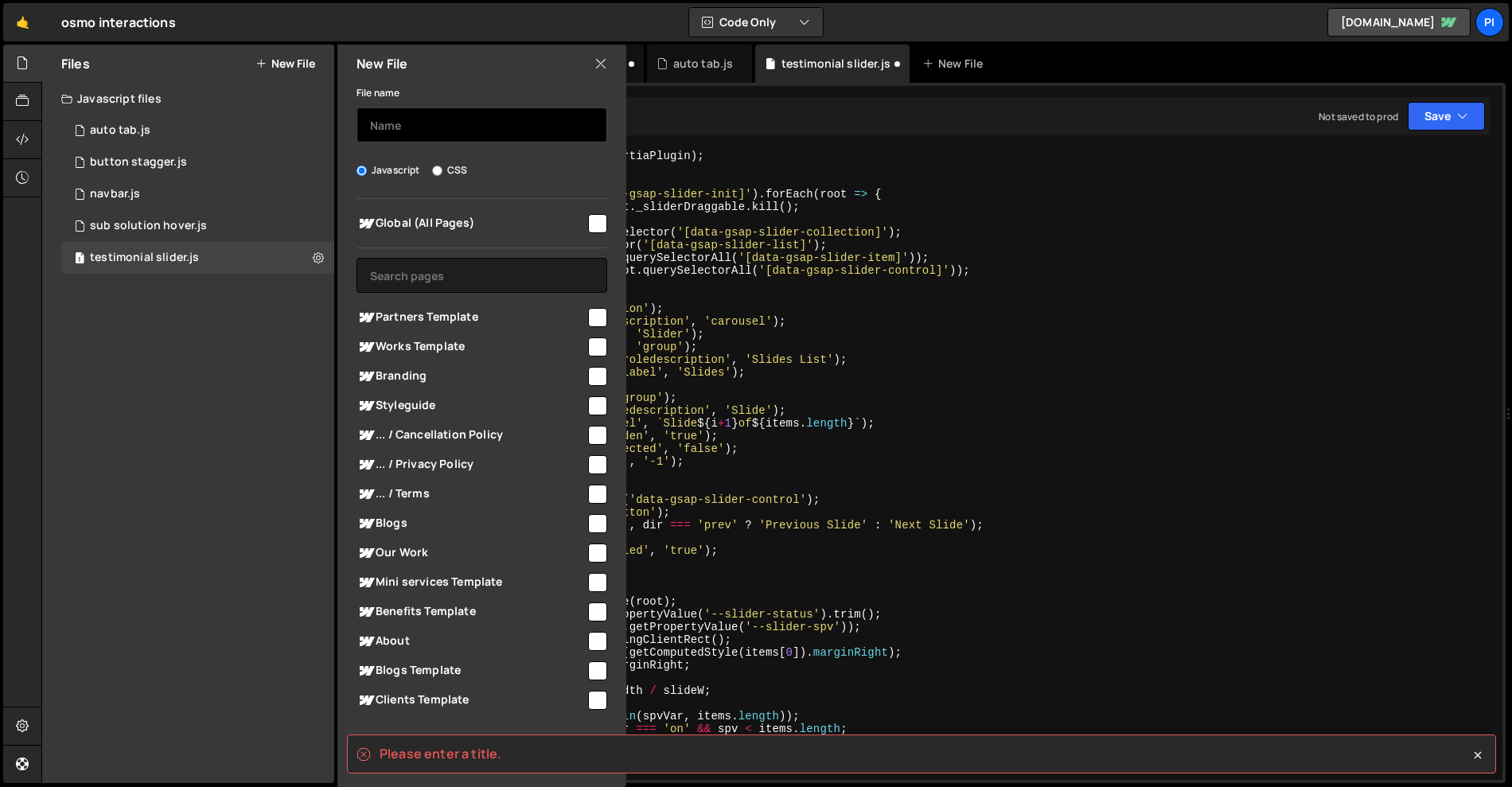
click at [420, 135] on input "text" at bounding box center [481, 124] width 251 height 35
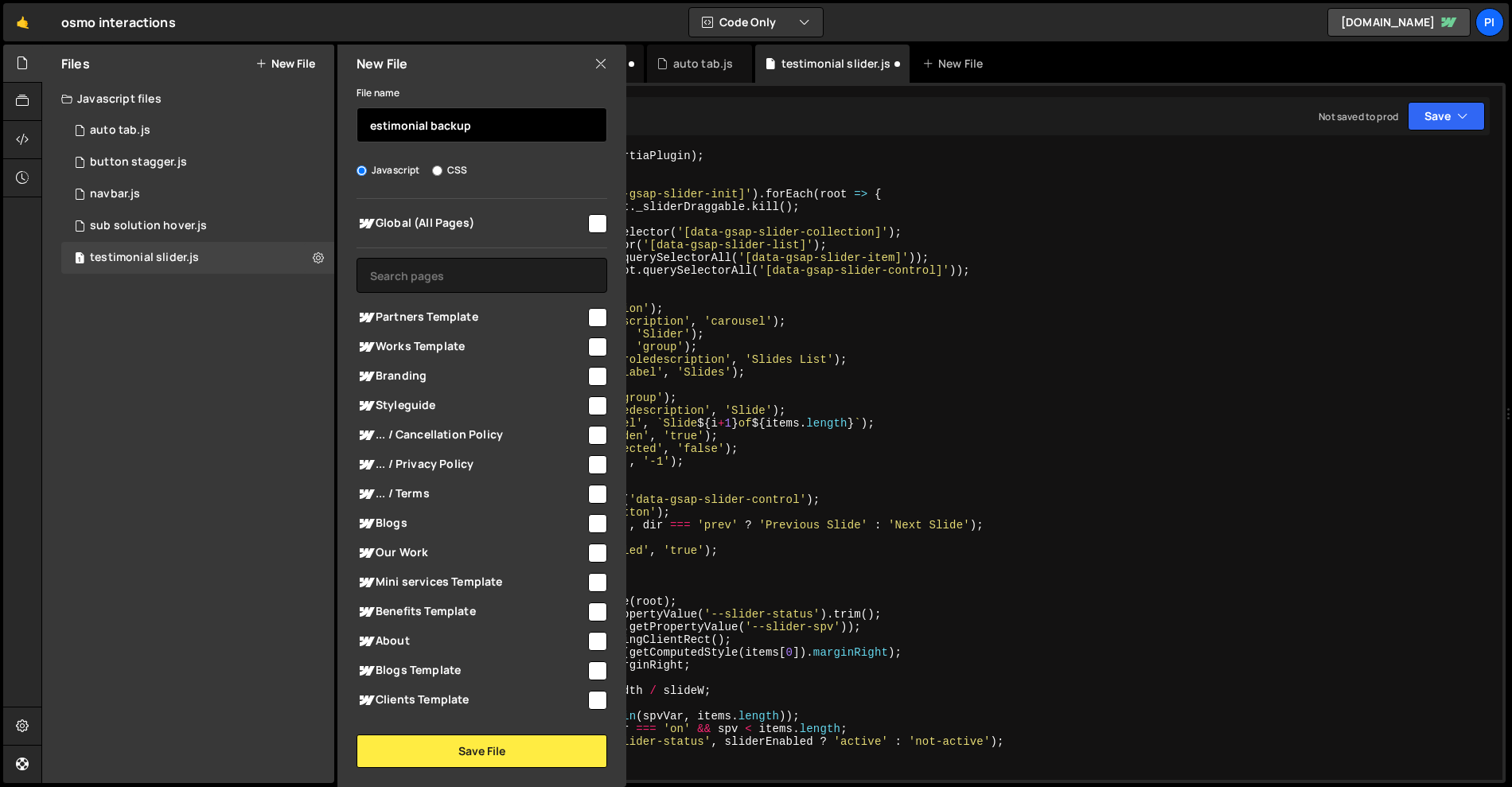
click at [368, 125] on input "estimonial backup" at bounding box center [481, 124] width 251 height 35
click at [505, 131] on input "testimonial backup" at bounding box center [481, 124] width 251 height 35
type input "testimonial backup"
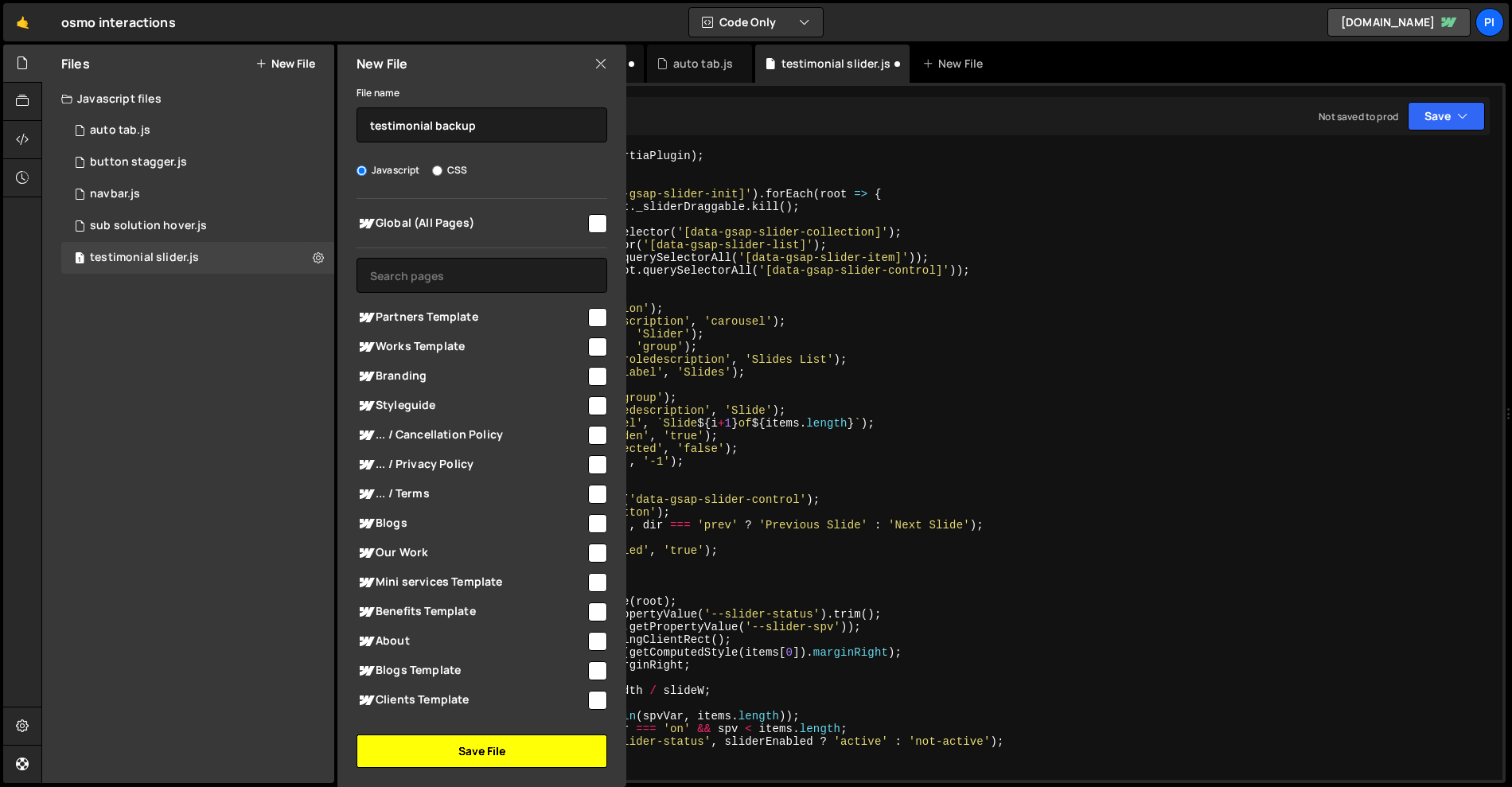
click at [511, 752] on button "Save File" at bounding box center [481, 751] width 251 height 33
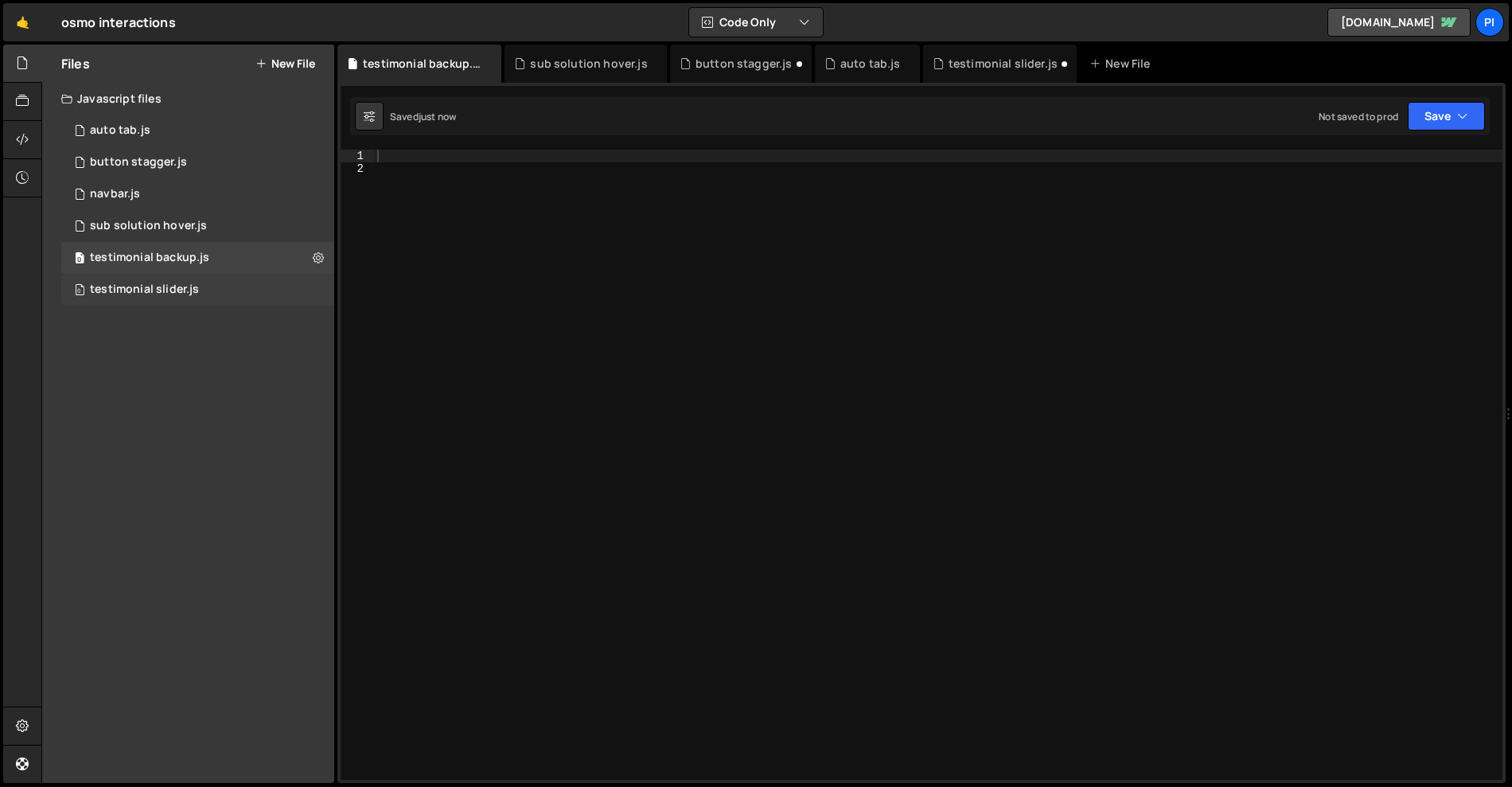
click at [152, 295] on div "testimonial slider.js" at bounding box center [144, 290] width 109 height 15
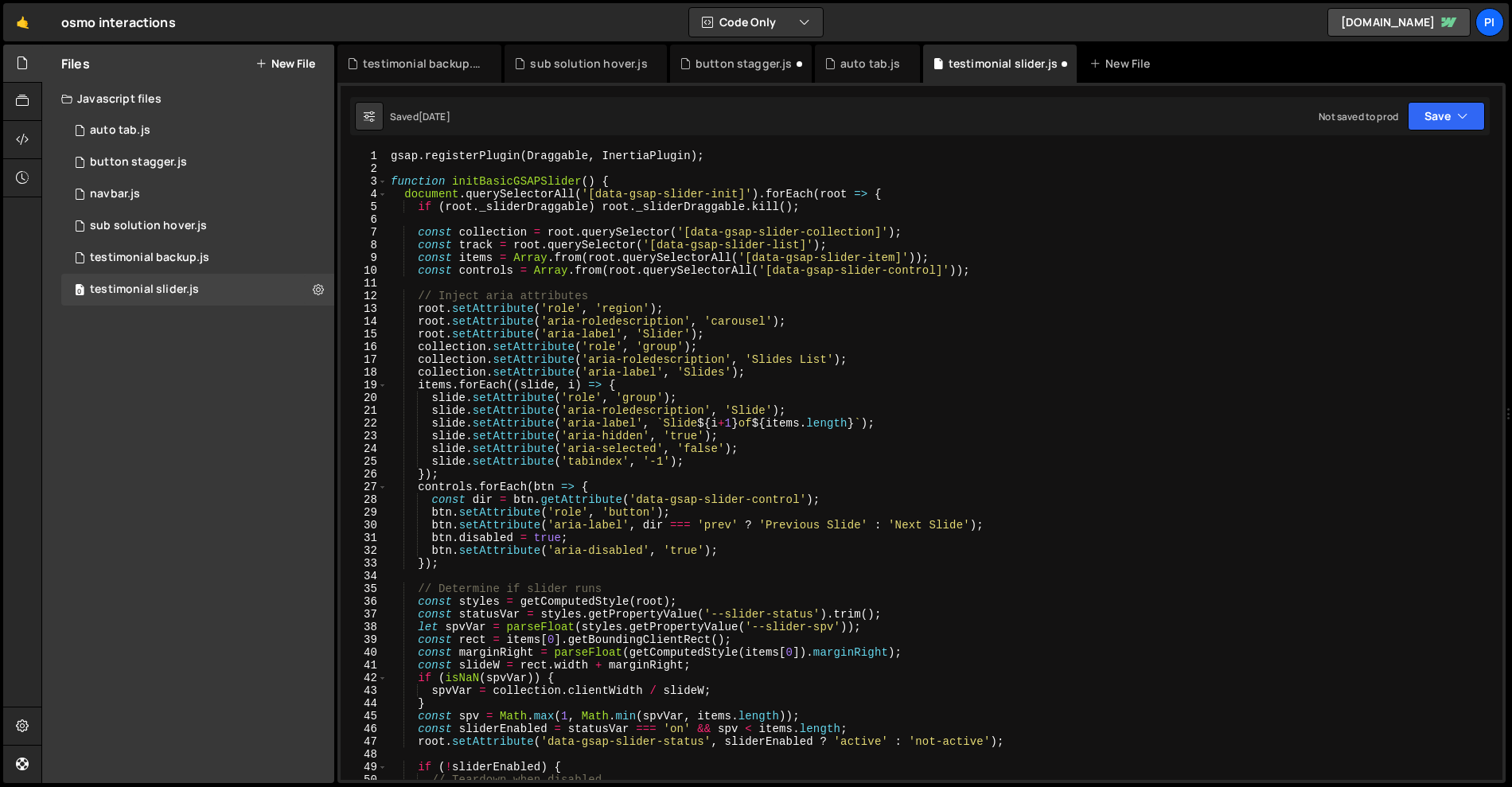
click at [476, 318] on div "gsap . registerPlugin ( Draggable , InertiaPlugin ) ; function initBasicGSAPSli…" at bounding box center [1011, 487] width 1248 height 675
type textarea "});"
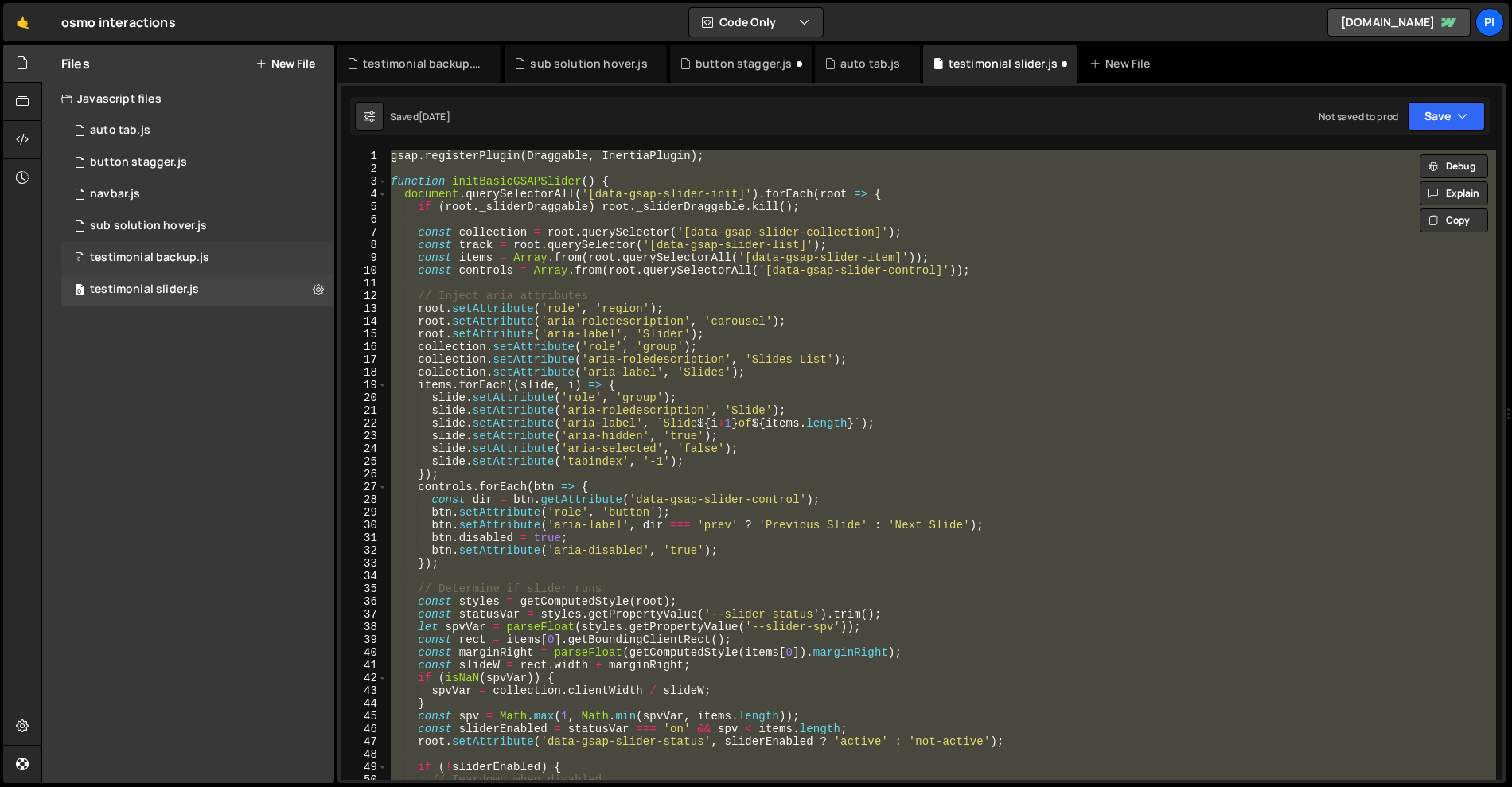
click at [159, 248] on div "0 testimonial backup.js 0" at bounding box center [197, 257] width 273 height 31
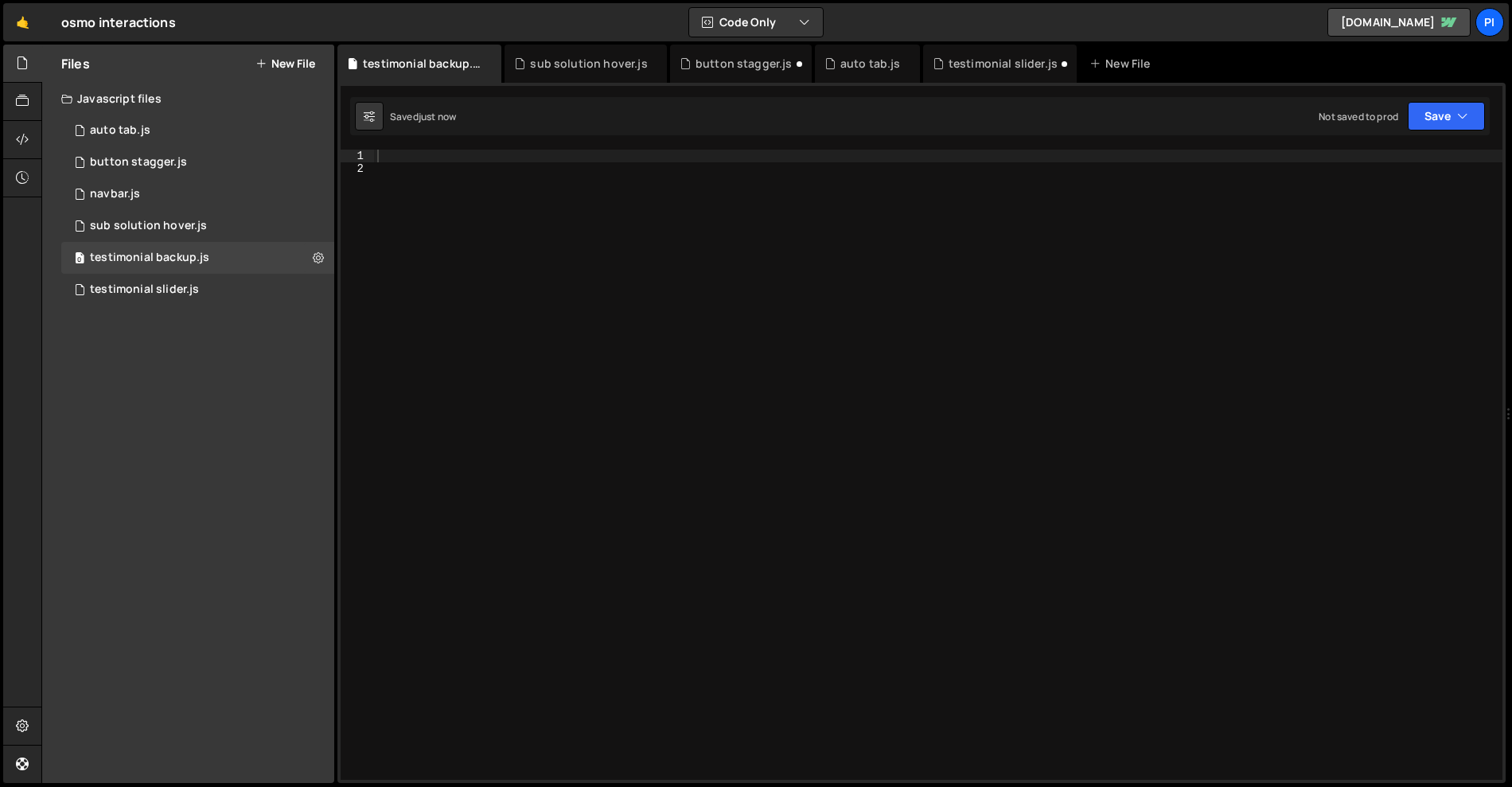
click at [567, 381] on div at bounding box center [938, 478] width 1128 height 656
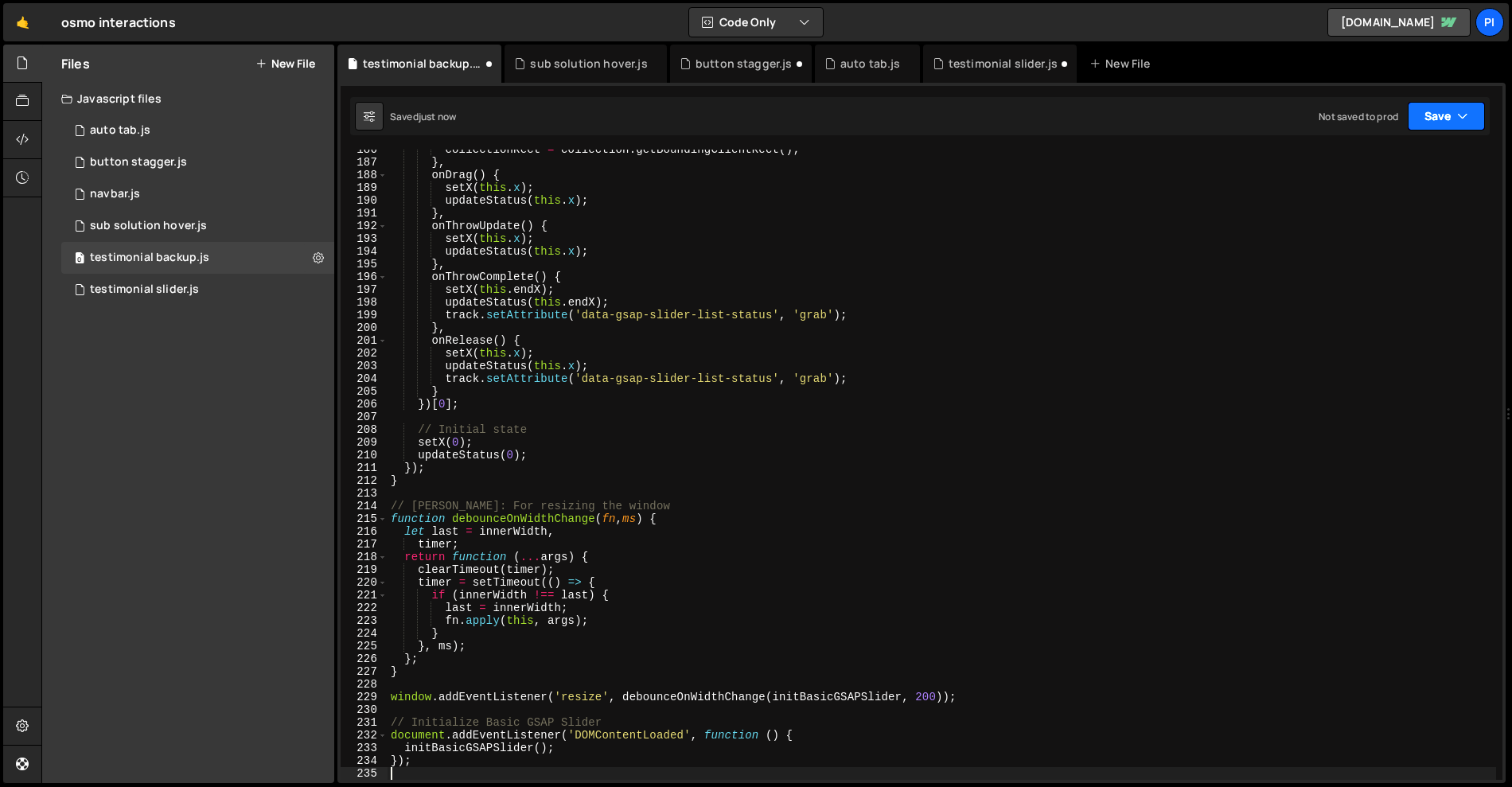
click at [1459, 114] on icon "button" at bounding box center [1463, 116] width 11 height 16
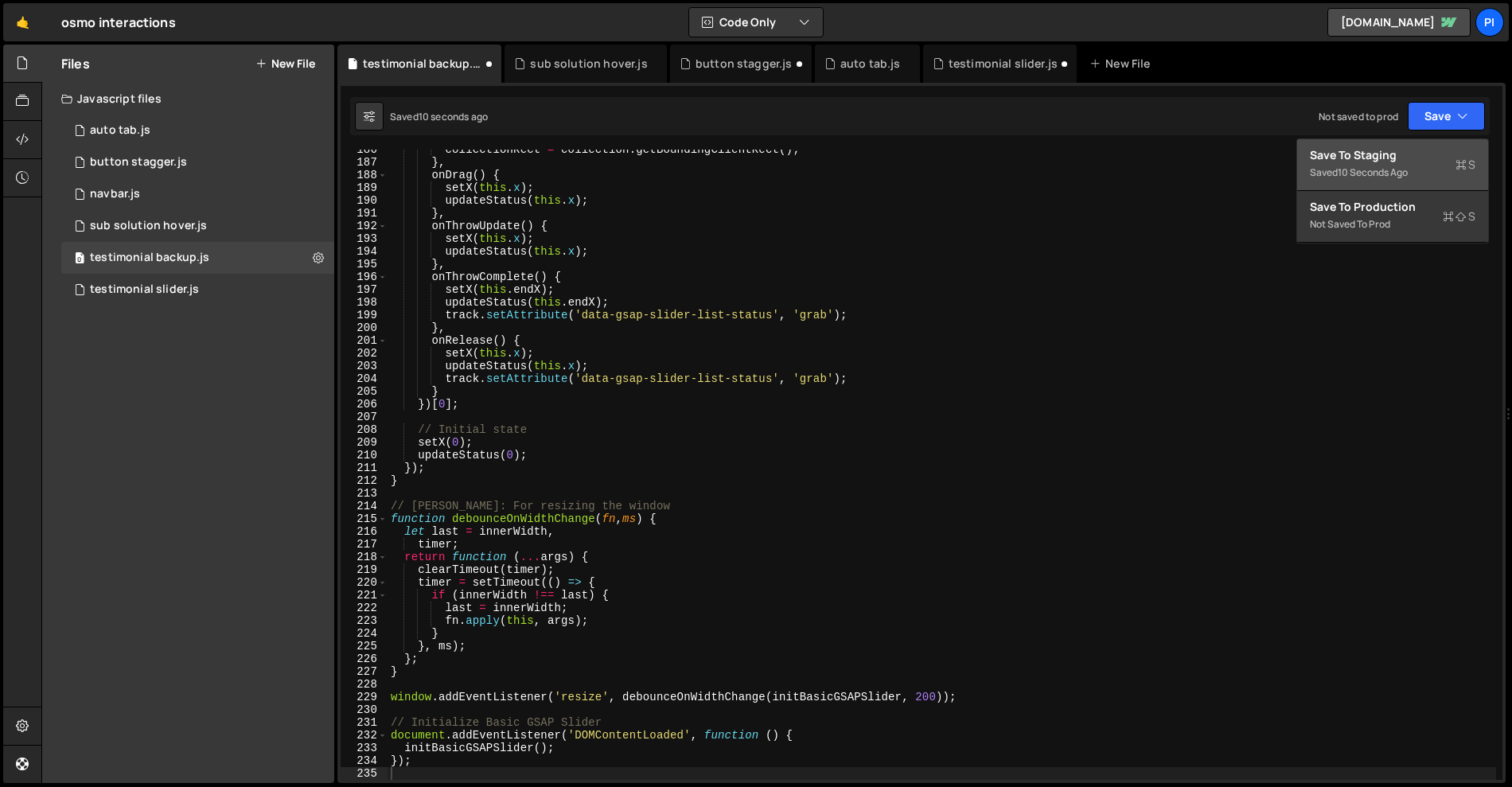
click at [1388, 157] on div "Save to Staging S" at bounding box center [1392, 156] width 165 height 16
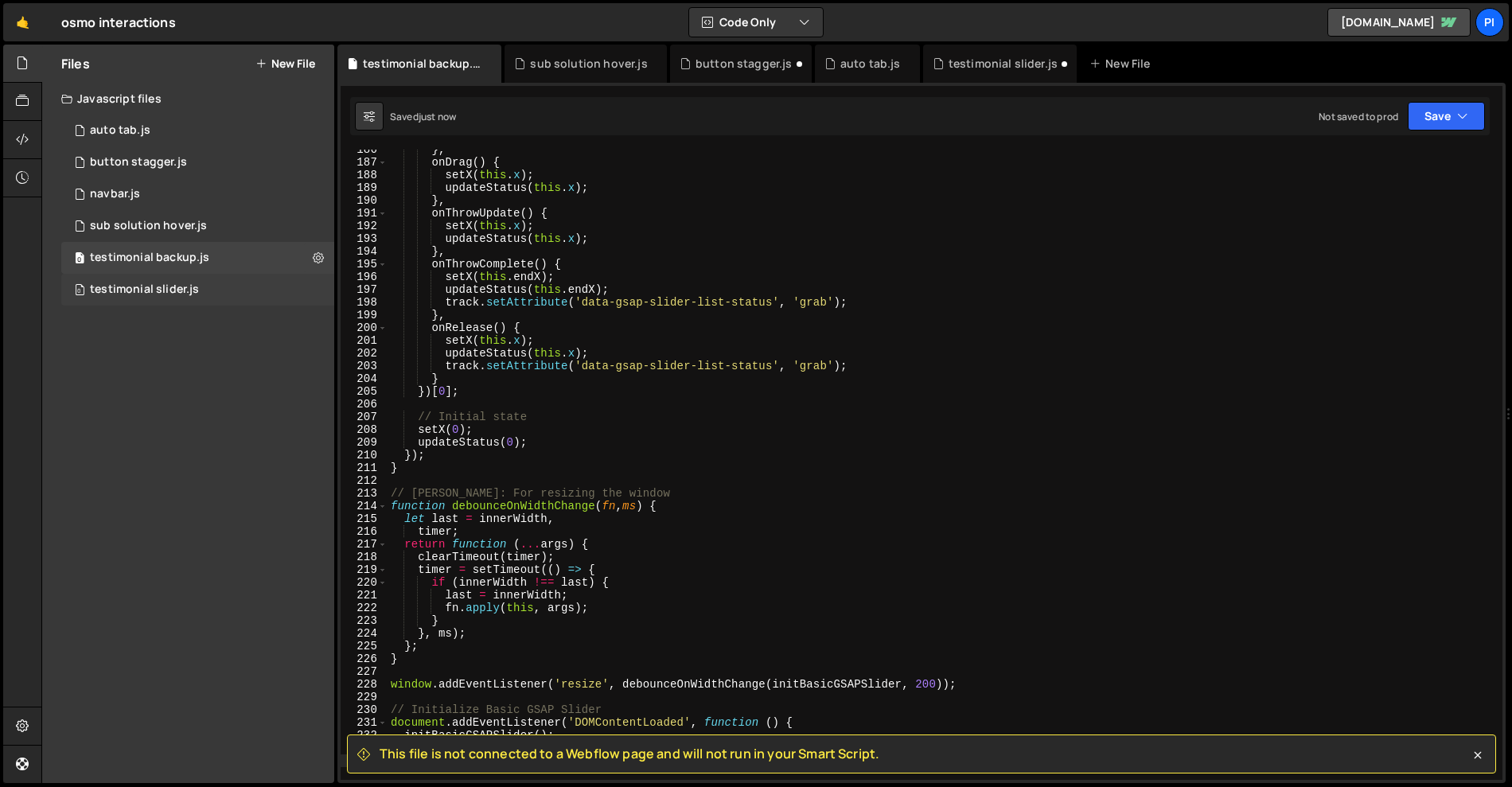
click at [173, 289] on div "testimonial slider.js" at bounding box center [144, 290] width 109 height 15
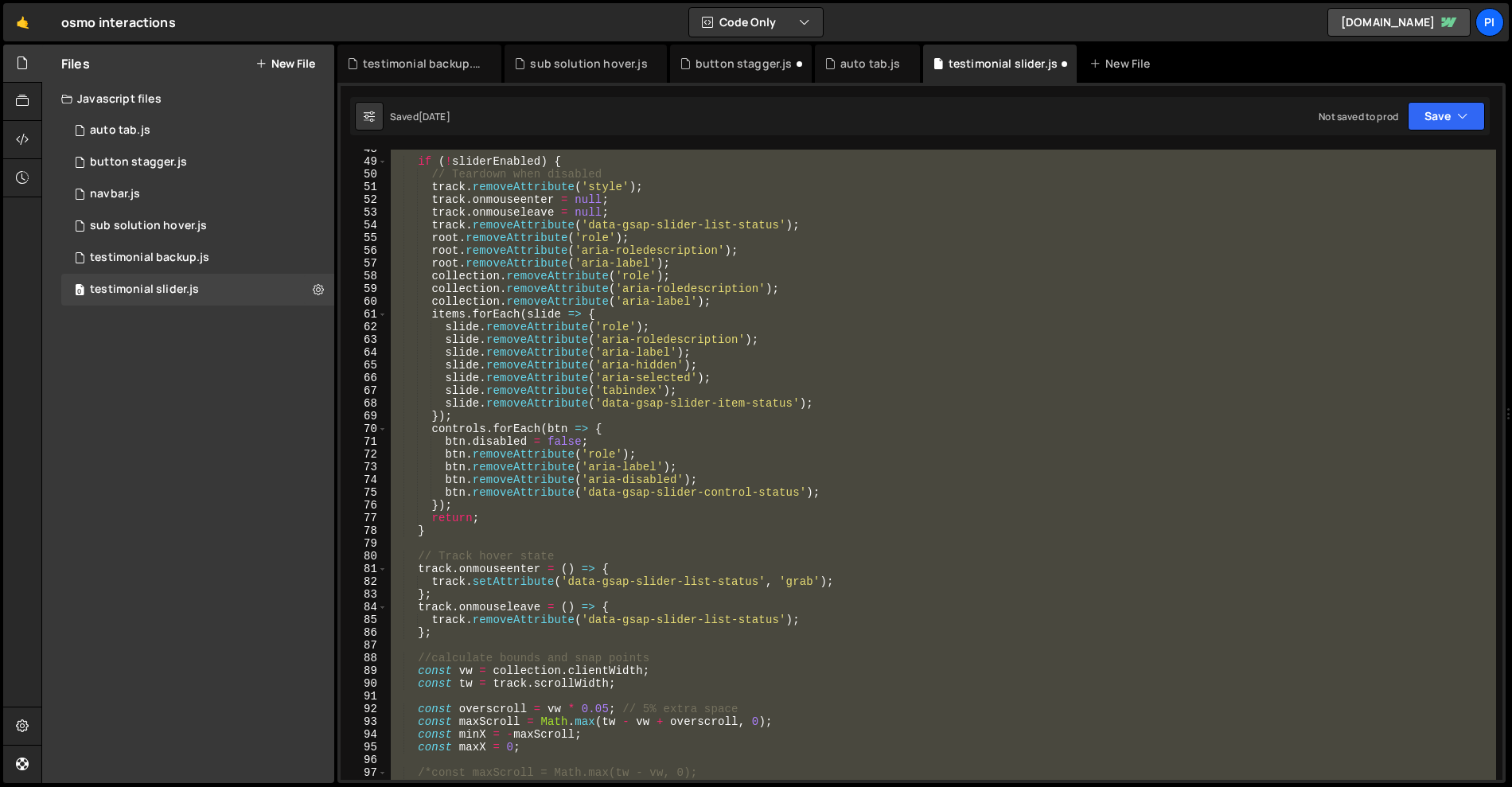
scroll to position [618, 0]
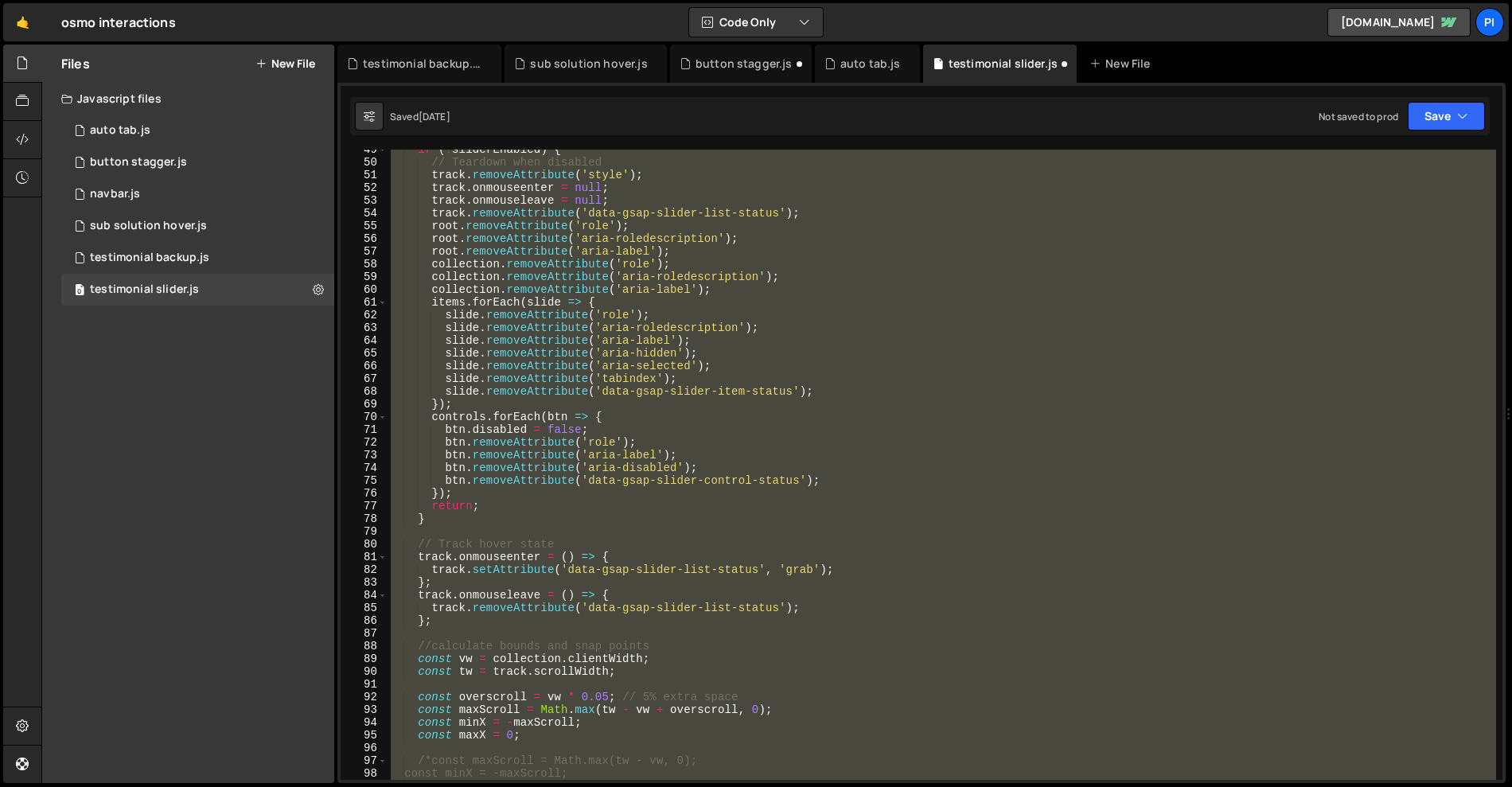
click at [518, 692] on div "if ( ! sliderEnabled ) { // Teardown when disabled track . removeAttribute ( 's…" at bounding box center [941, 465] width 1108 height 631
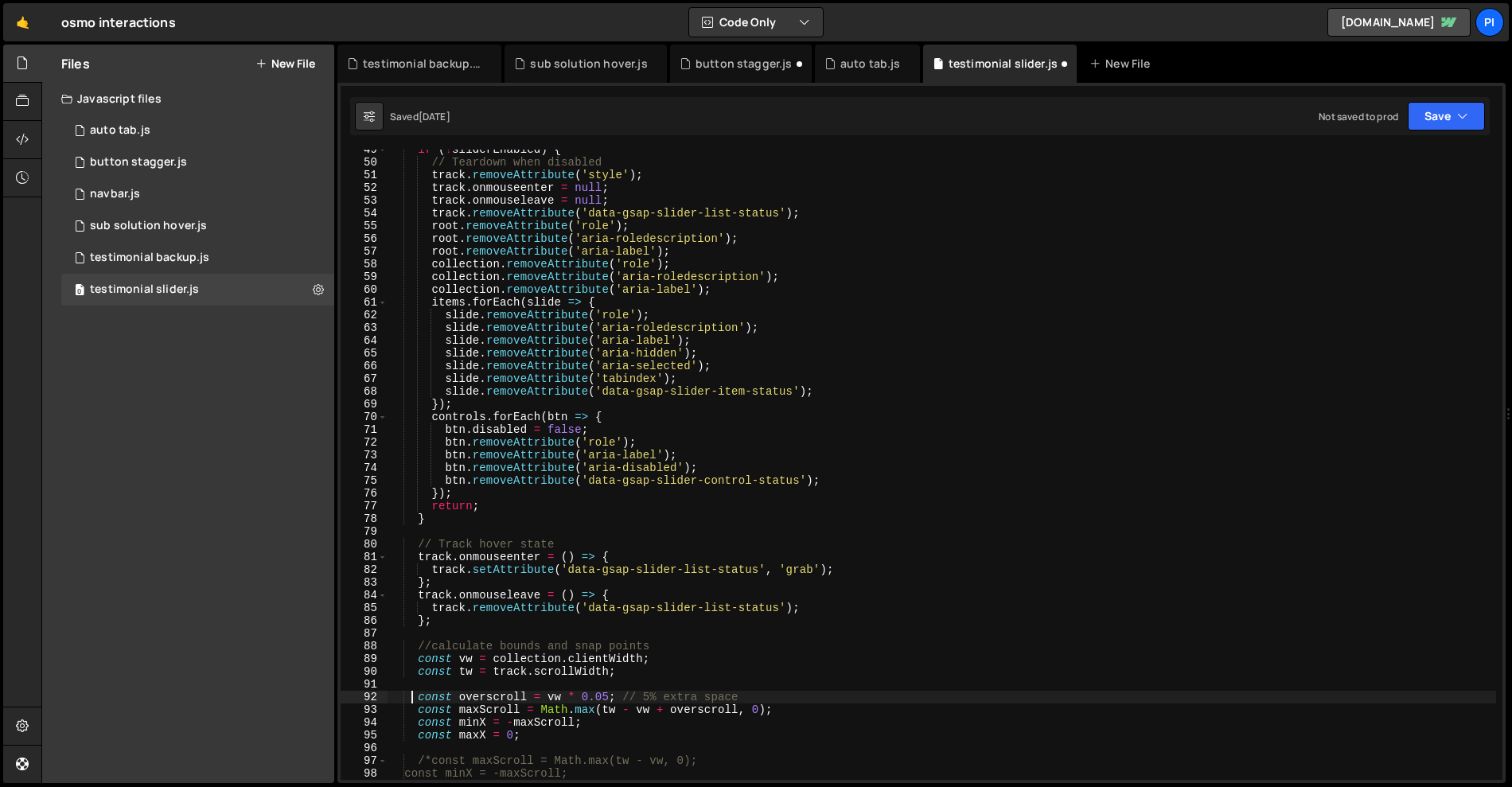
click at [413, 697] on div "if ( ! sliderEnabled ) { // Teardown when disabled track . removeAttribute ( 's…" at bounding box center [1011, 481] width 1248 height 675
drag, startPoint x: 413, startPoint y: 697, endPoint x: 740, endPoint y: 697, distance: 327.0
click at [740, 697] on div "if ( ! sliderEnabled ) { // Teardown when disabled track . removeAttribute ( 's…" at bounding box center [1011, 481] width 1248 height 675
paste textarea "const overscroll = vw * marginRatio;"
type textarea "const overscroll = vw * marginRatio;"
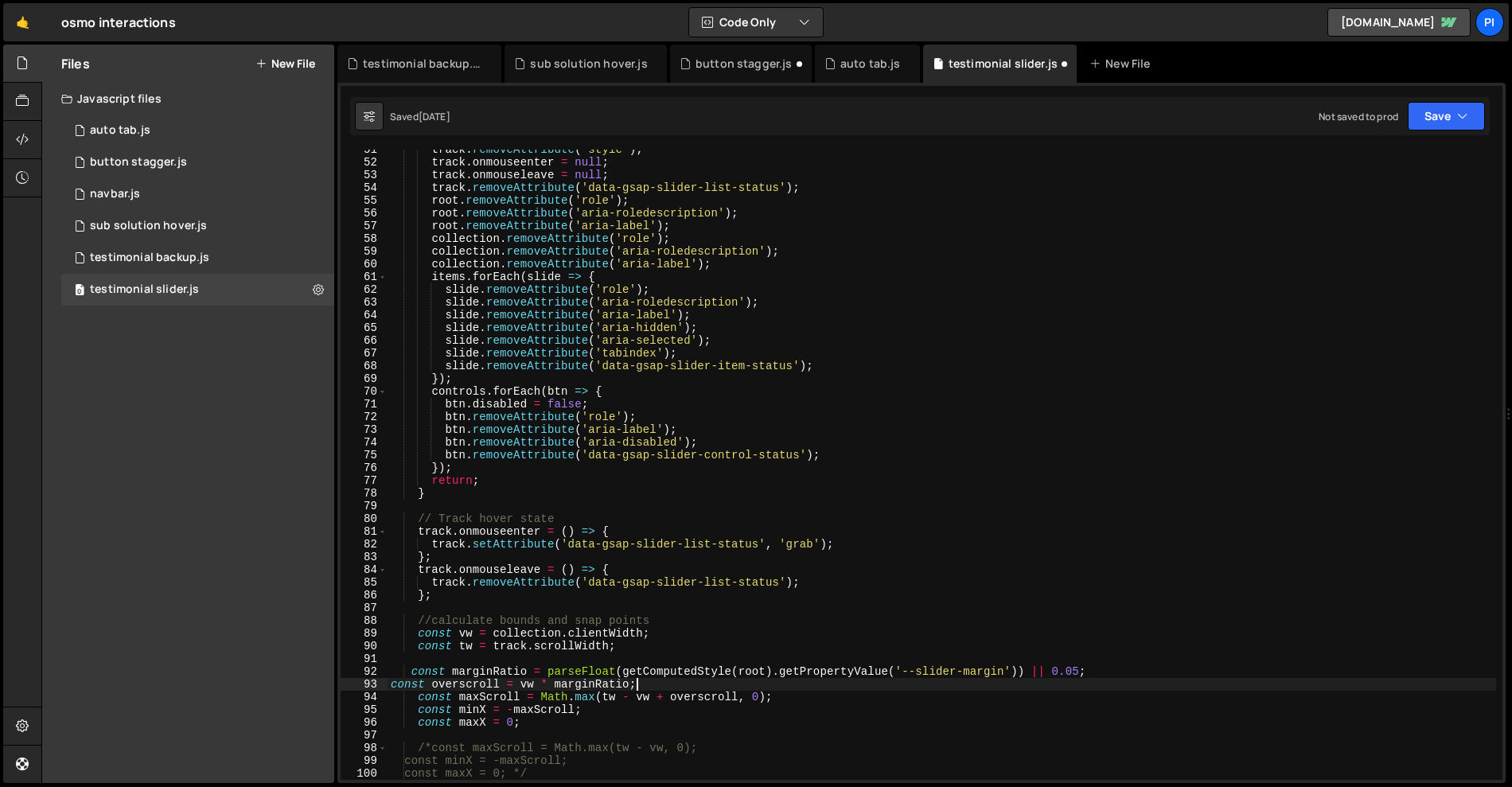
scroll to position [656, 0]
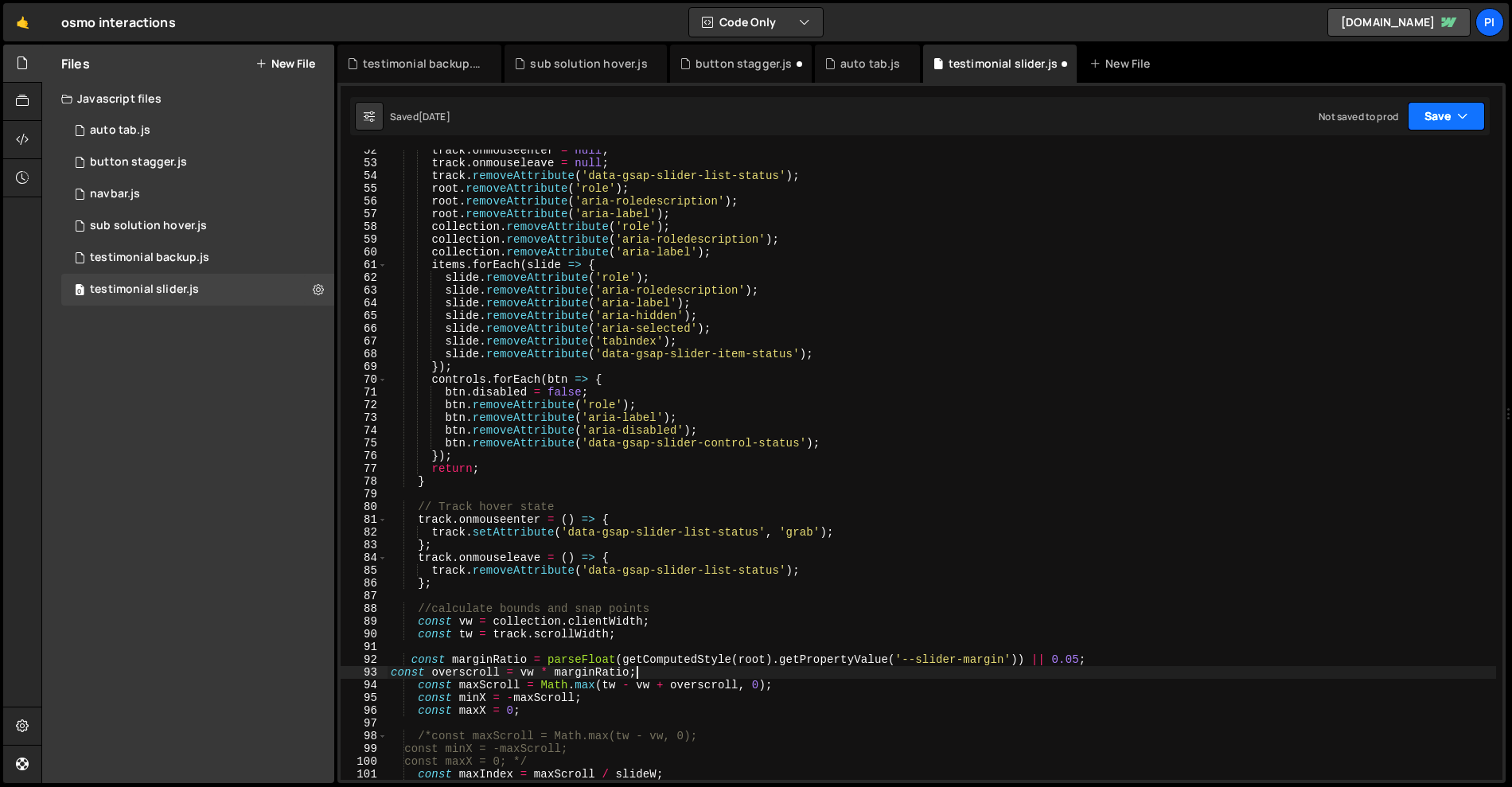
click at [1440, 119] on button "Save" at bounding box center [1447, 116] width 77 height 29
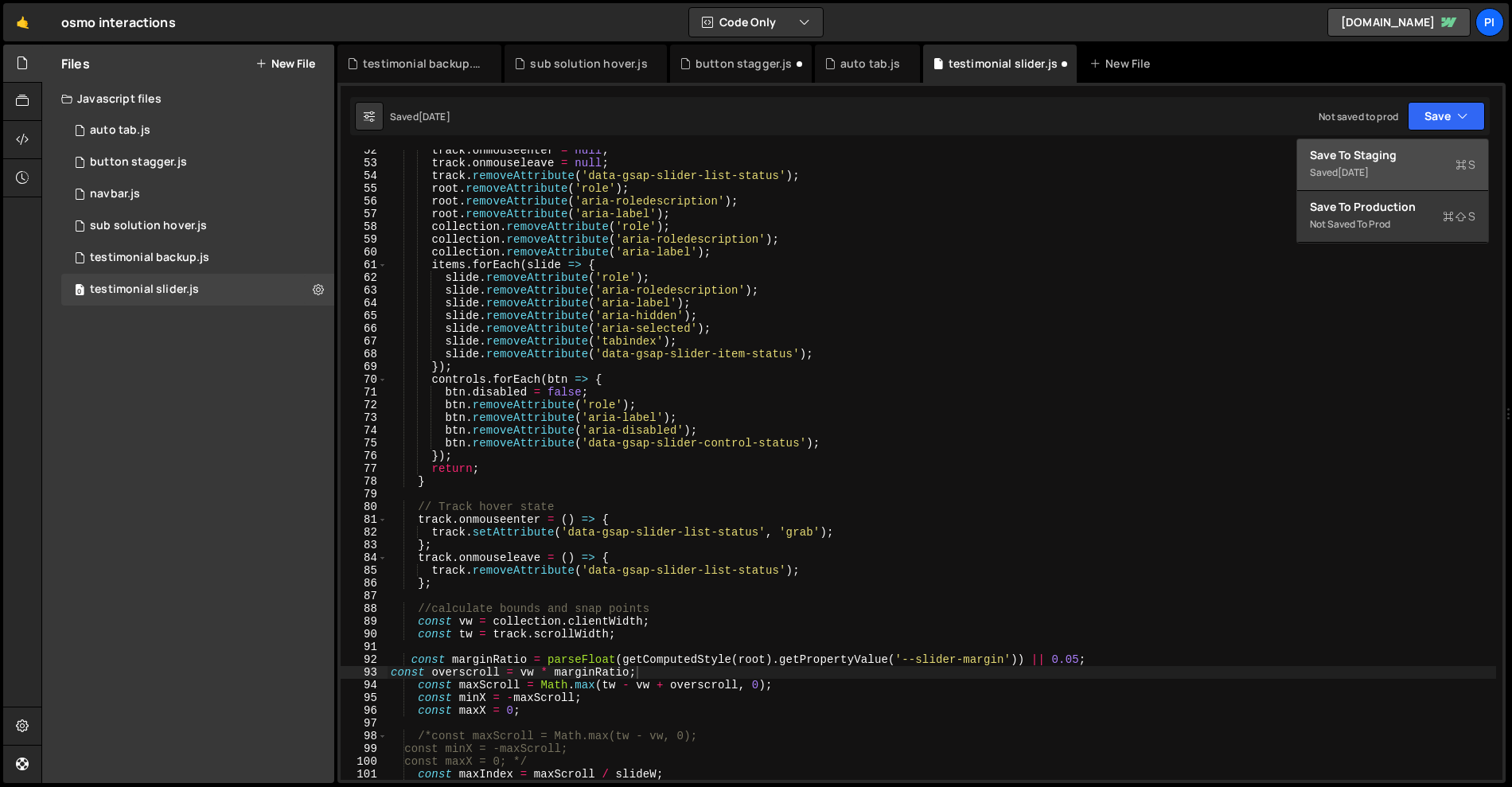
click at [1414, 148] on div "Save to Staging S" at bounding box center [1392, 156] width 165 height 16
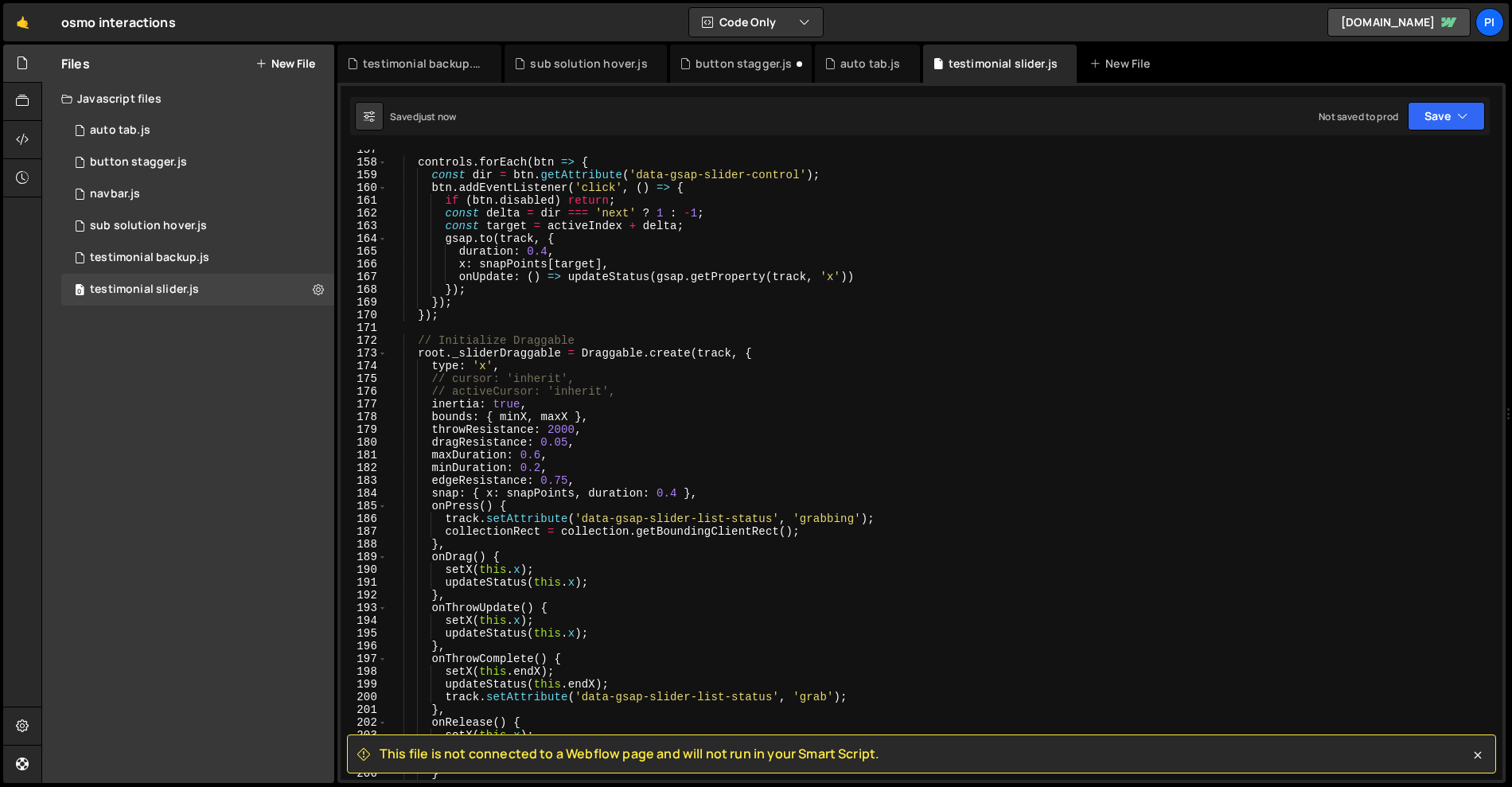
scroll to position [2675, 0]
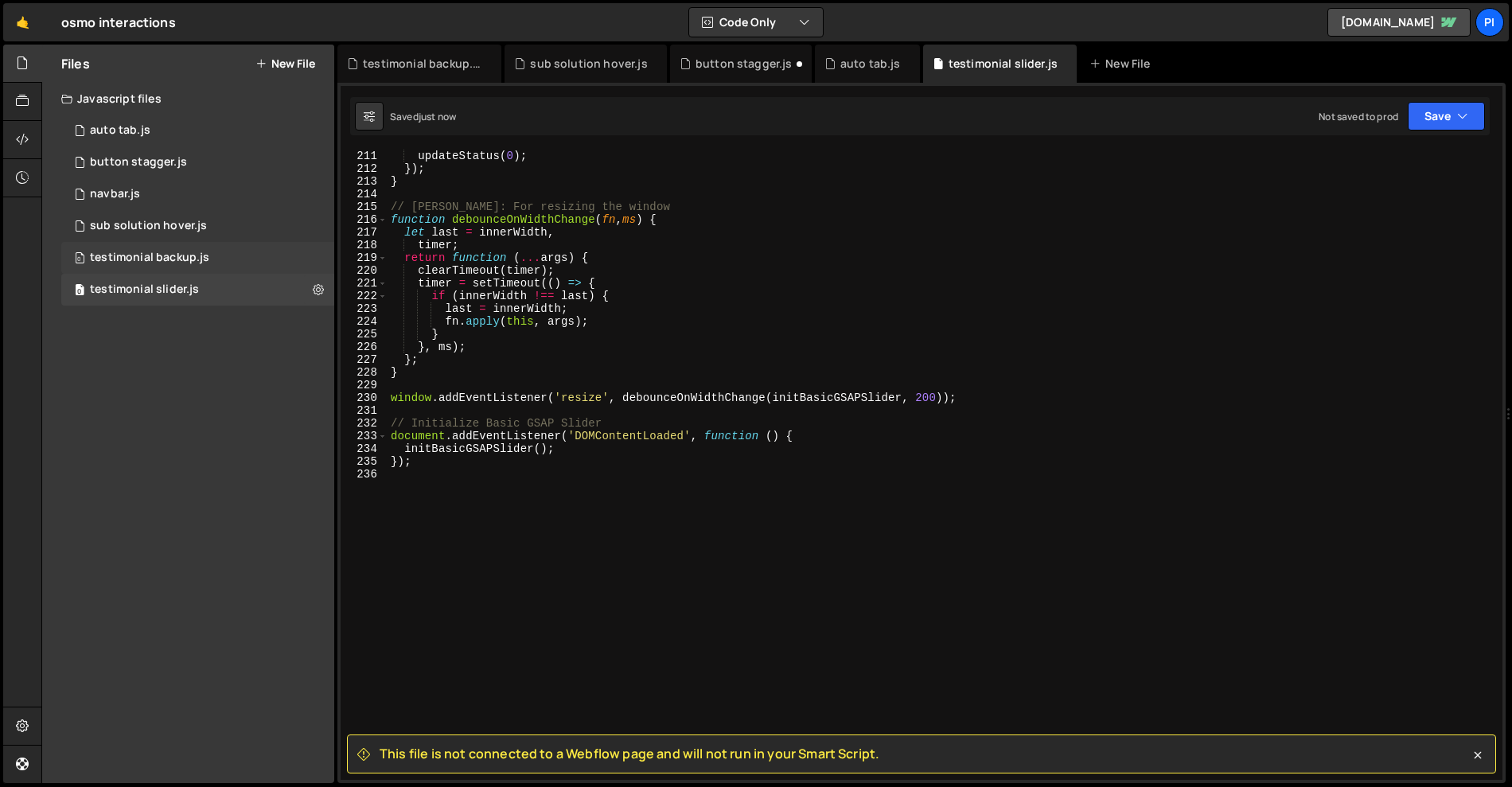
click at [171, 263] on div "testimonial backup.js" at bounding box center [150, 258] width 119 height 15
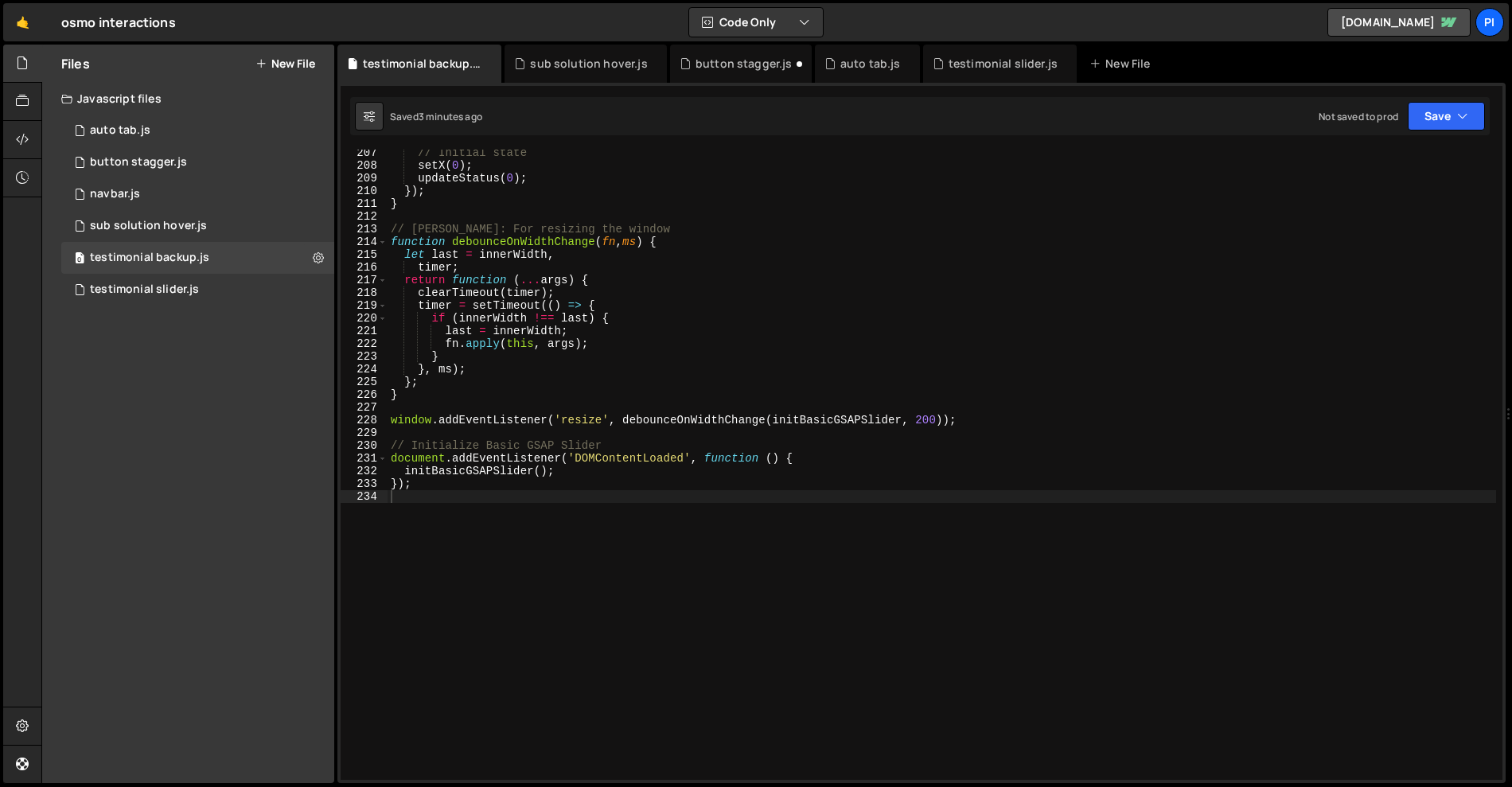
scroll to position [2659, 0]
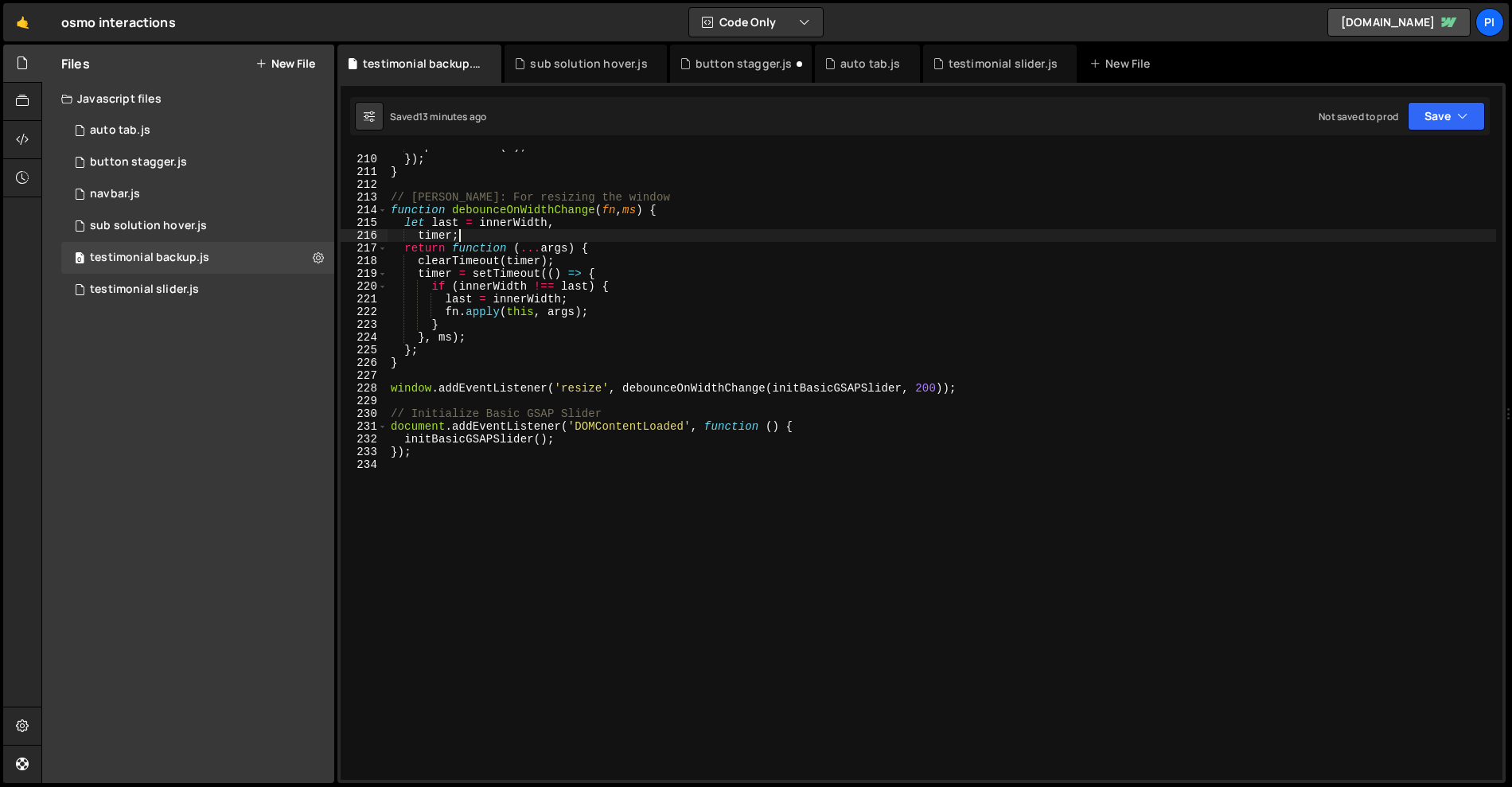
click at [604, 230] on div "updateStatus ( 0 ) ; }) ; } // Debouncer: For resizing the window function debo…" at bounding box center [941, 468] width 1108 height 656
type textarea "});"
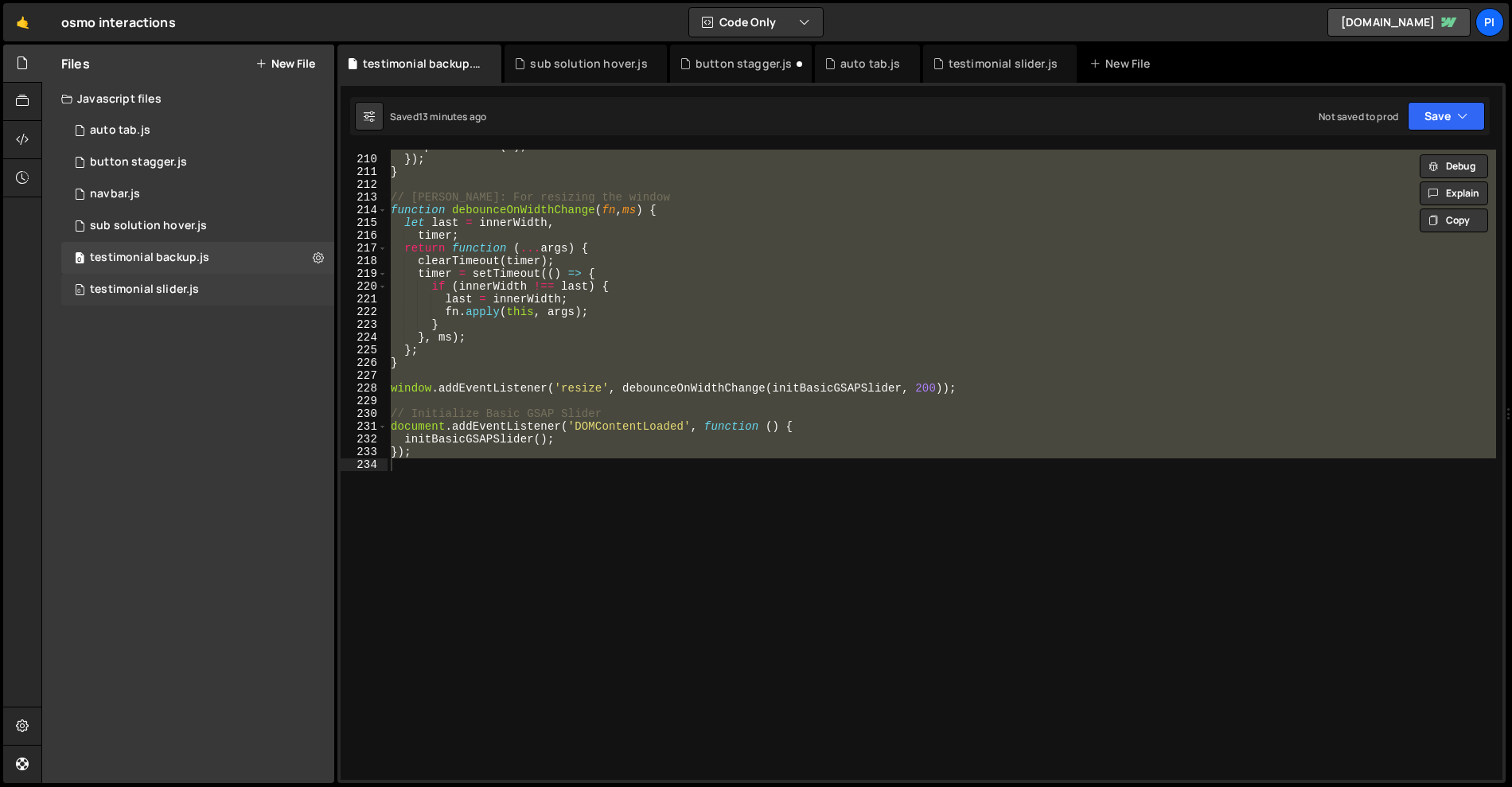
click at [200, 295] on div "0 testimonial slider.js 0" at bounding box center [197, 289] width 273 height 31
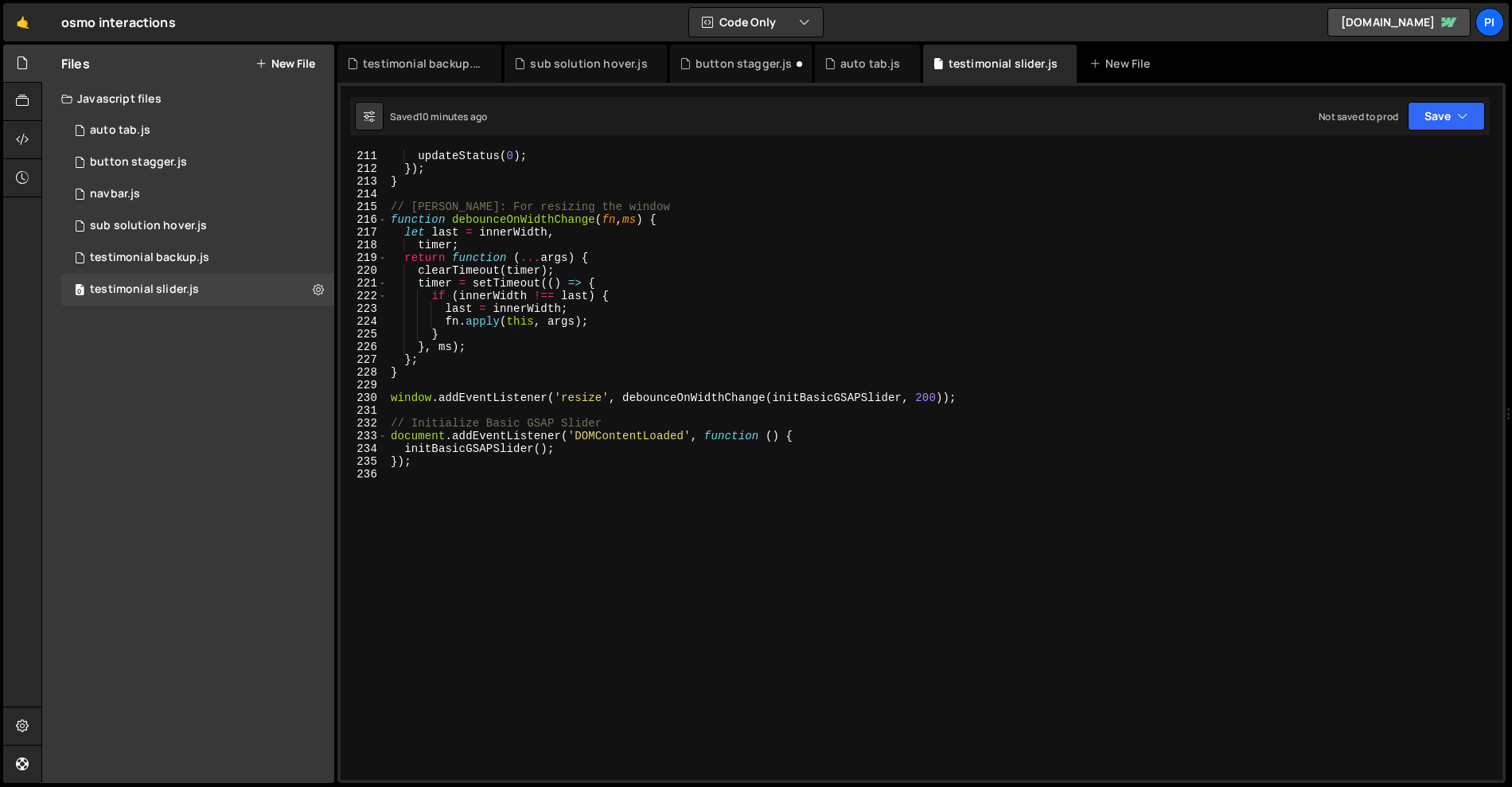
click at [750, 402] on div "updateStatus ( 0 ) ; }) ; } // Debouncer: For resizing the window function debo…" at bounding box center [1011, 487] width 1248 height 675
type textarea "});"
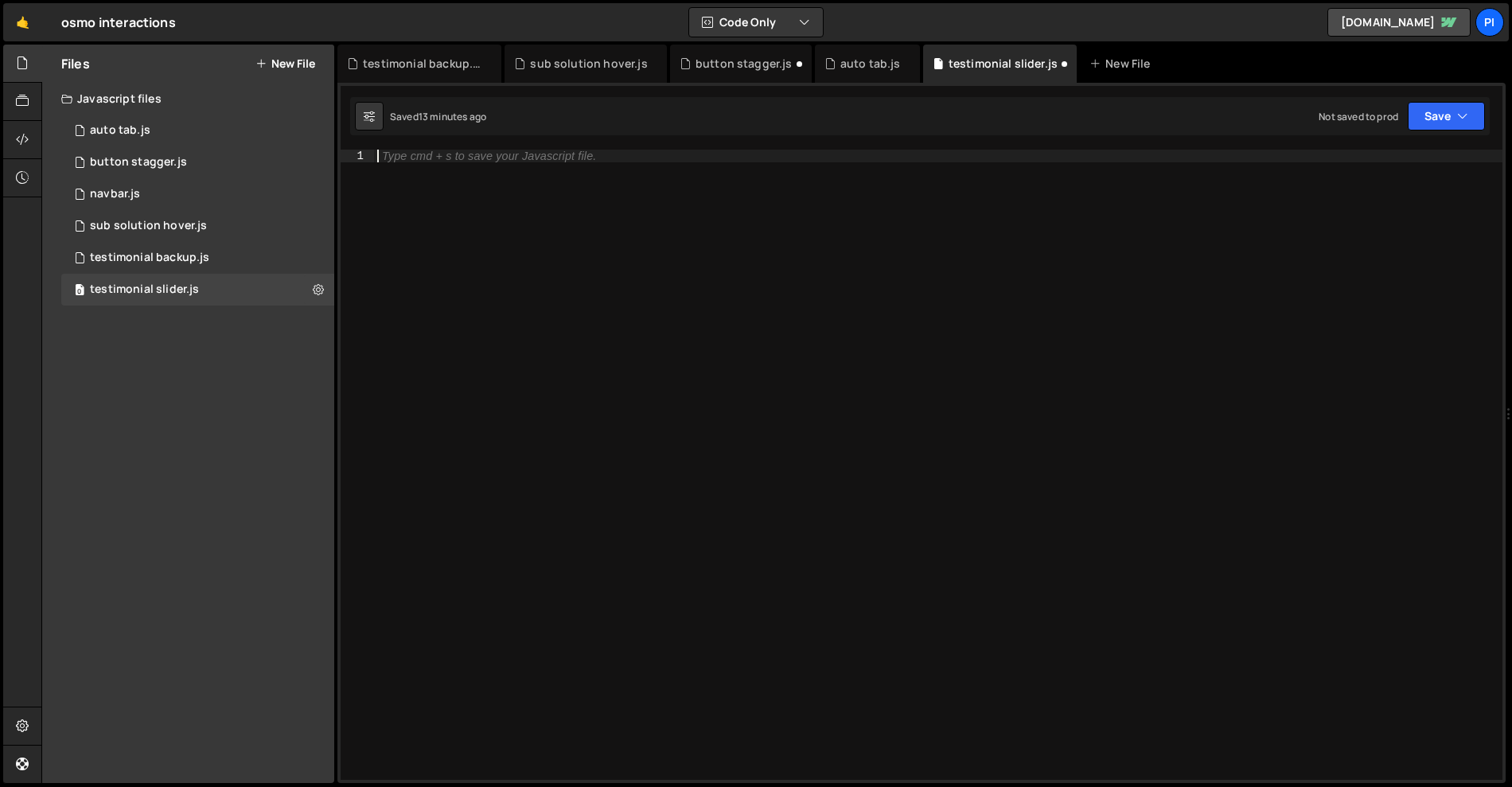
paste textarea "});"
type textarea "});"
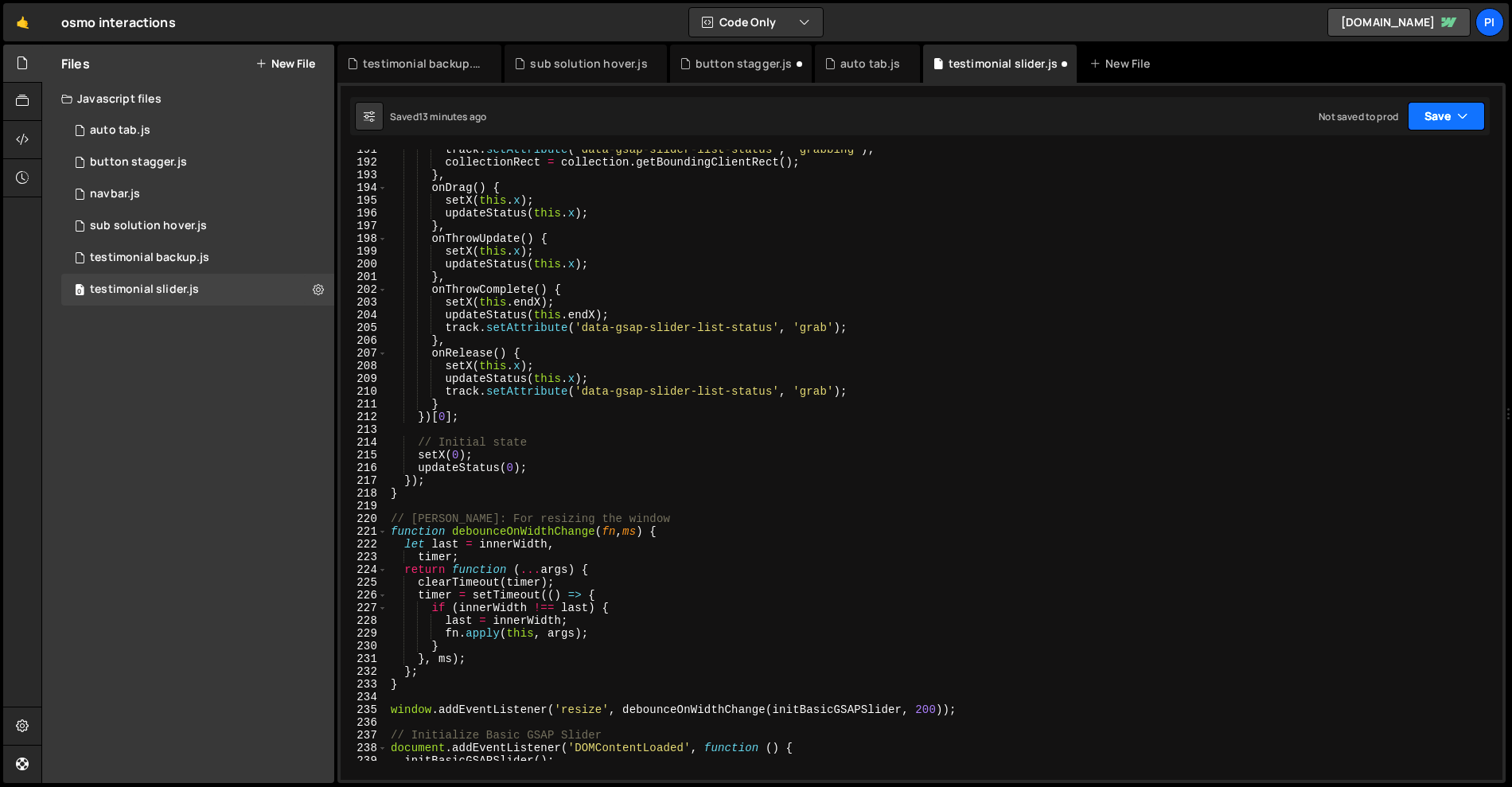
click at [1448, 114] on button "Save" at bounding box center [1447, 116] width 77 height 29
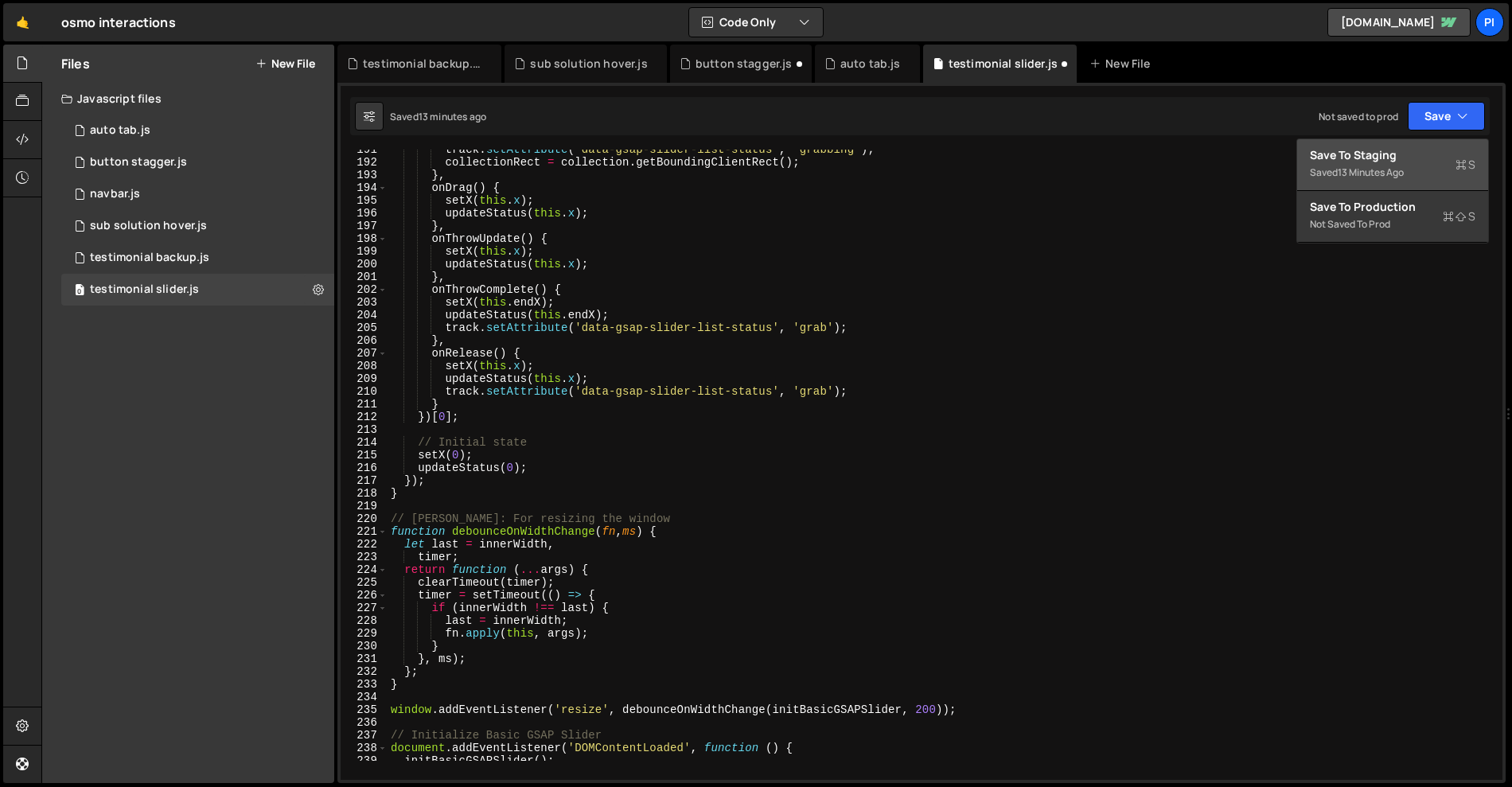
click at [1397, 177] on div "13 minutes ago" at bounding box center [1371, 172] width 66 height 14
